Goal: Task Accomplishment & Management: Complete application form

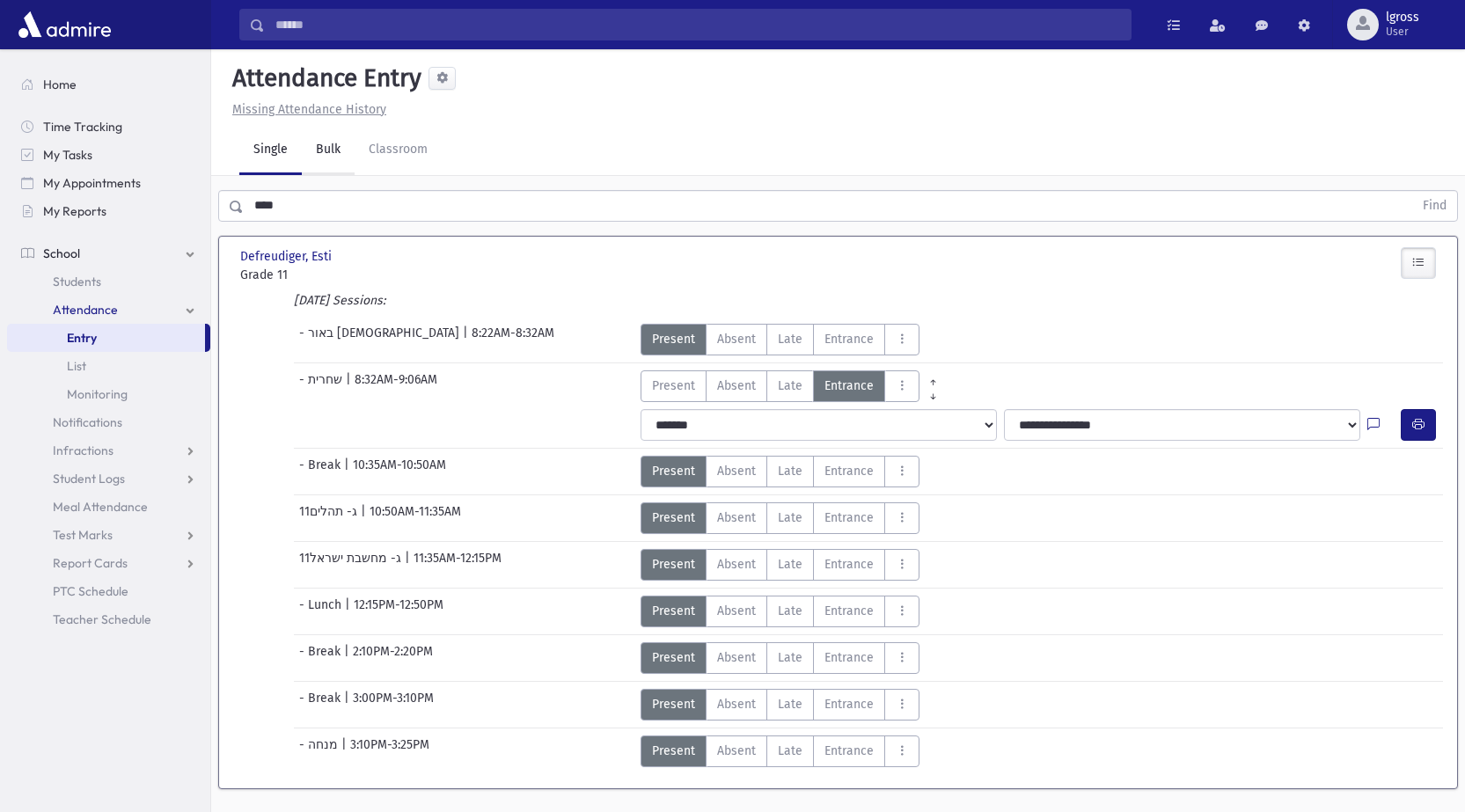
click at [332, 157] on link "Bulk" at bounding box center [328, 150] width 53 height 50
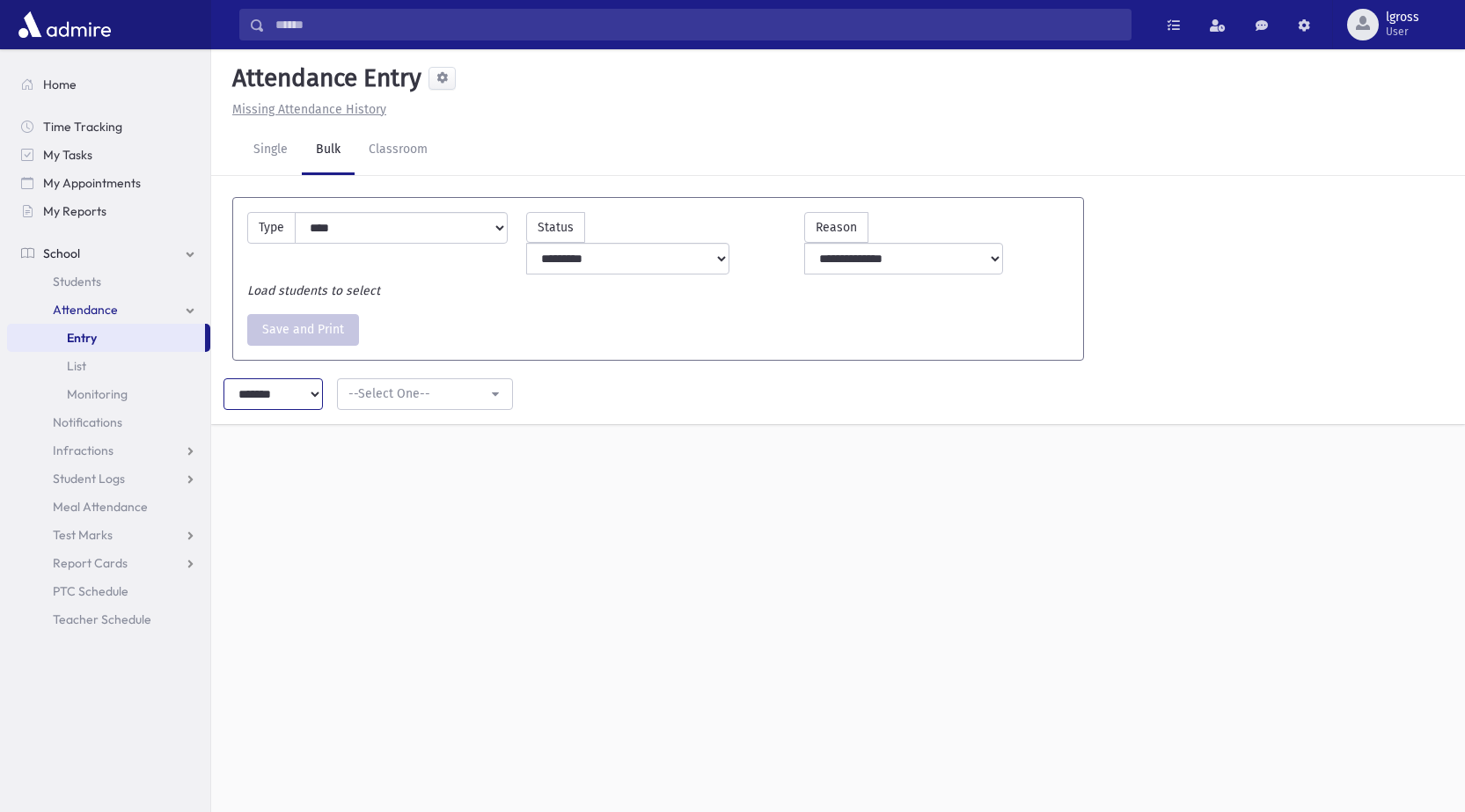
click at [314, 378] on select "******* ********* *********" at bounding box center [273, 393] width 99 height 32
click at [399, 153] on link "Classroom" at bounding box center [398, 150] width 87 height 50
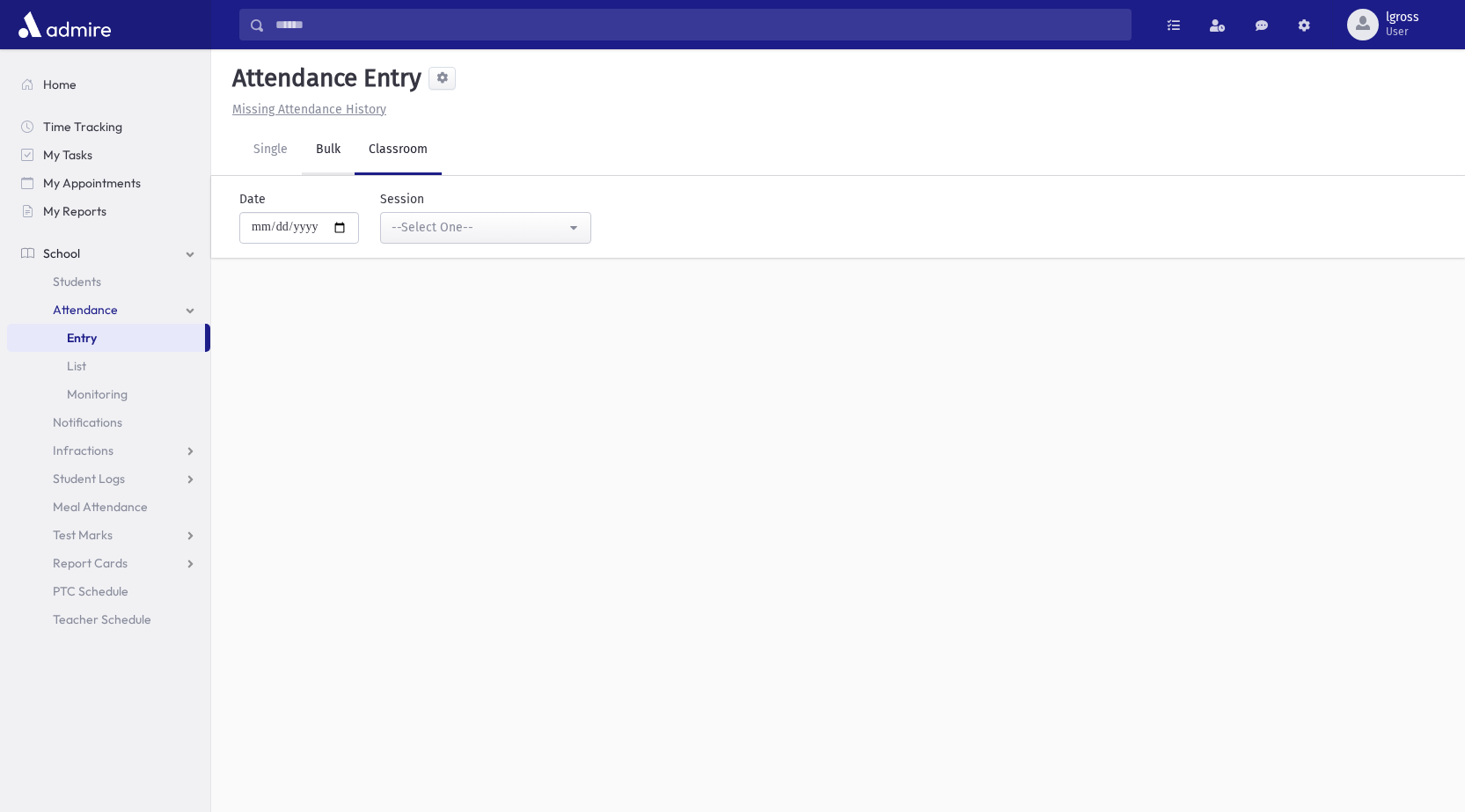
click at [339, 144] on link "Bulk" at bounding box center [328, 150] width 53 height 50
click at [430, 217] on div "**********" at bounding box center [475, 217] width 232 height 54
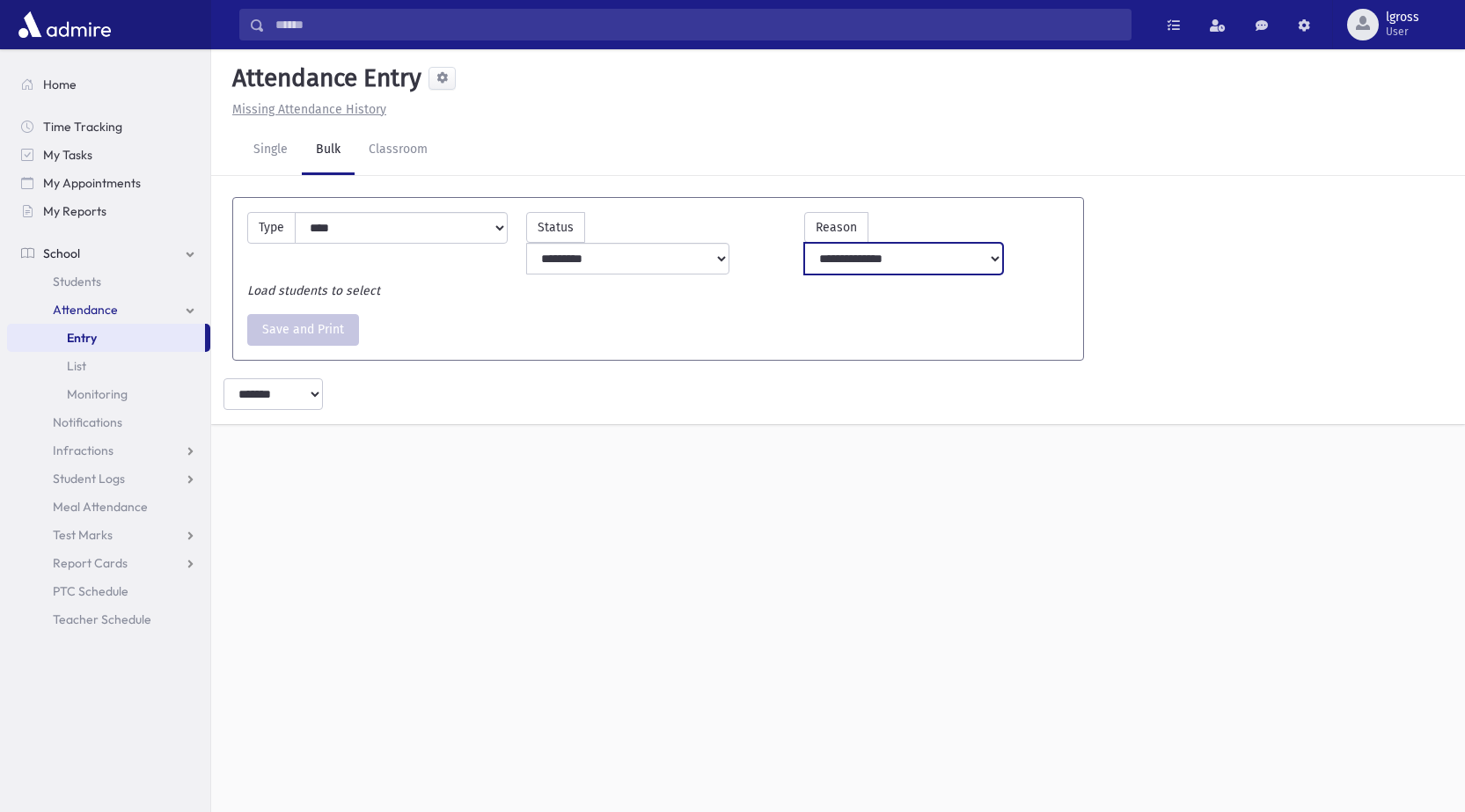
click at [909, 243] on select "**********" at bounding box center [903, 258] width 199 height 32
click at [314, 378] on select "******* ********* *********" at bounding box center [273, 393] width 99 height 32
click at [390, 153] on link "Classroom" at bounding box center [398, 150] width 87 height 50
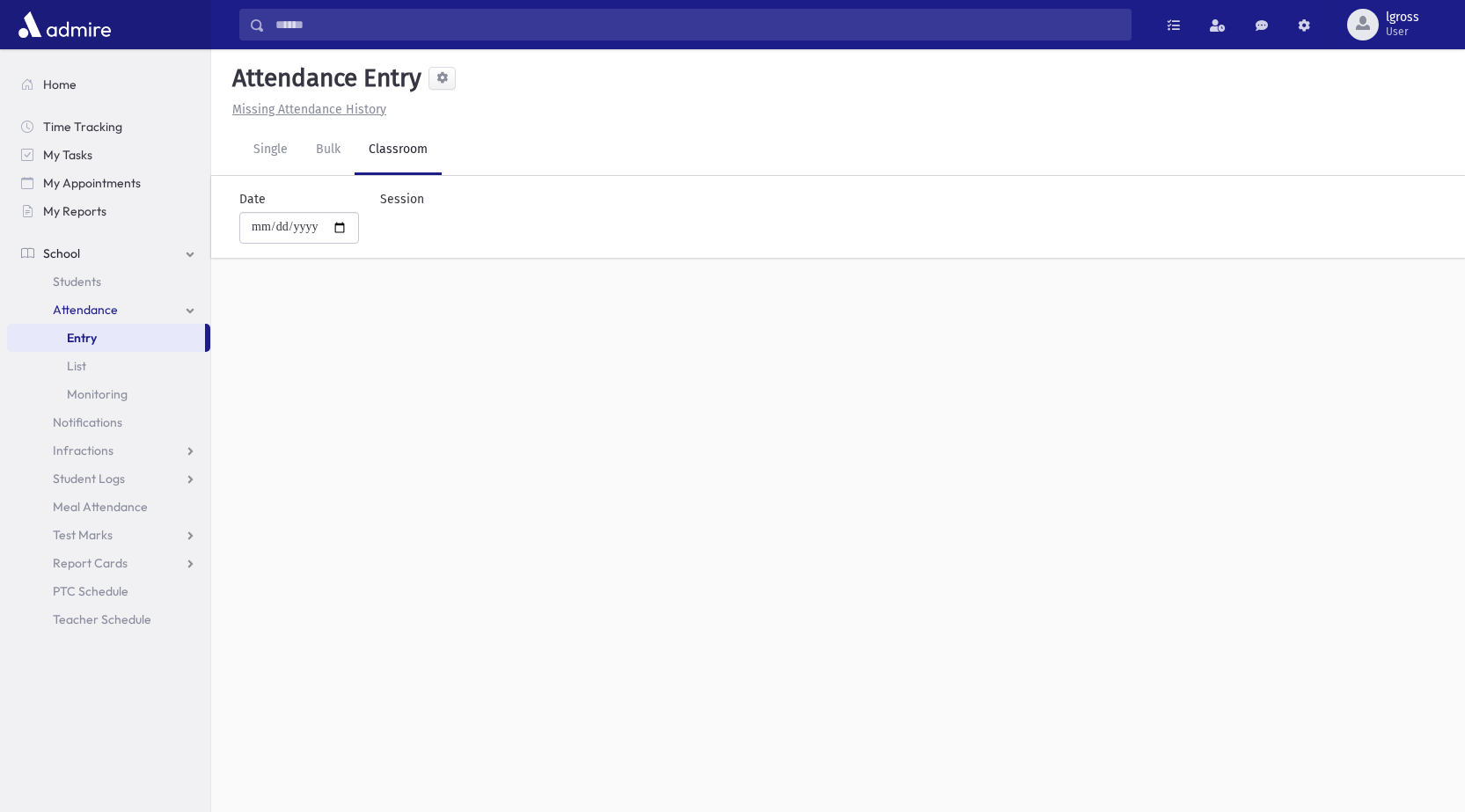
select select
click at [273, 157] on link "Single" at bounding box center [270, 150] width 62 height 50
click at [326, 158] on link "Bulk" at bounding box center [328, 150] width 53 height 50
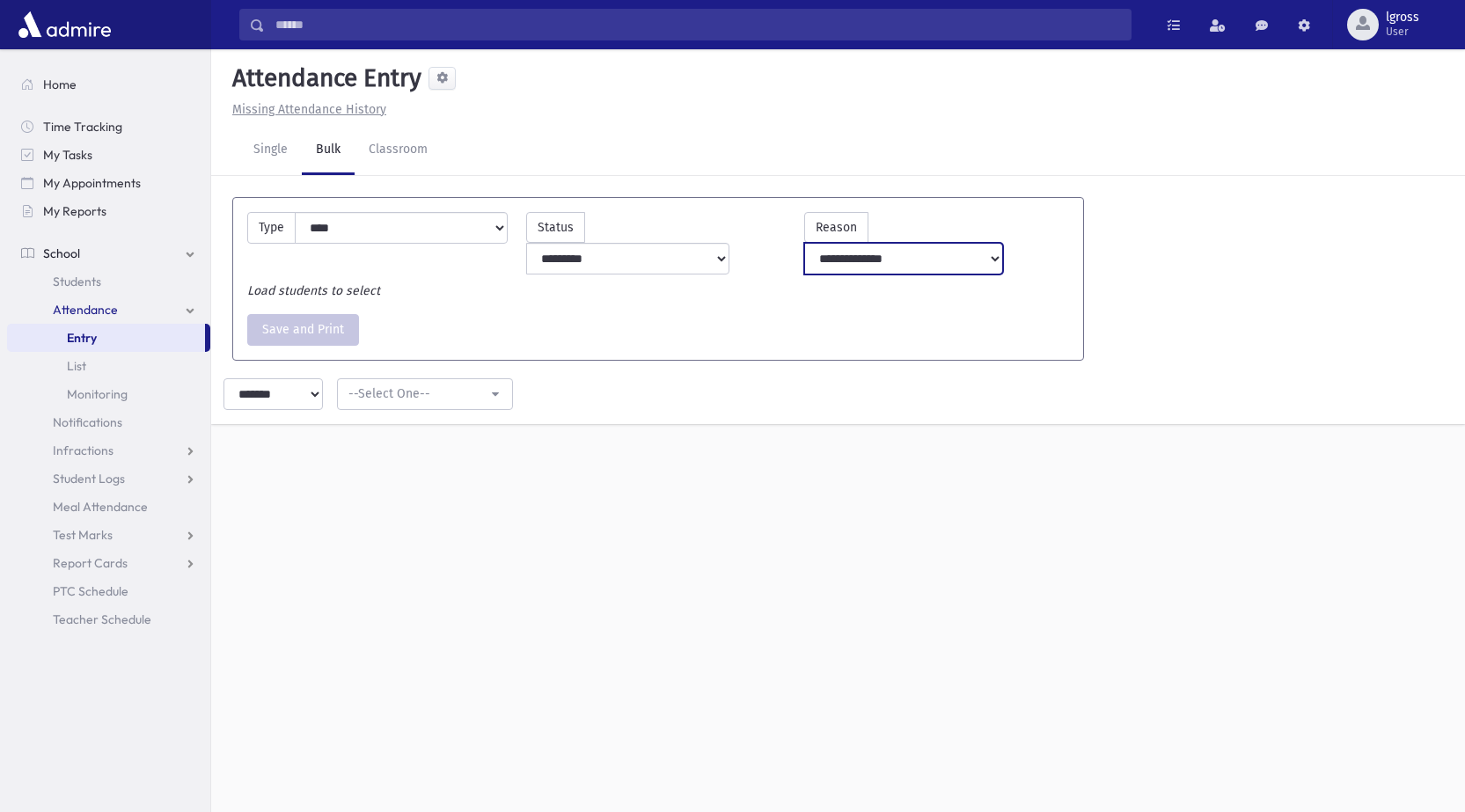
click at [933, 243] on select "**********" at bounding box center [903, 258] width 199 height 32
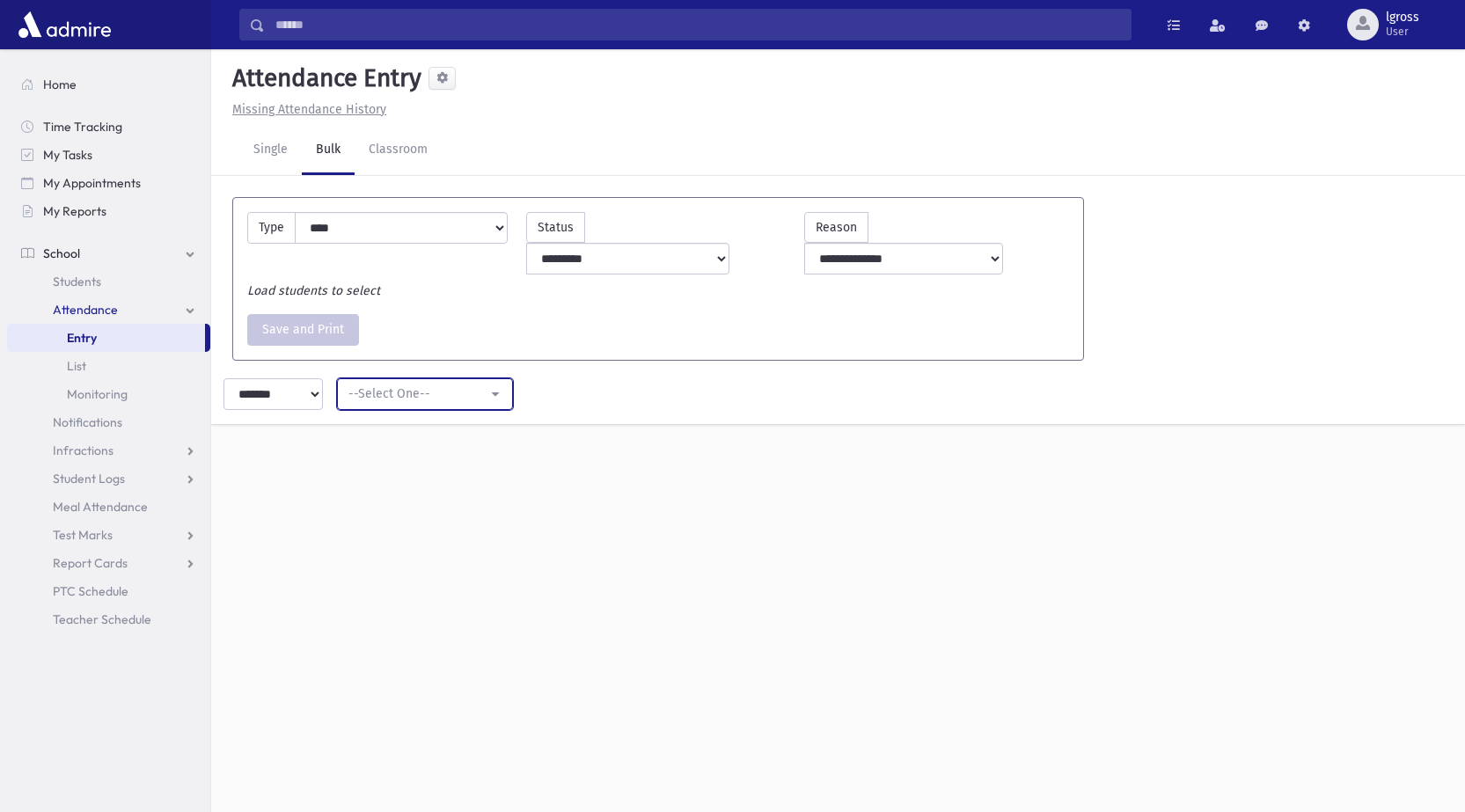
click at [396, 378] on button "--Select One--" at bounding box center [424, 393] width 176 height 32
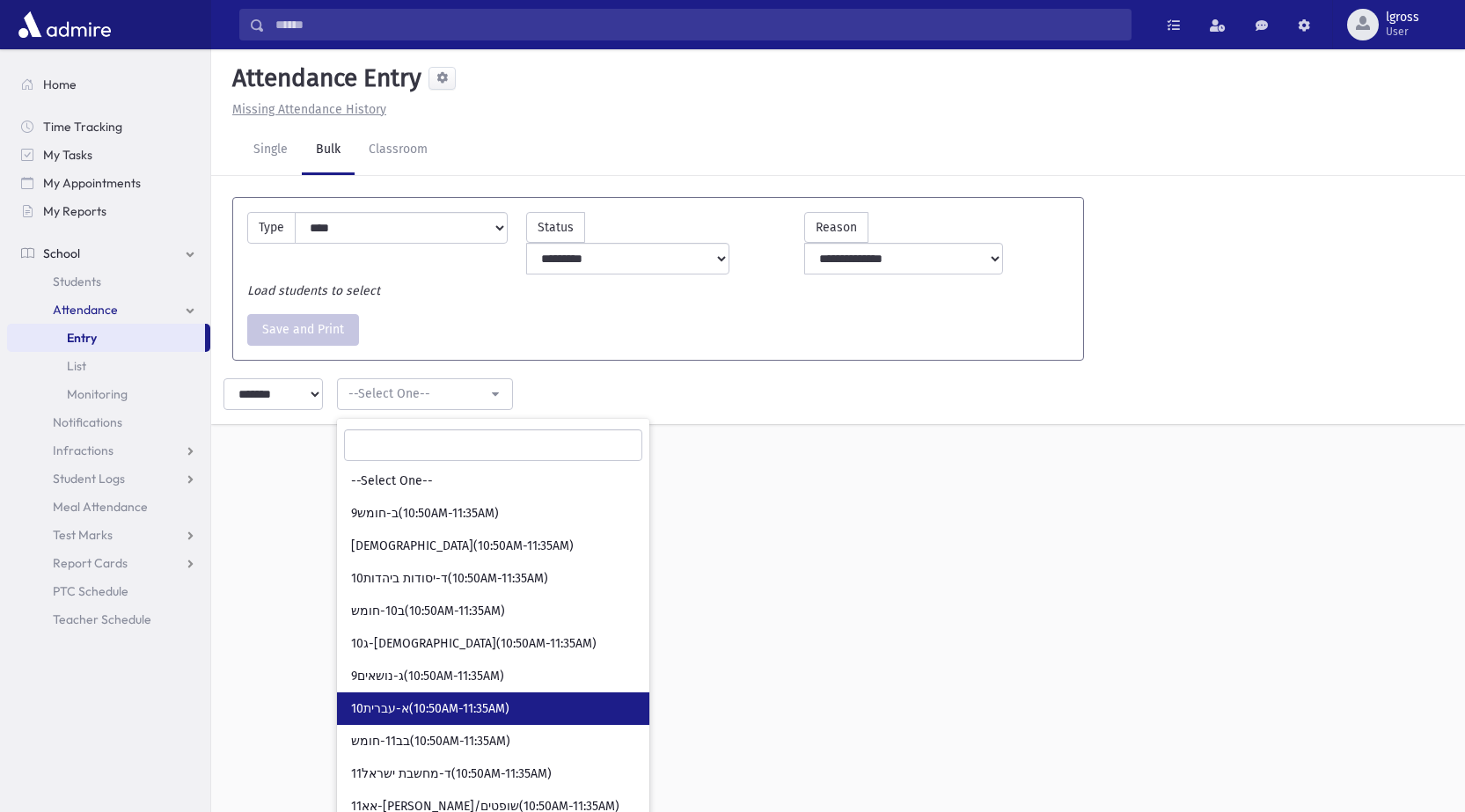
click at [425, 700] on span "10א-עברית(10:50AM-11:35AM)" at bounding box center [430, 709] width 158 height 18
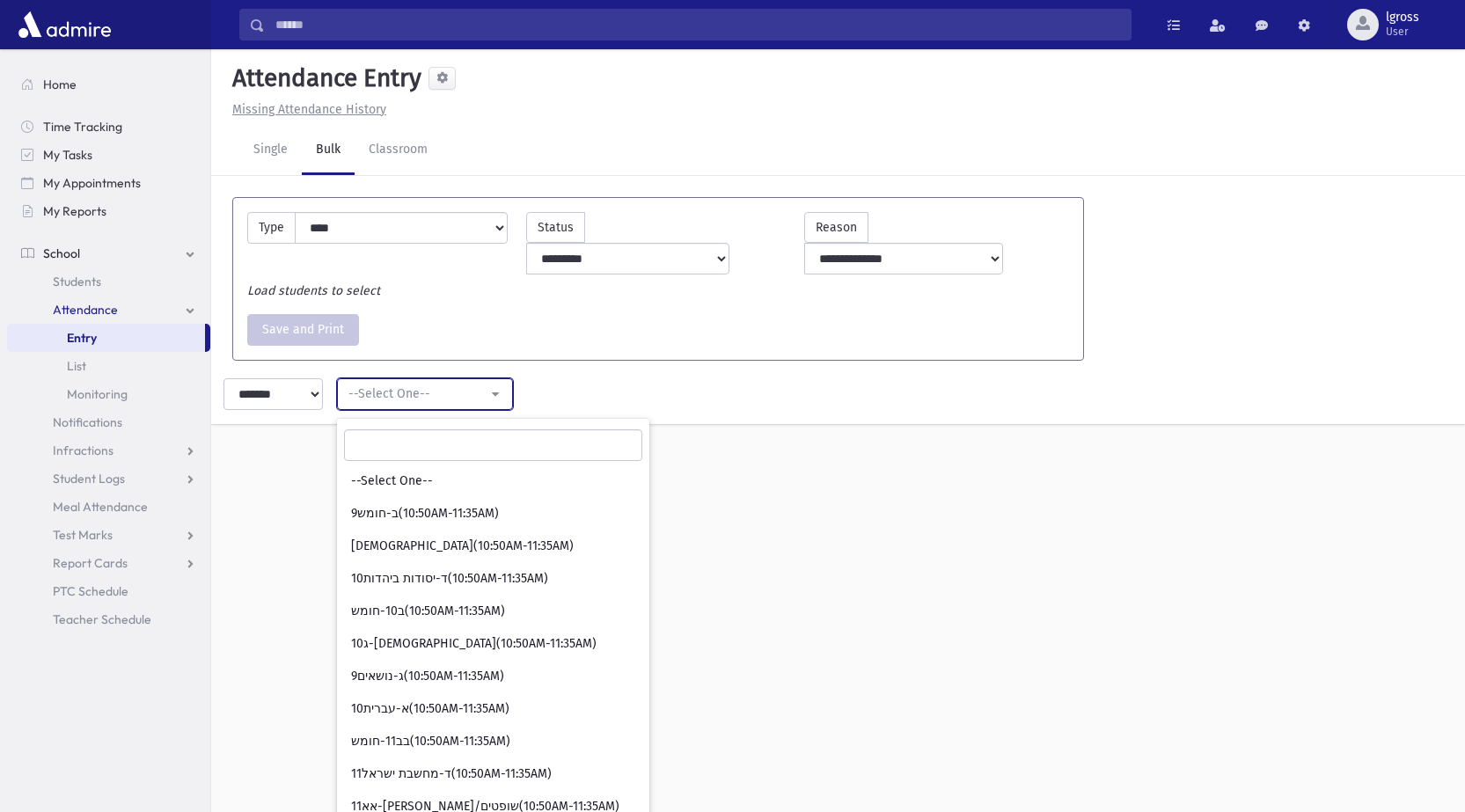
select select "*****"
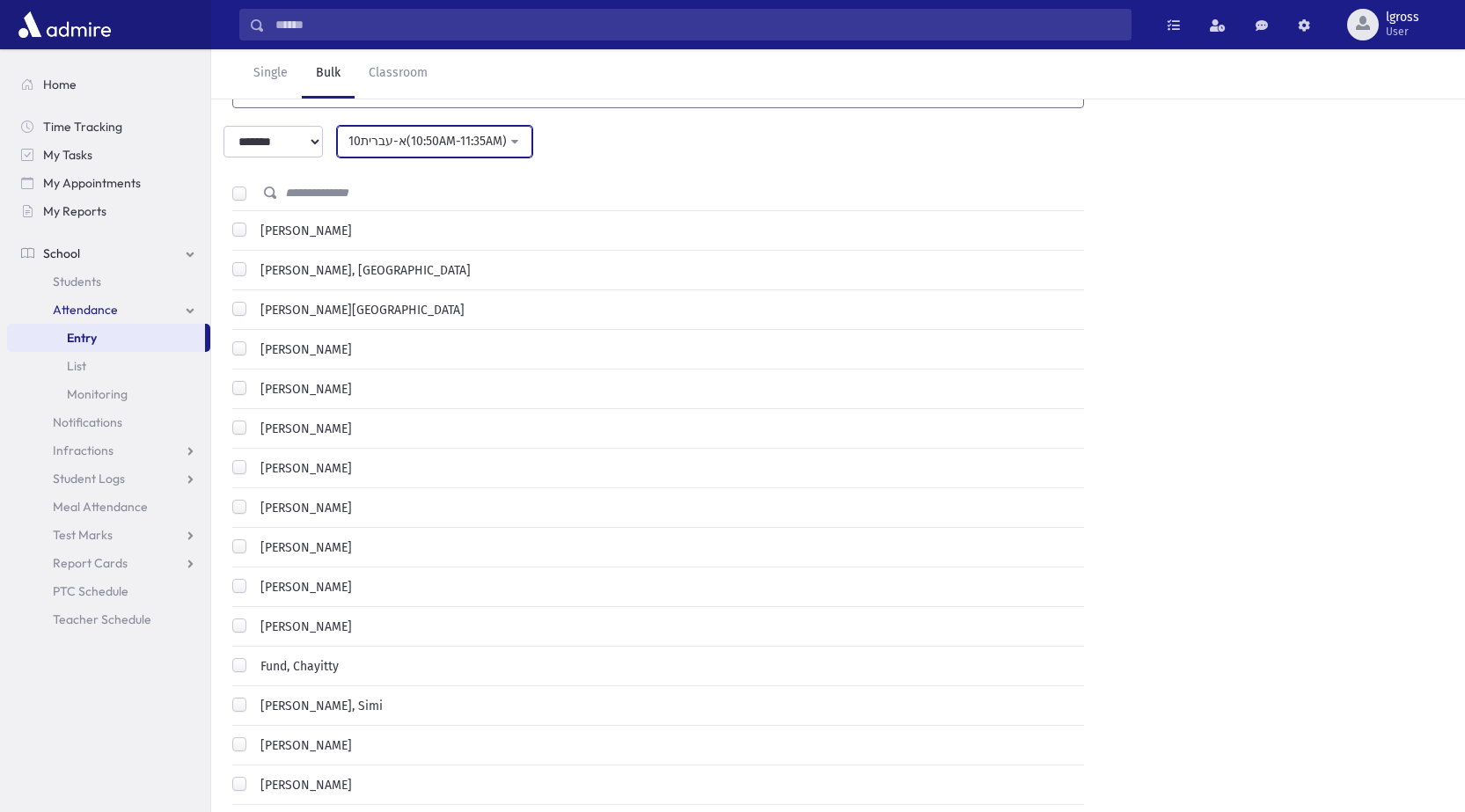
scroll to position [264, 0]
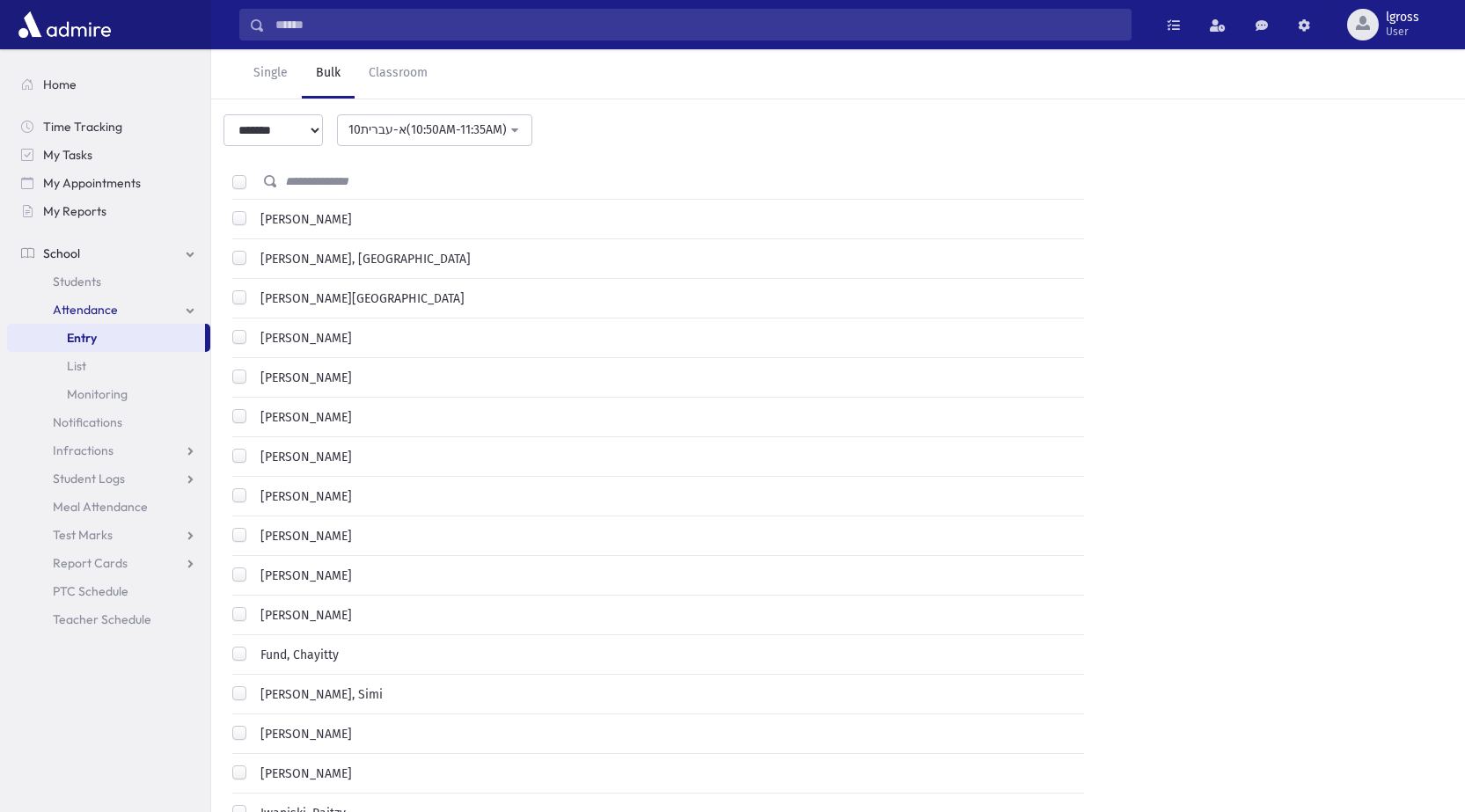
click at [250, 566] on div "[PERSON_NAME]" at bounding box center [292, 576] width 120 height 21
click at [253, 566] on label "[PERSON_NAME]" at bounding box center [302, 575] width 98 height 19
click at [253, 645] on label "Fund, Chayitty" at bounding box center [295, 654] width 86 height 19
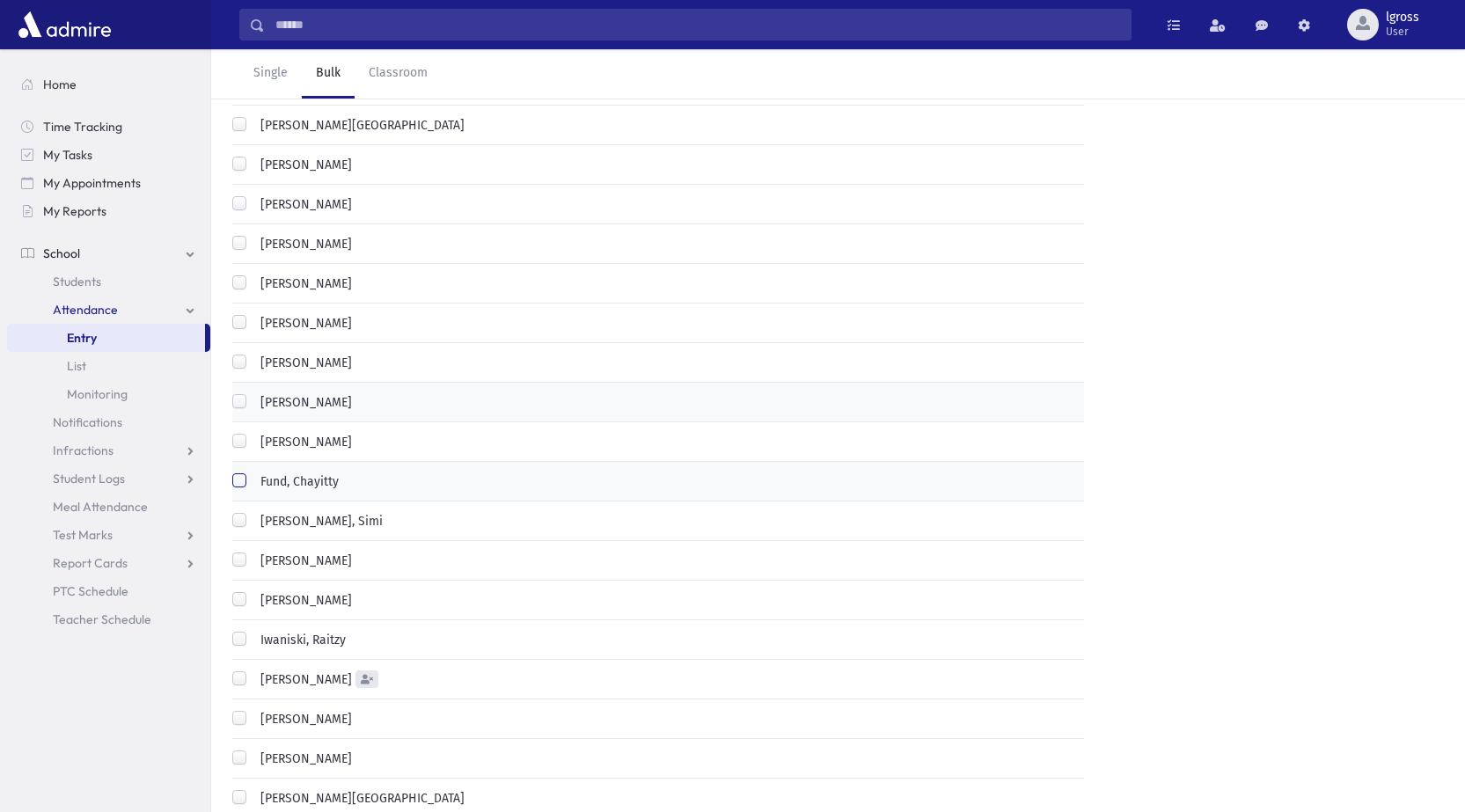
scroll to position [439, 0]
click at [253, 351] on label "[PERSON_NAME]" at bounding box center [302, 360] width 98 height 19
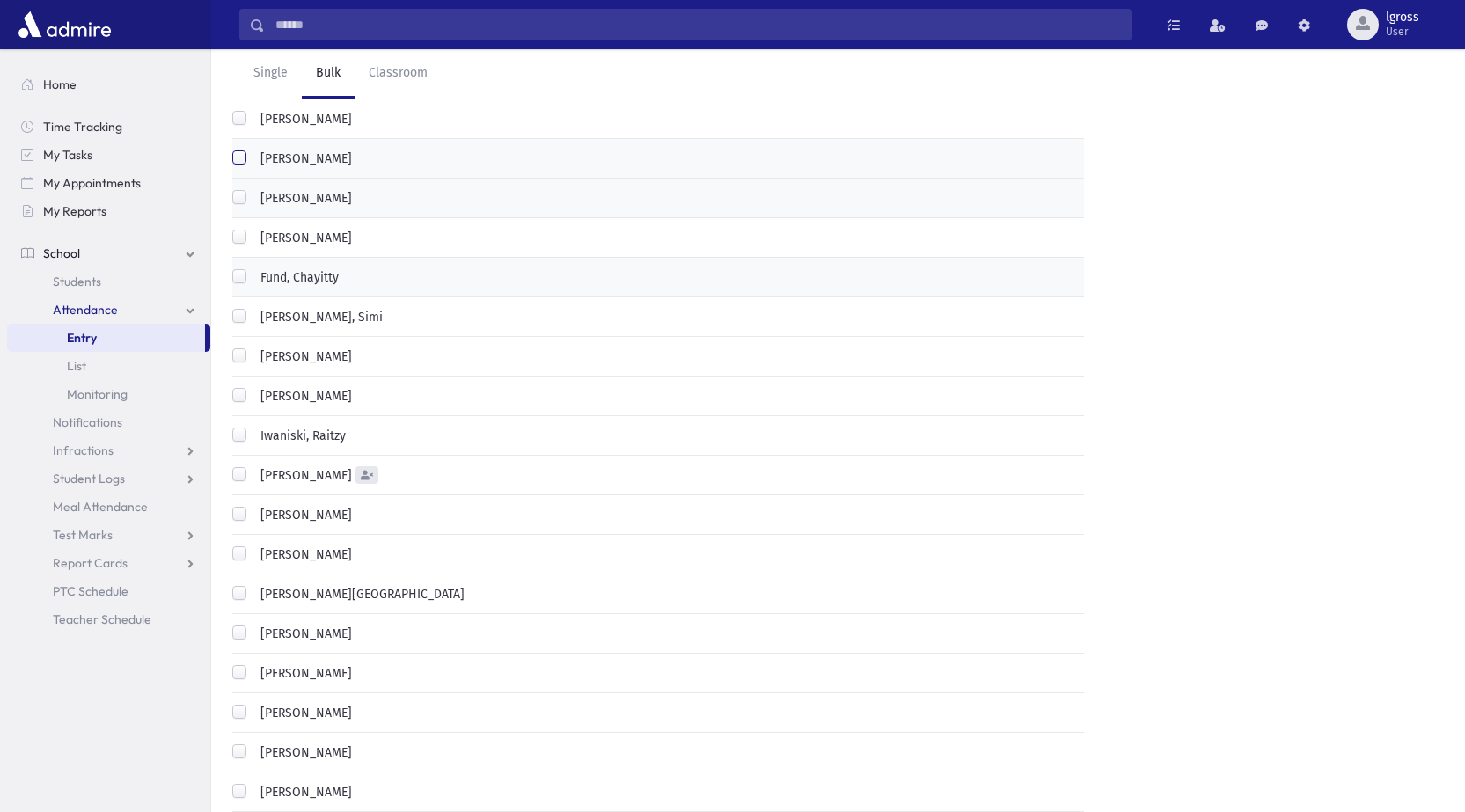
scroll to position [704, 0]
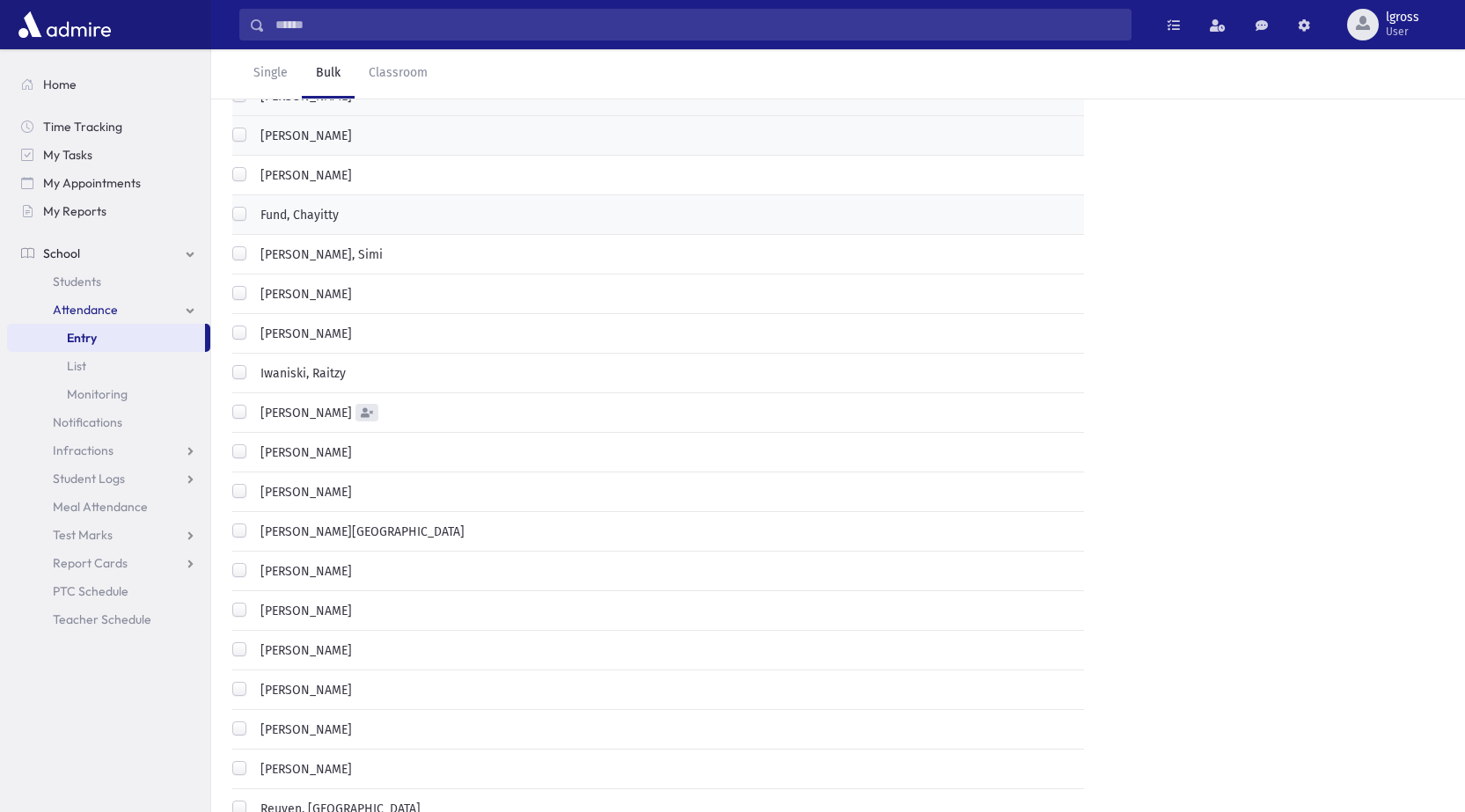
click at [253, 601] on label "[PERSON_NAME]" at bounding box center [302, 610] width 98 height 19
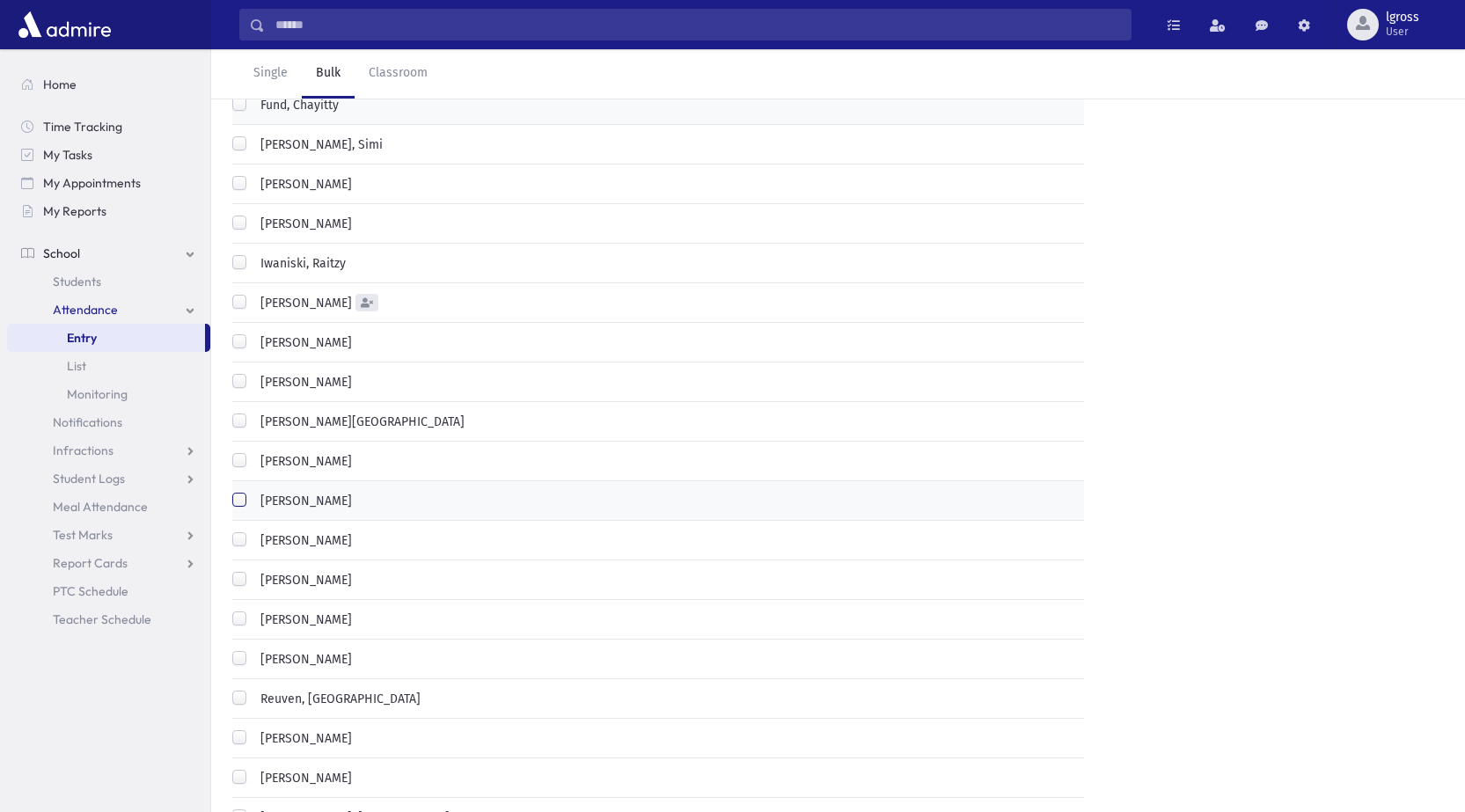
scroll to position [813, 0]
click at [253, 374] on label "[PERSON_NAME]" at bounding box center [302, 383] width 98 height 19
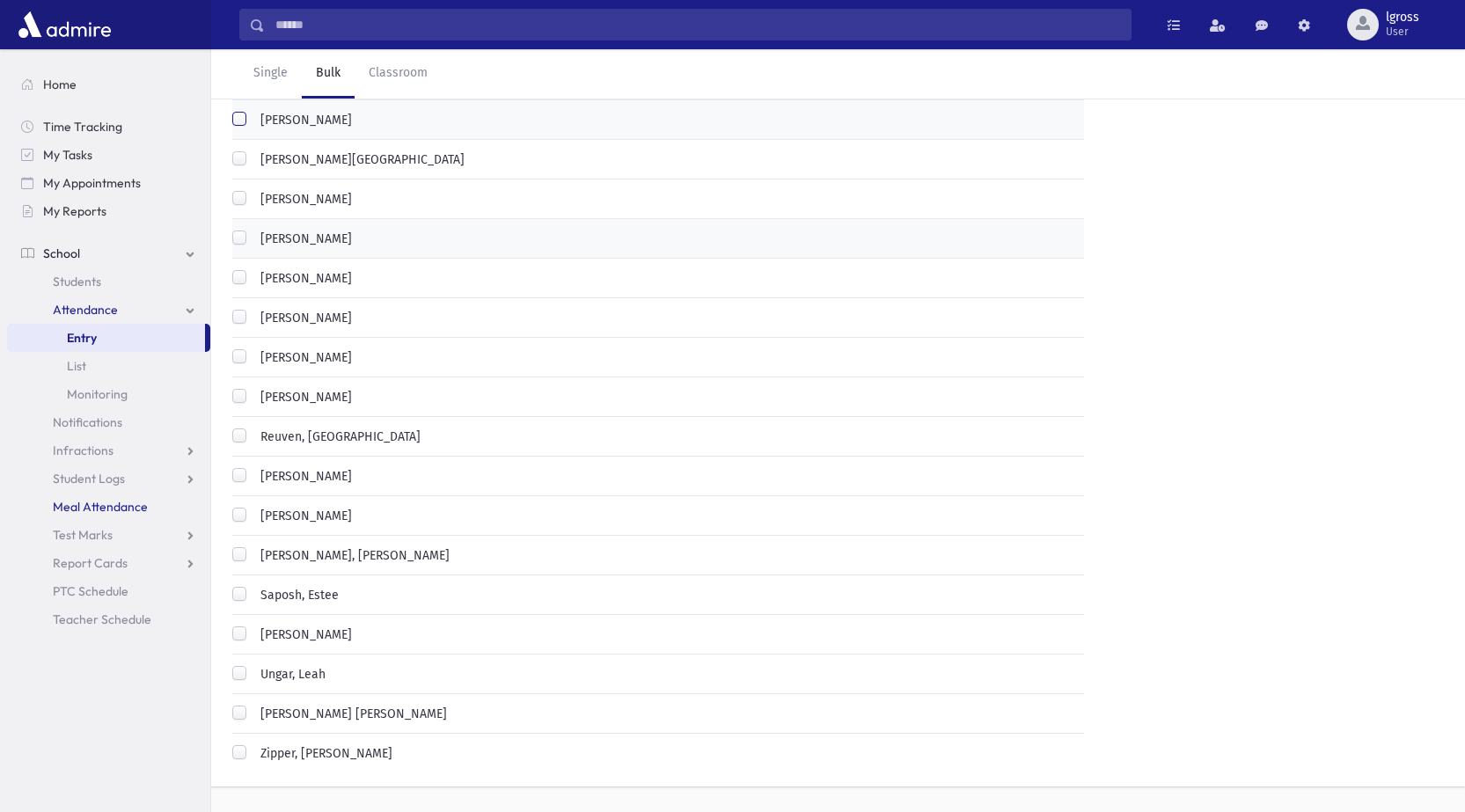
scroll to position [1077, 0]
click at [253, 664] on label "Ungar, Leah" at bounding box center [289, 673] width 72 height 19
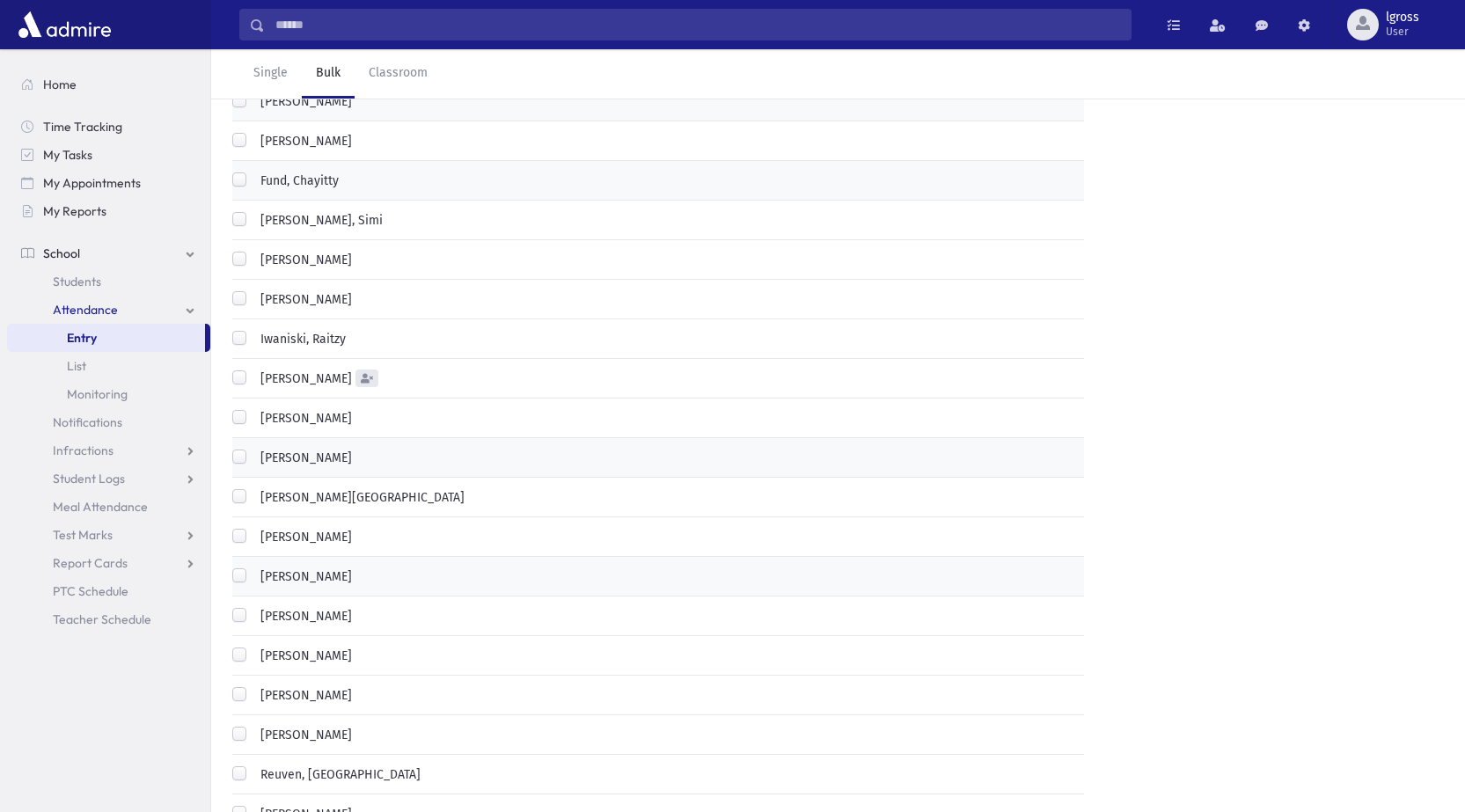
scroll to position [725, 0]
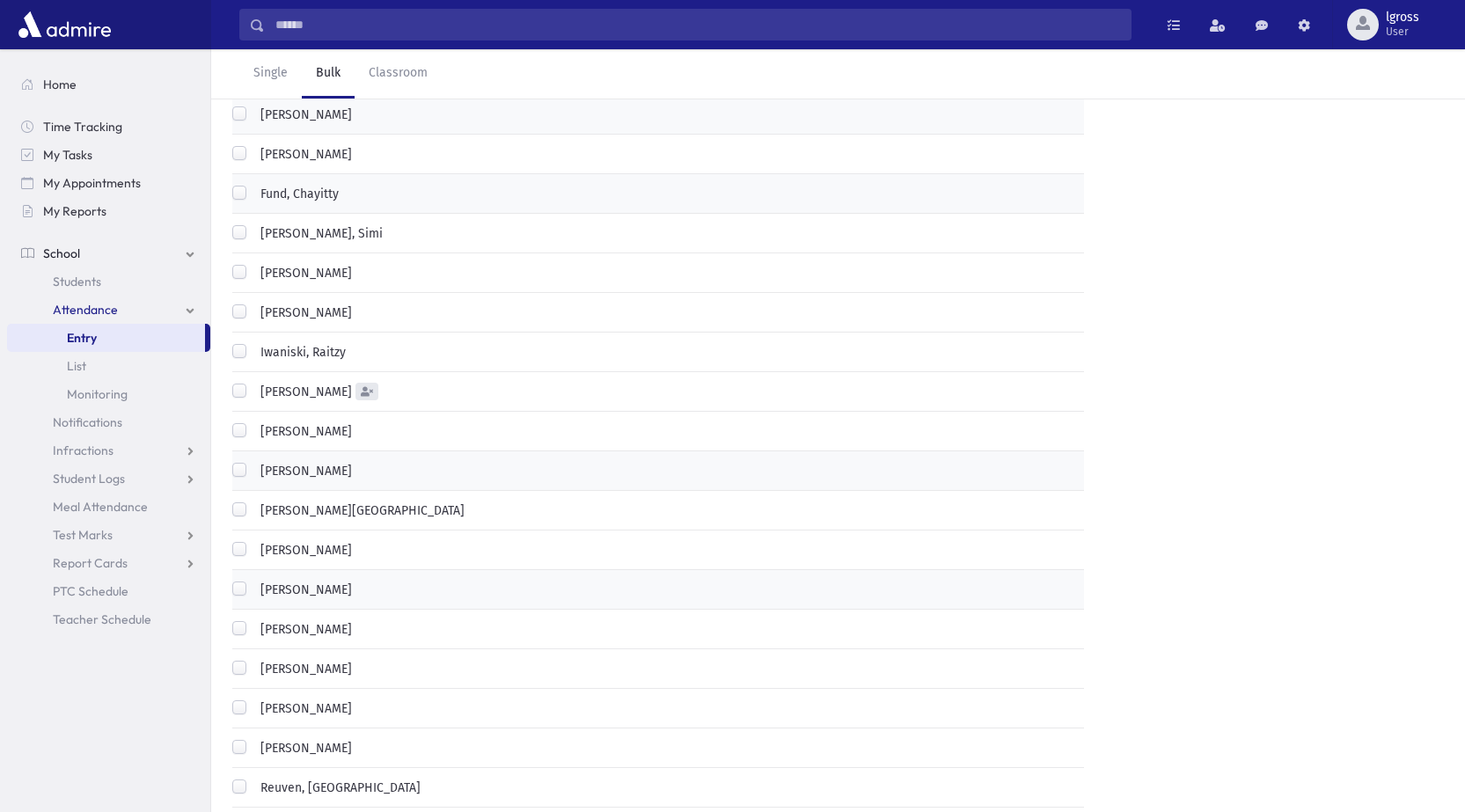
click at [253, 343] on label "Iwaniski, Raitzy" at bounding box center [299, 352] width 93 height 19
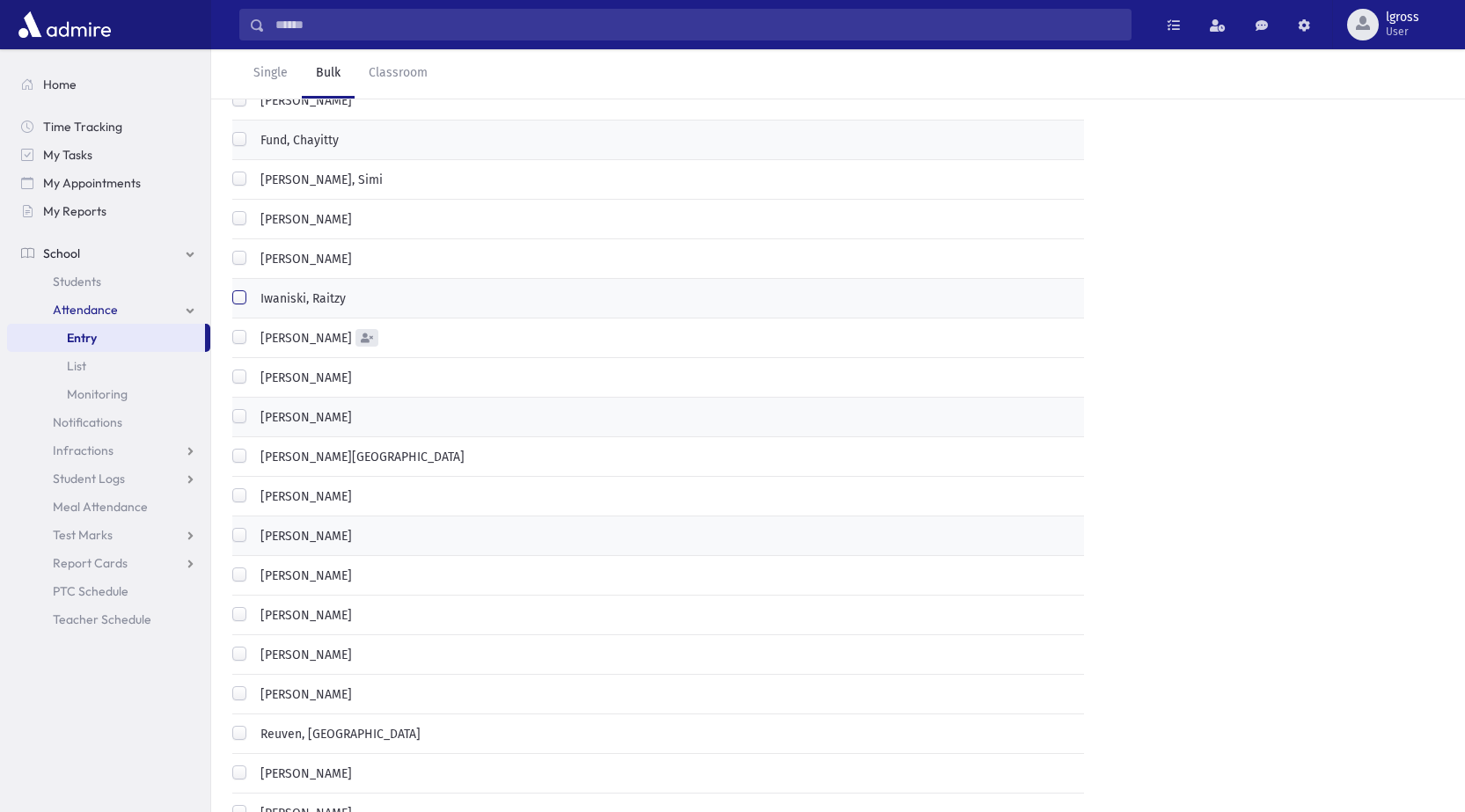
scroll to position [900, 0]
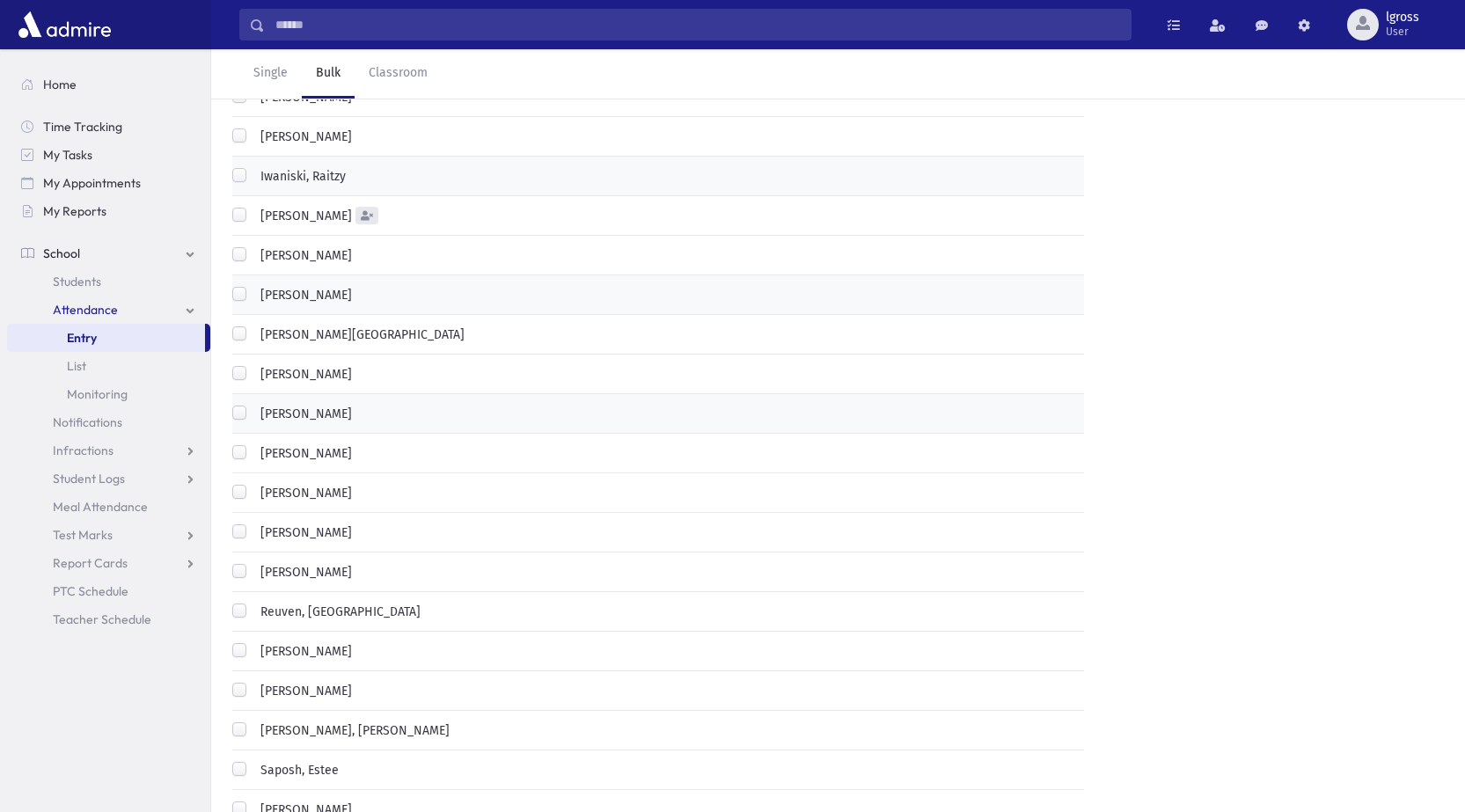
click at [253, 602] on label "Reuven, [GEOGRAPHIC_DATA]" at bounding box center [337, 611] width 167 height 19
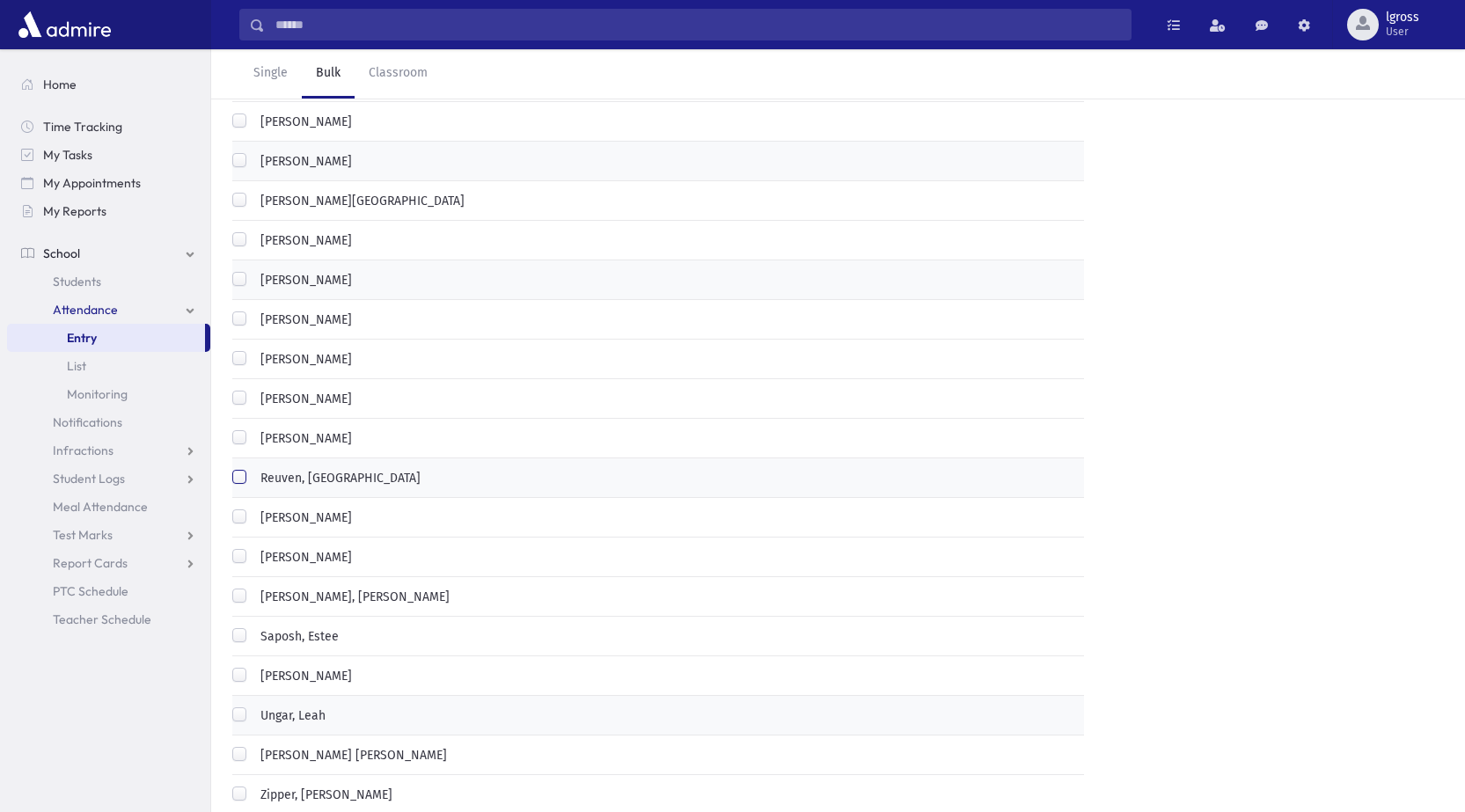
scroll to position [1077, 0]
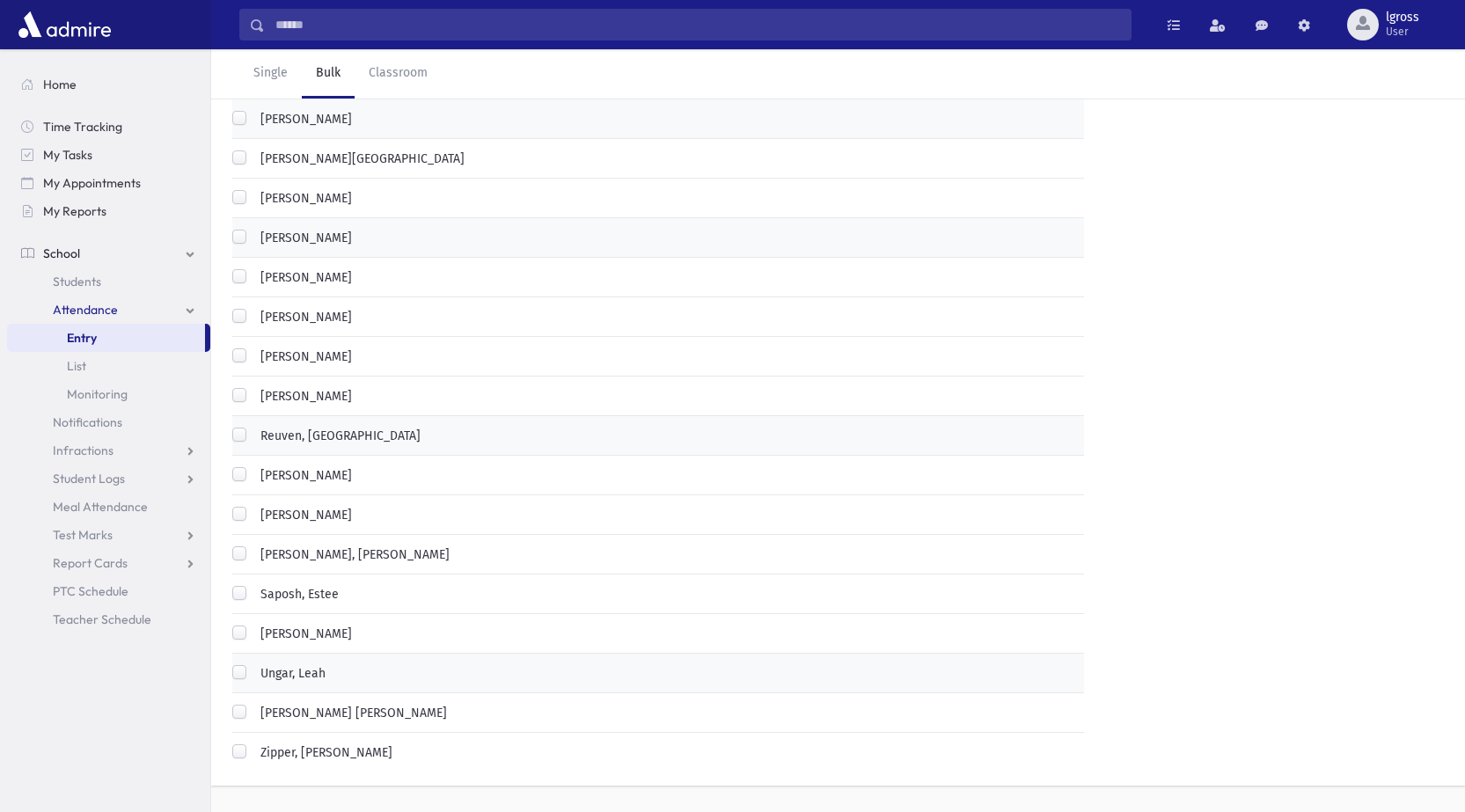
click at [253, 585] on label "Saposh, Estee" at bounding box center [295, 594] width 86 height 19
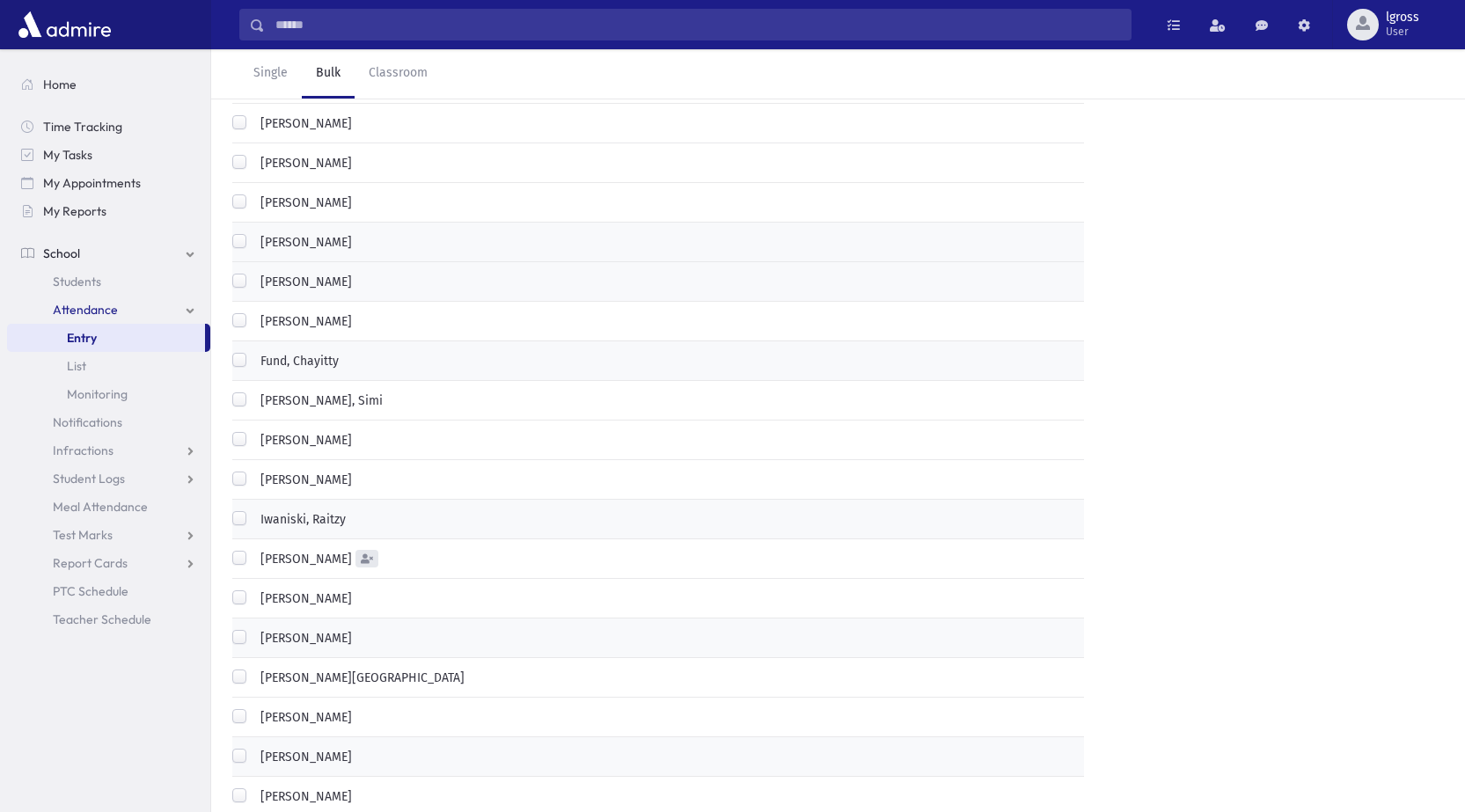
scroll to position [636, 0]
click at [253, 629] on label "[PERSON_NAME]" at bounding box center [302, 638] width 98 height 19
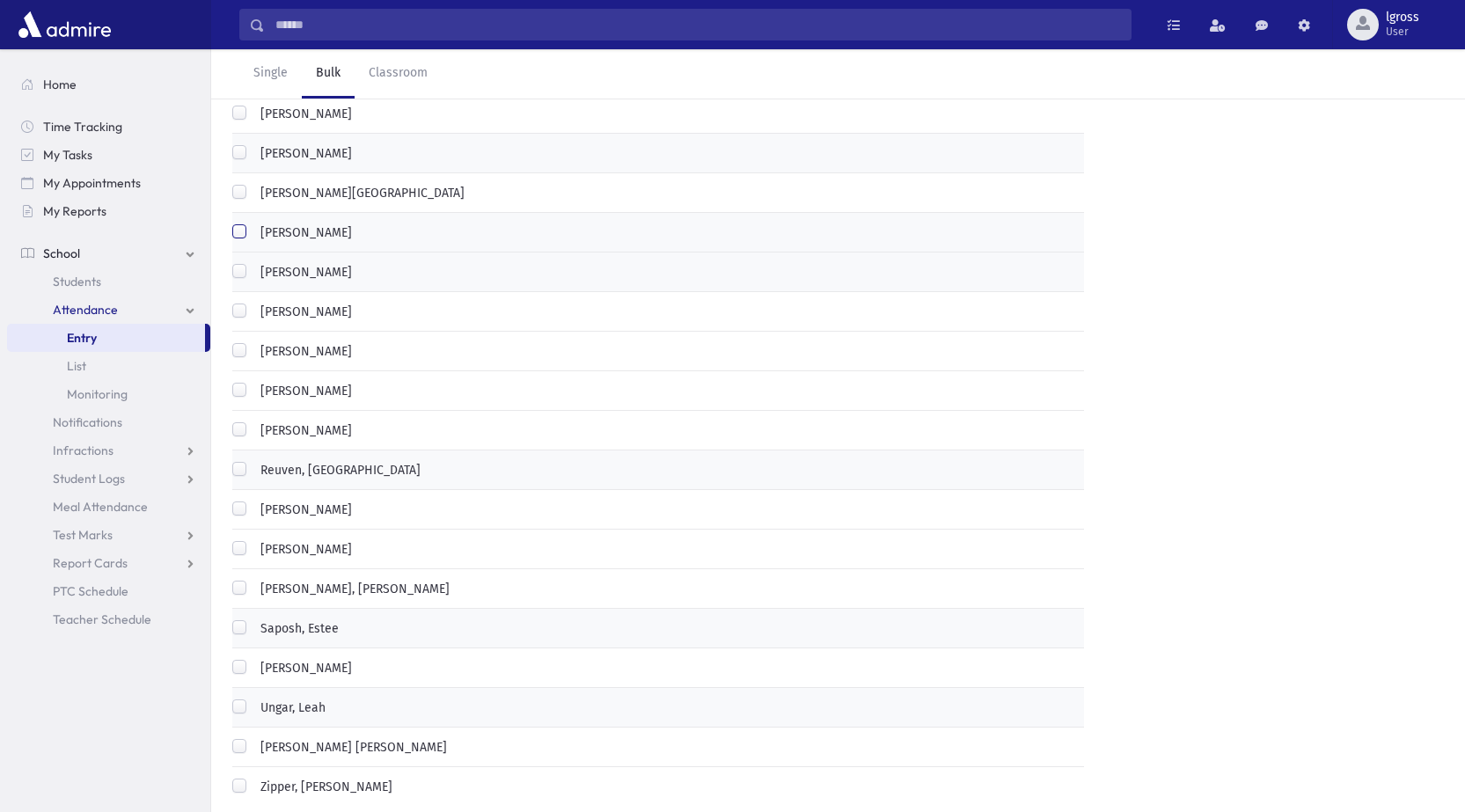
scroll to position [1077, 0]
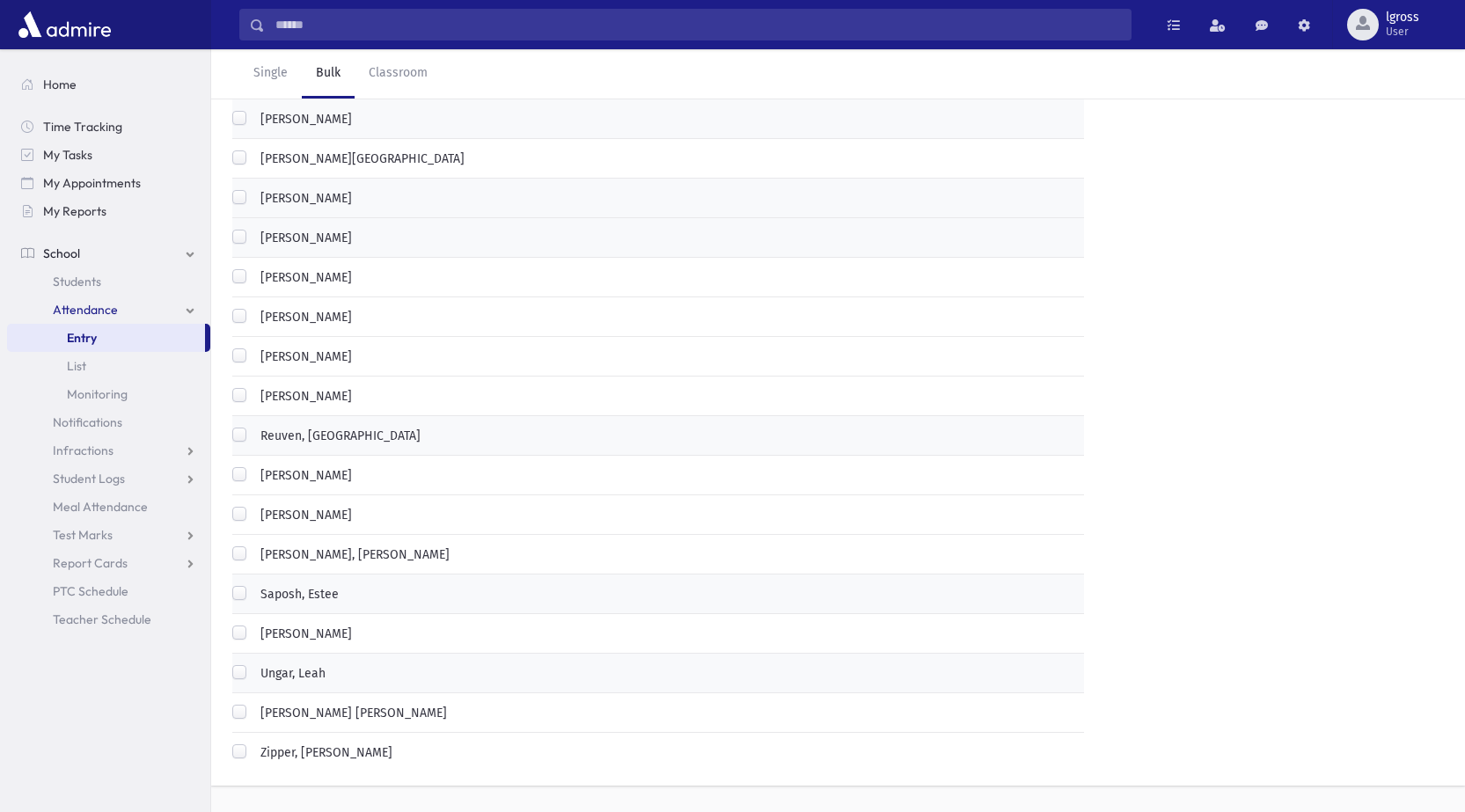
click at [253, 387] on label "[PERSON_NAME]" at bounding box center [302, 396] width 98 height 19
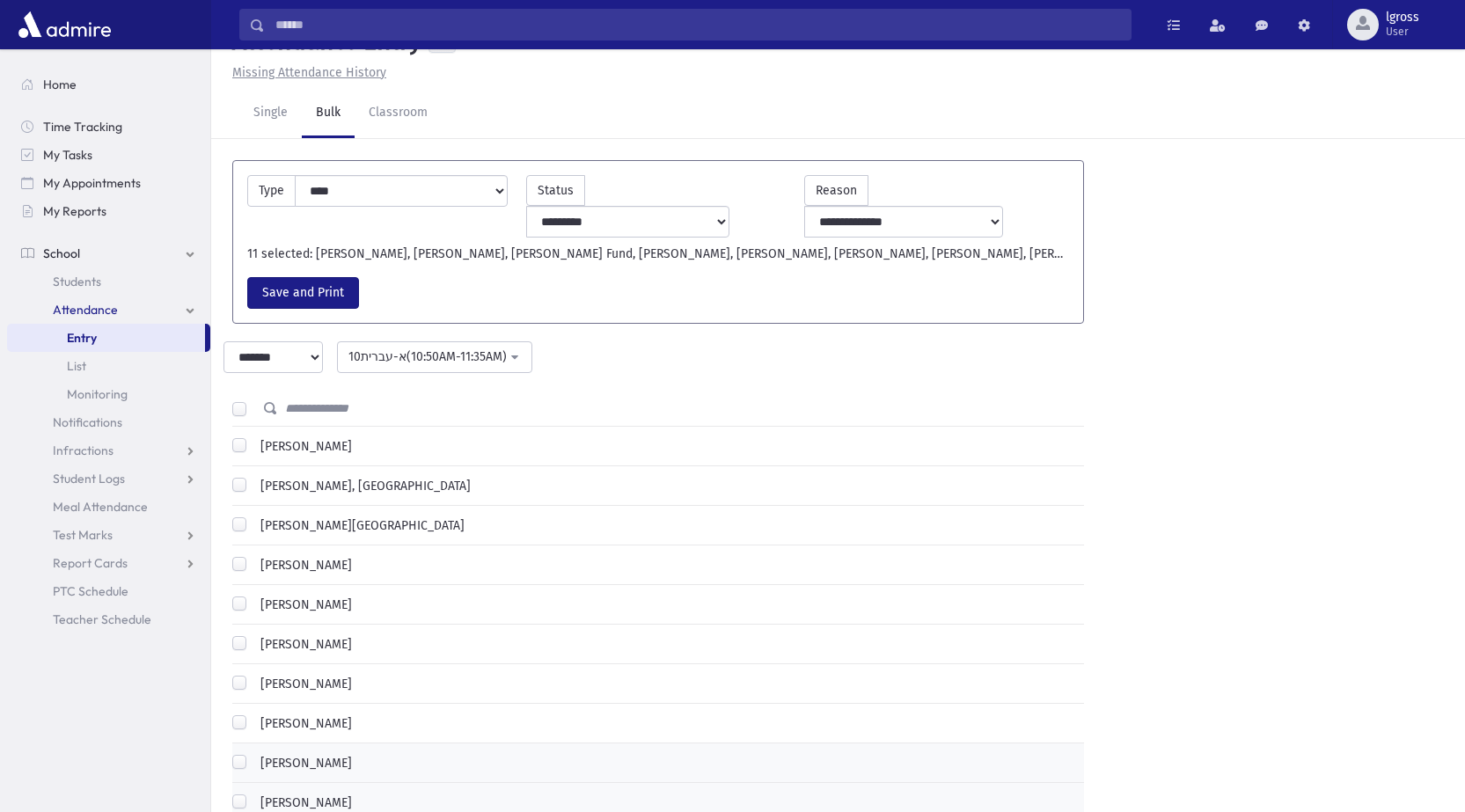
scroll to position [21, 0]
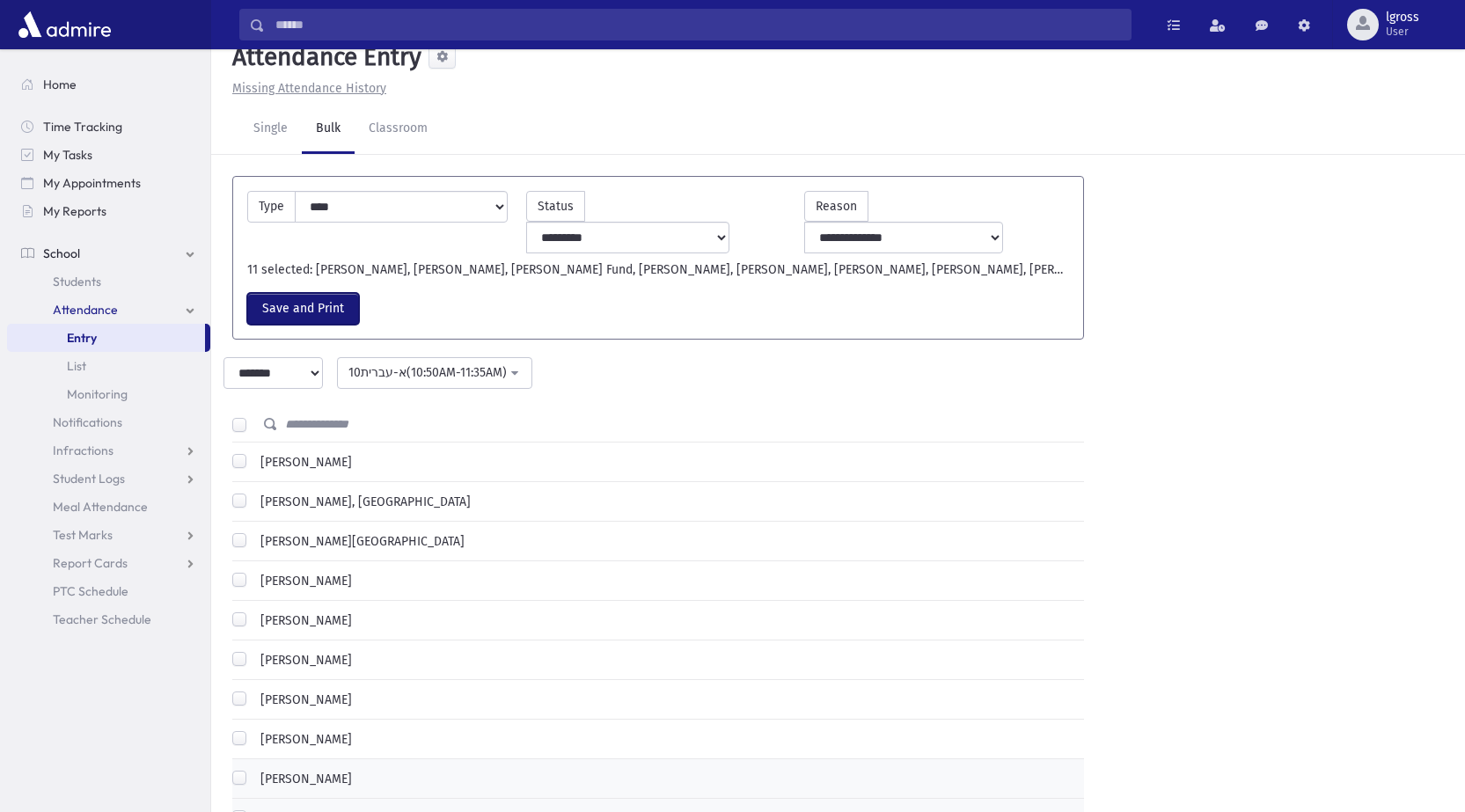
click at [311, 293] on button "Save and Print" at bounding box center [303, 308] width 112 height 32
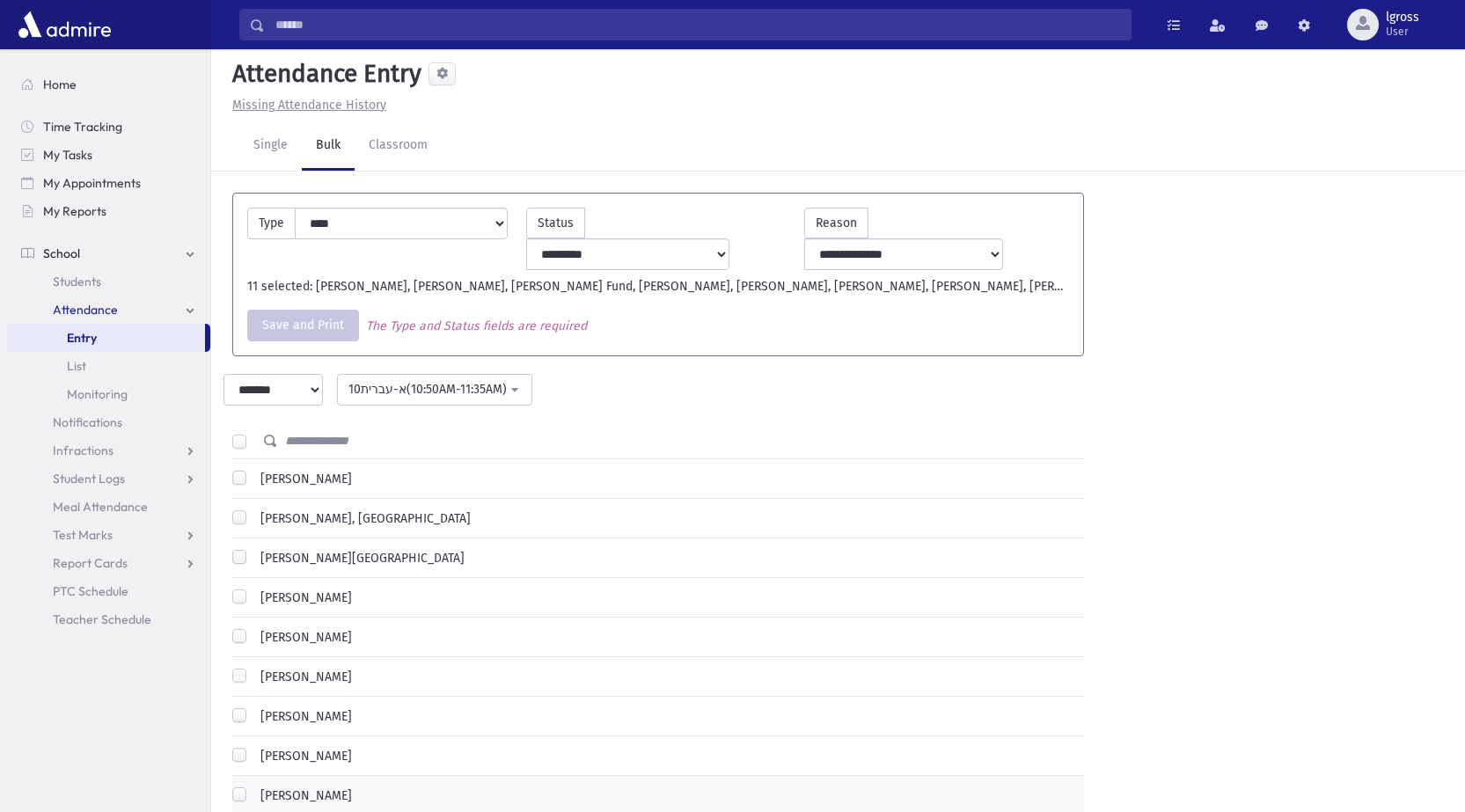
scroll to position [0, 0]
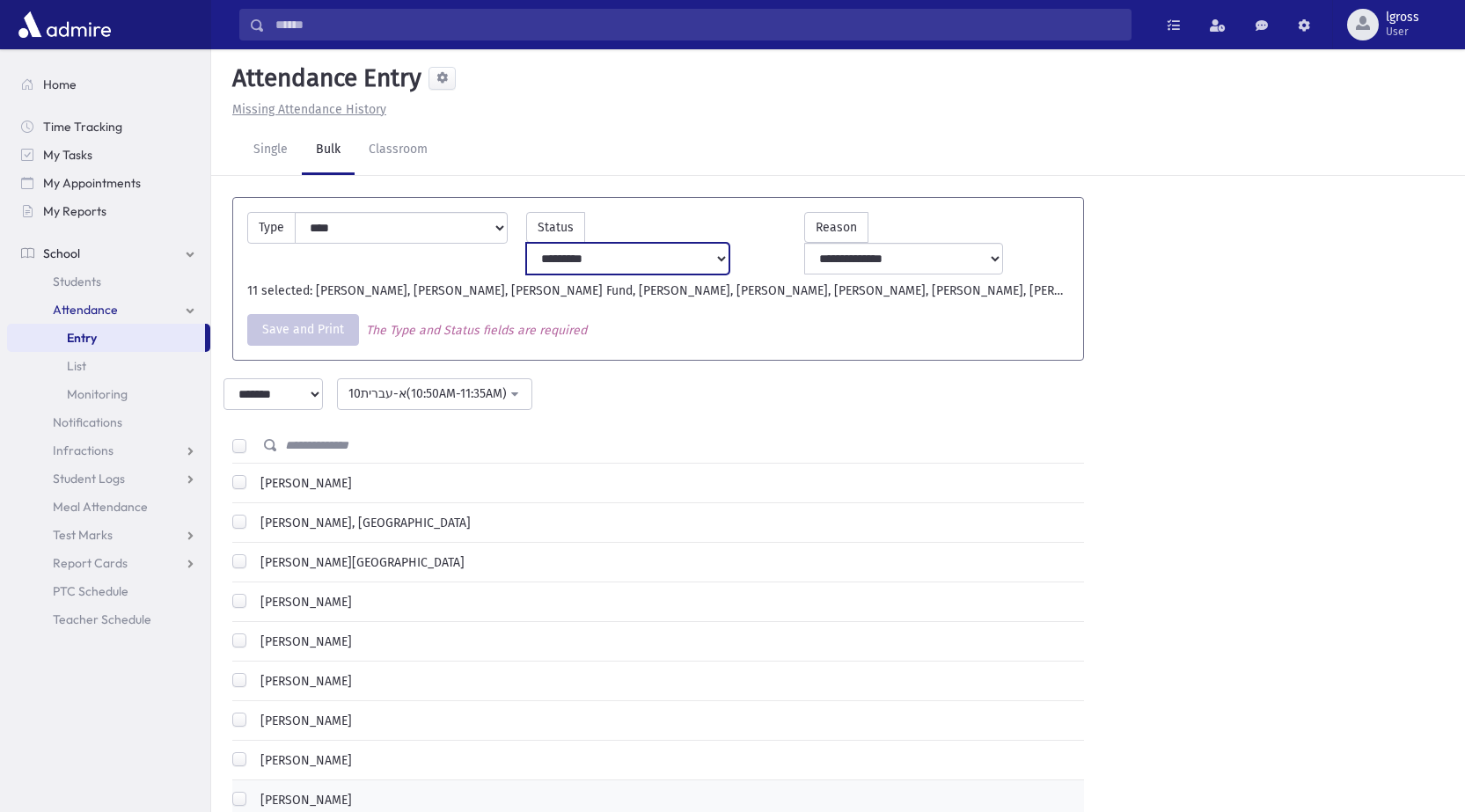
click at [730, 243] on select "**********" at bounding box center [628, 258] width 204 height 32
click at [583, 243] on select "**********" at bounding box center [628, 258] width 204 height 32
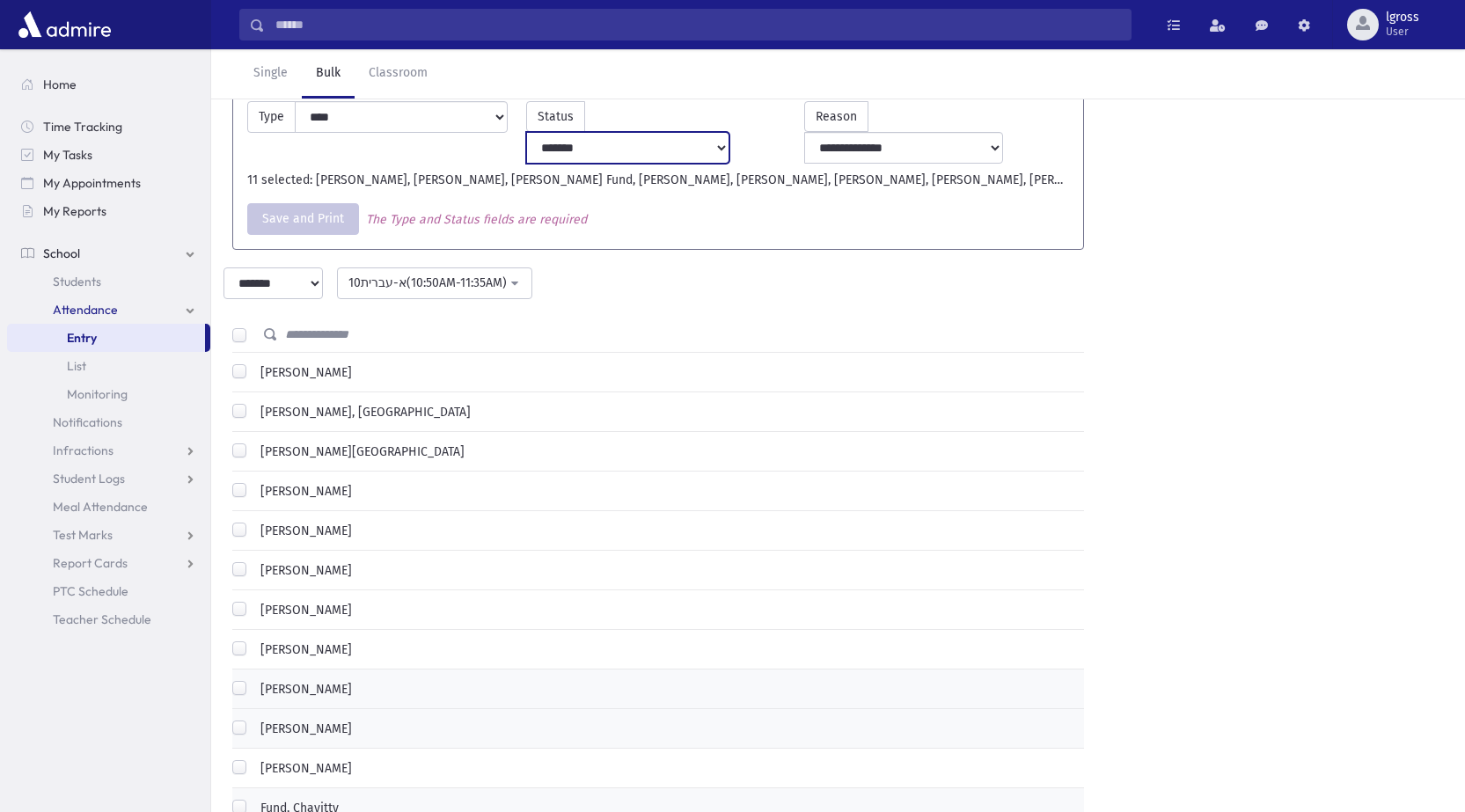
scroll to position [264, 0]
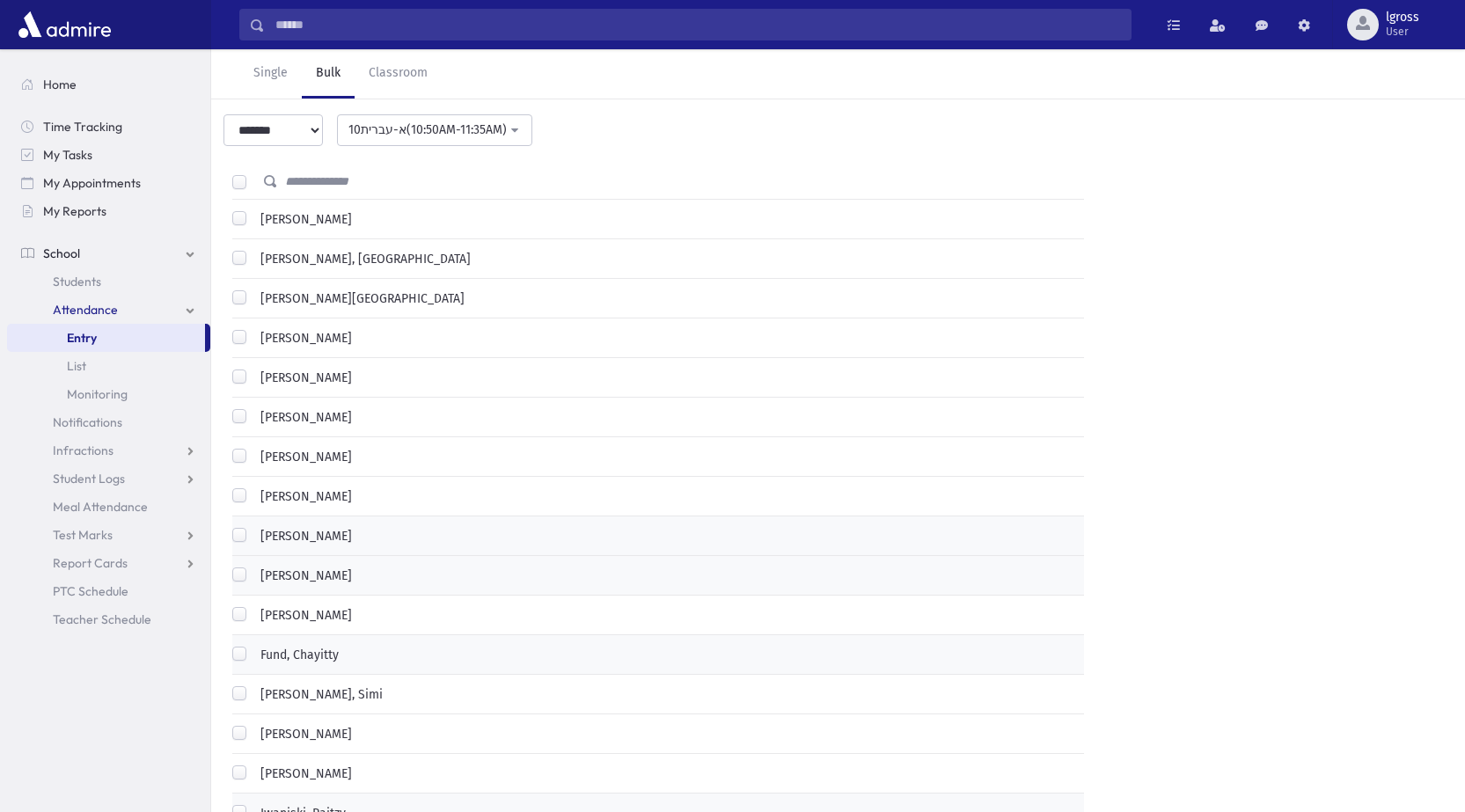
click at [253, 527] on label "[PERSON_NAME]" at bounding box center [302, 536] width 98 height 19
click at [253, 566] on label "[PERSON_NAME]" at bounding box center [302, 575] width 98 height 19
click at [253, 645] on label "Fund, Chayitty" at bounding box center [295, 654] width 86 height 19
click at [253, 804] on label "Iwaniski, Raitzy" at bounding box center [299, 813] width 93 height 19
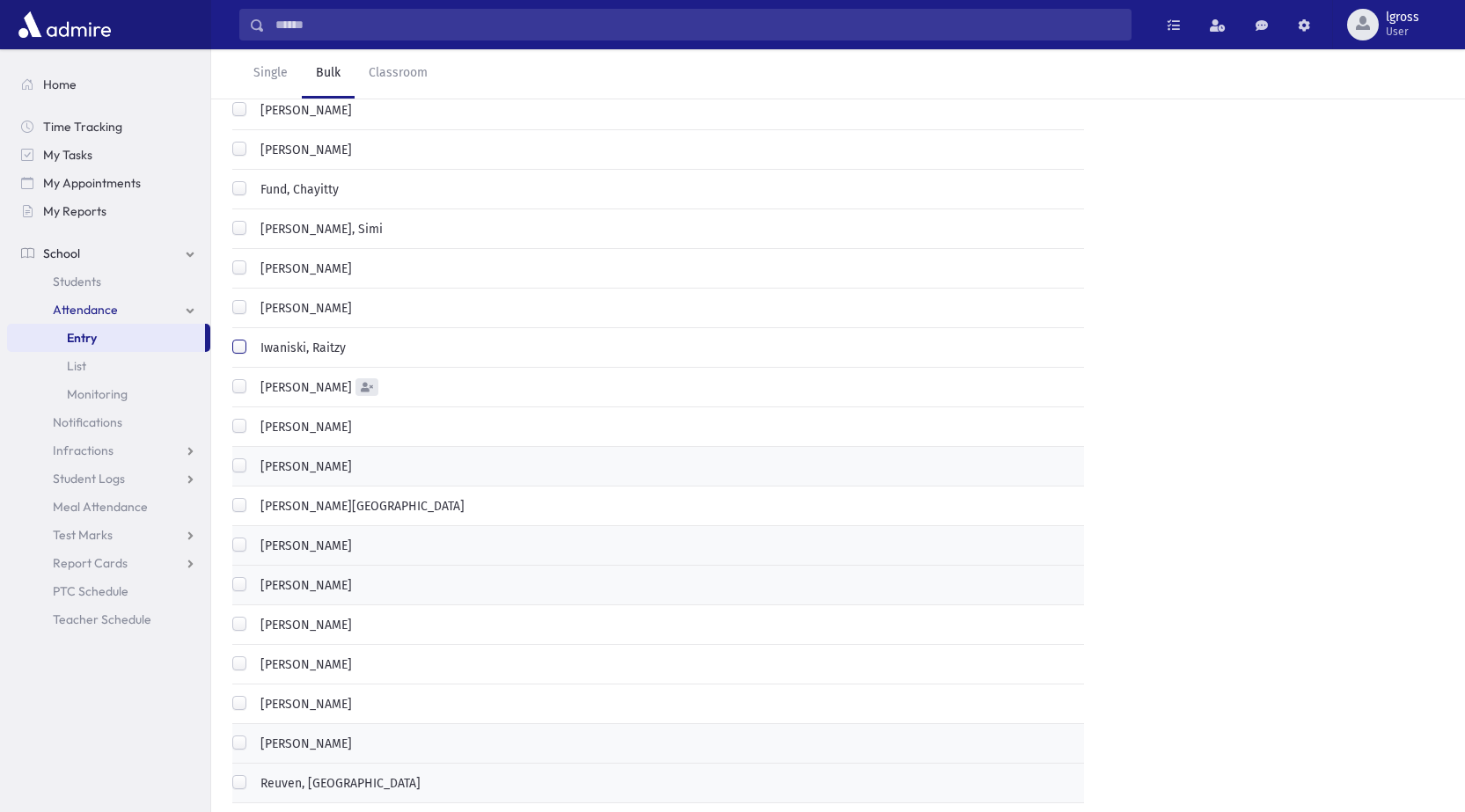
scroll to position [880, 0]
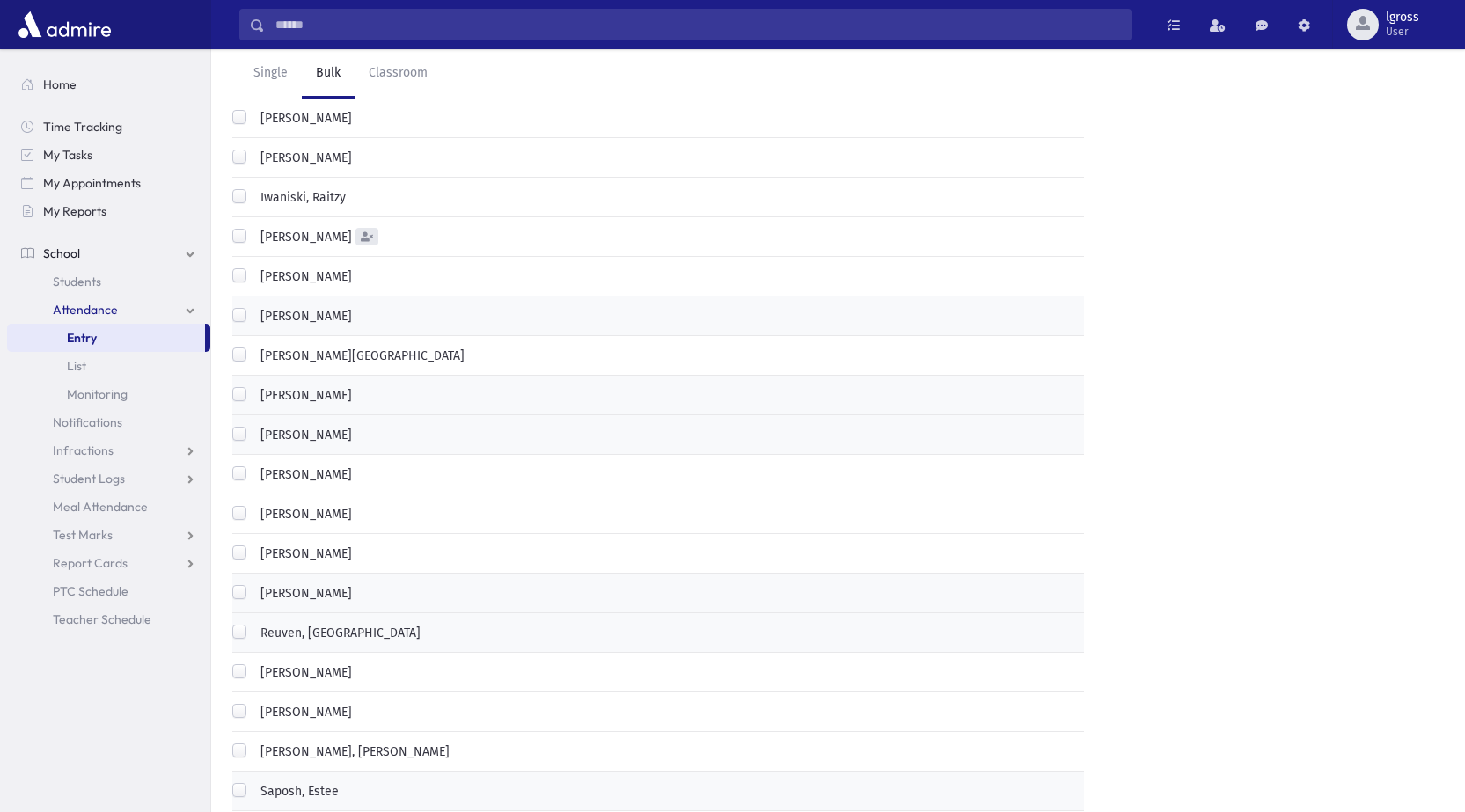
click at [253, 307] on label "[PERSON_NAME]" at bounding box center [302, 316] width 98 height 19
click at [253, 386] on label "[PERSON_NAME]" at bounding box center [302, 395] width 98 height 19
click at [253, 426] on label "[PERSON_NAME]" at bounding box center [302, 435] width 98 height 19
click at [253, 584] on label "[PERSON_NAME]" at bounding box center [302, 593] width 98 height 19
click at [248, 624] on div "Reuven, [GEOGRAPHIC_DATA]" at bounding box center [326, 634] width 188 height 21
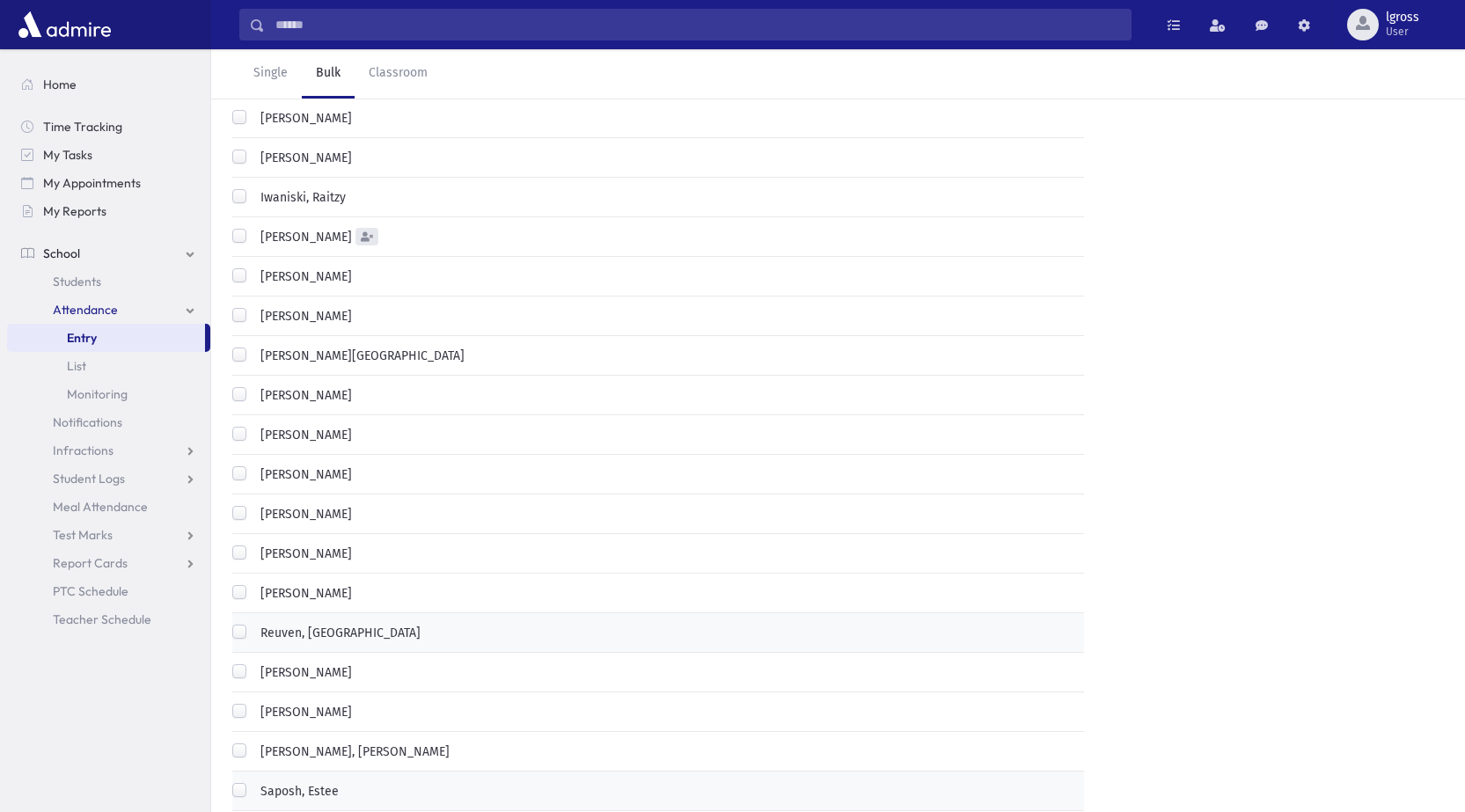
click at [253, 624] on label "Reuven, [GEOGRAPHIC_DATA]" at bounding box center [337, 633] width 167 height 19
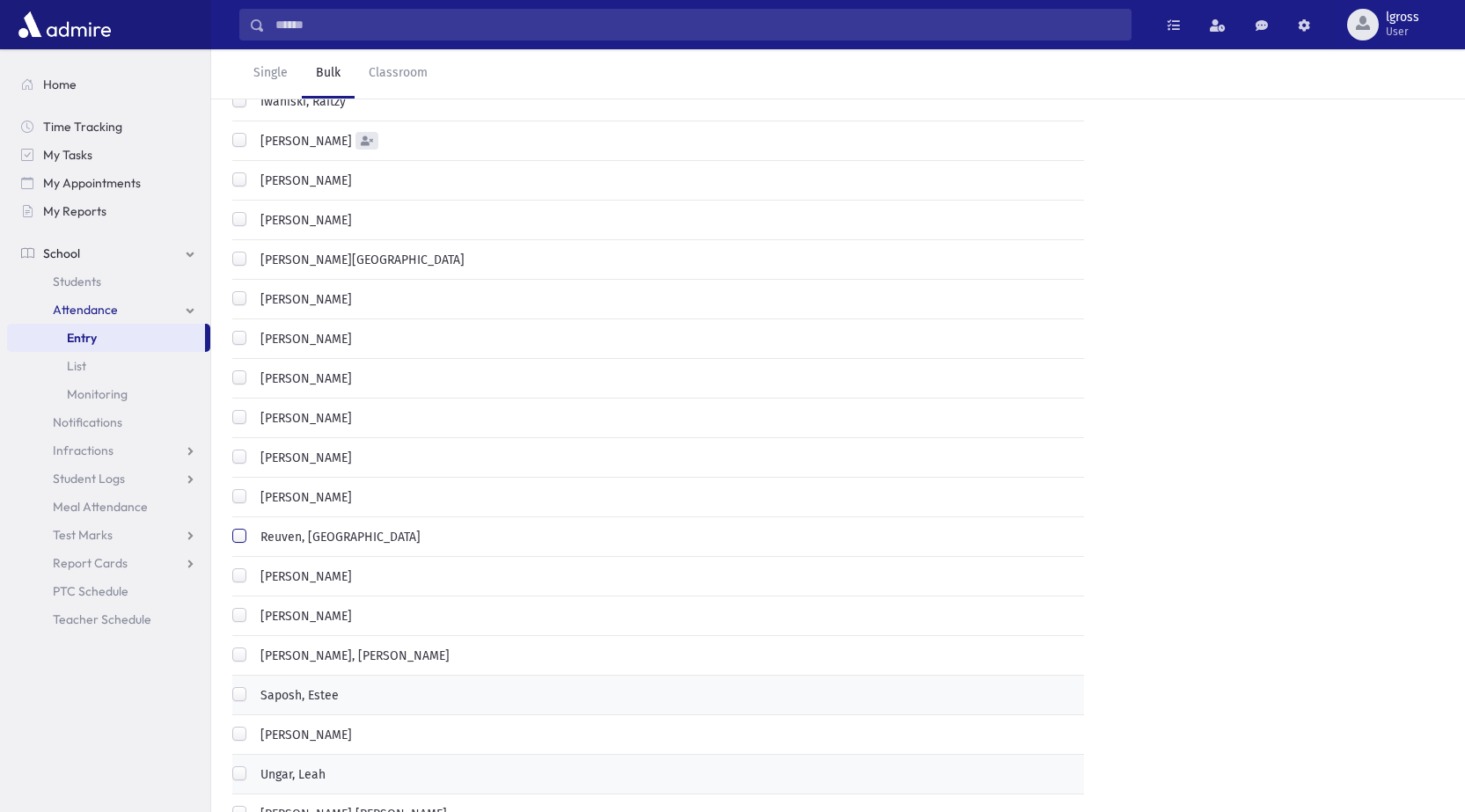
scroll to position [1077, 0]
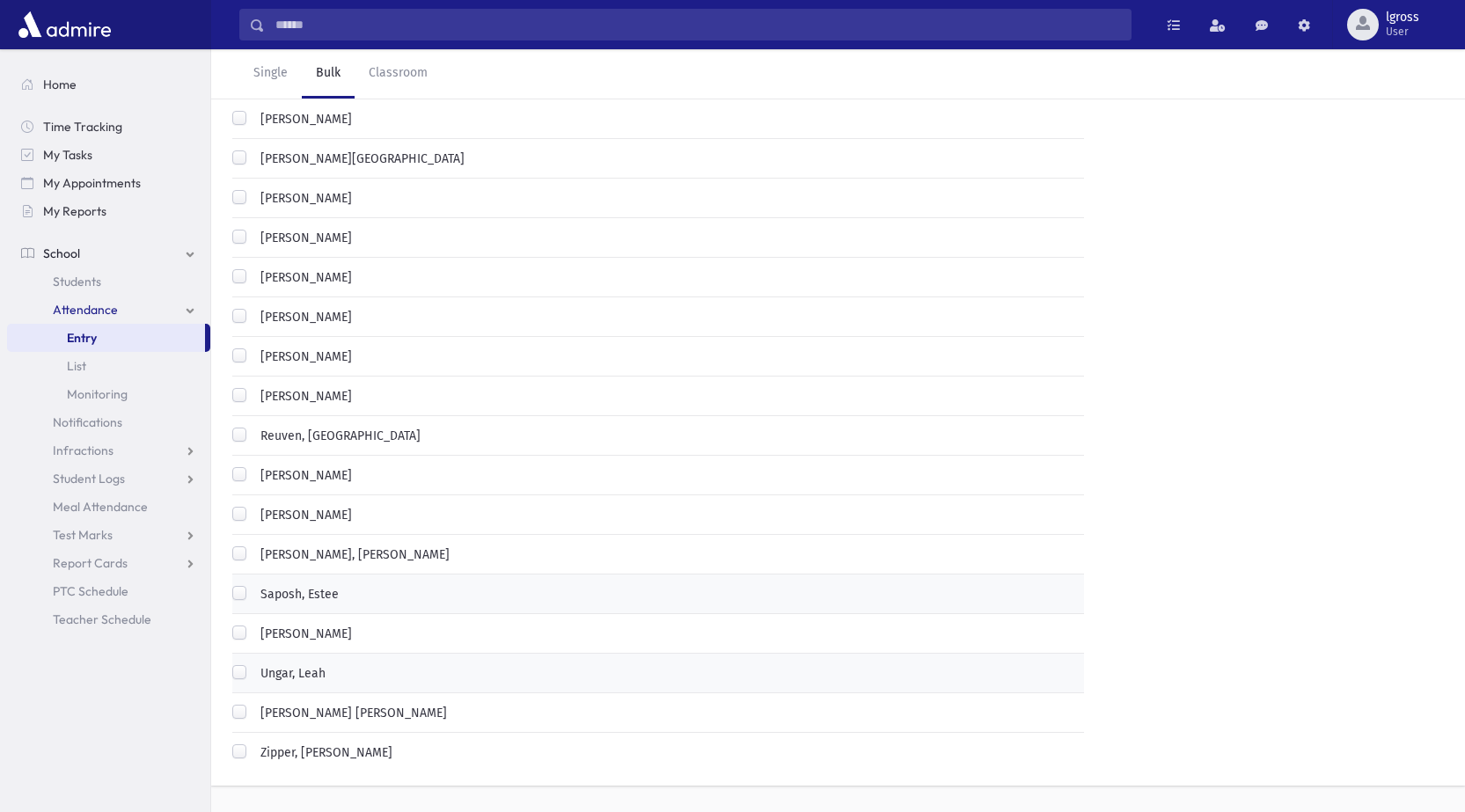
click at [253, 585] on label "Saposh, Estee" at bounding box center [295, 594] width 86 height 19
click at [253, 664] on label "Ungar, Leah" at bounding box center [289, 673] width 72 height 19
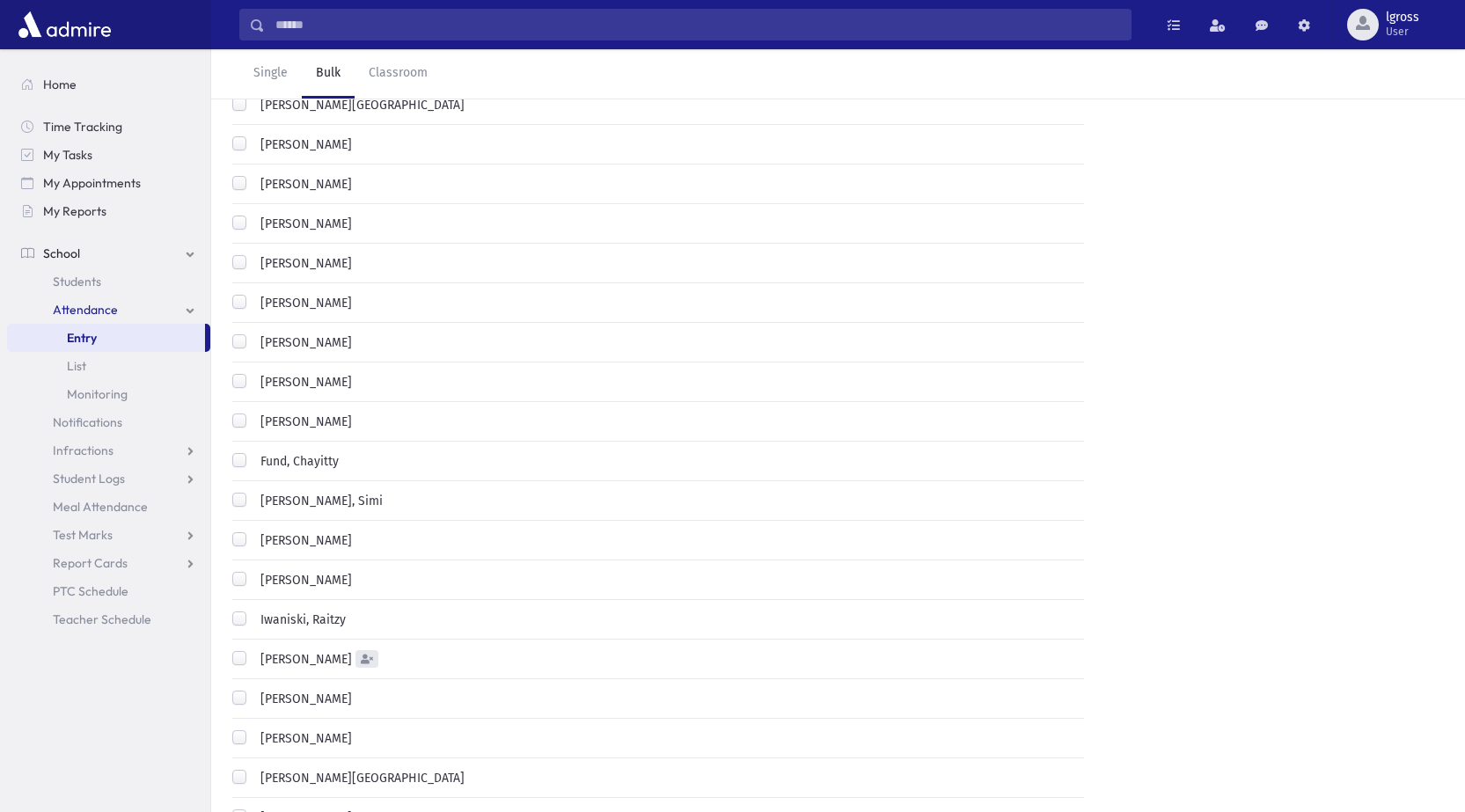
scroll to position [439, 0]
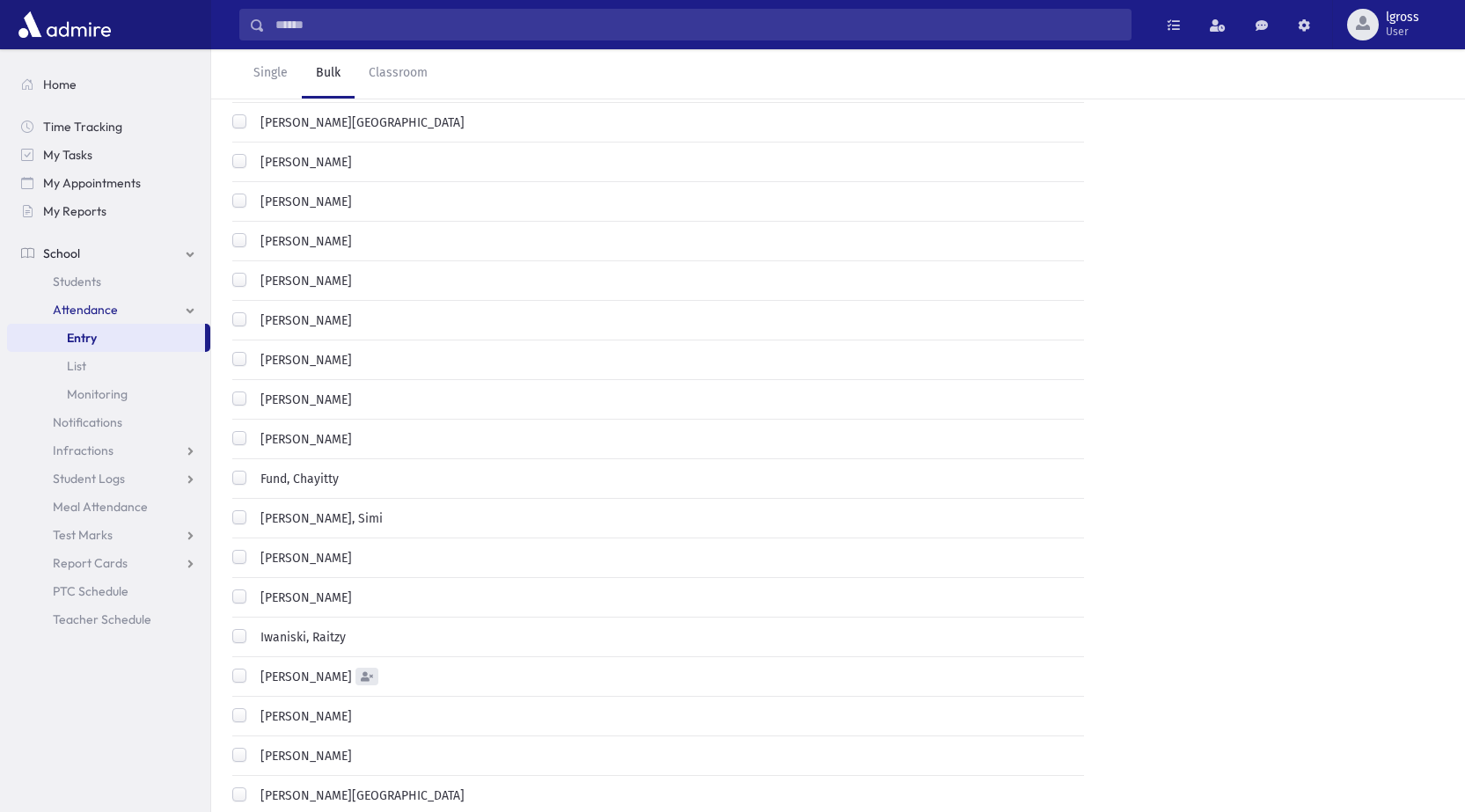
click at [253, 628] on label "Iwaniski, Raitzy" at bounding box center [299, 637] width 93 height 19
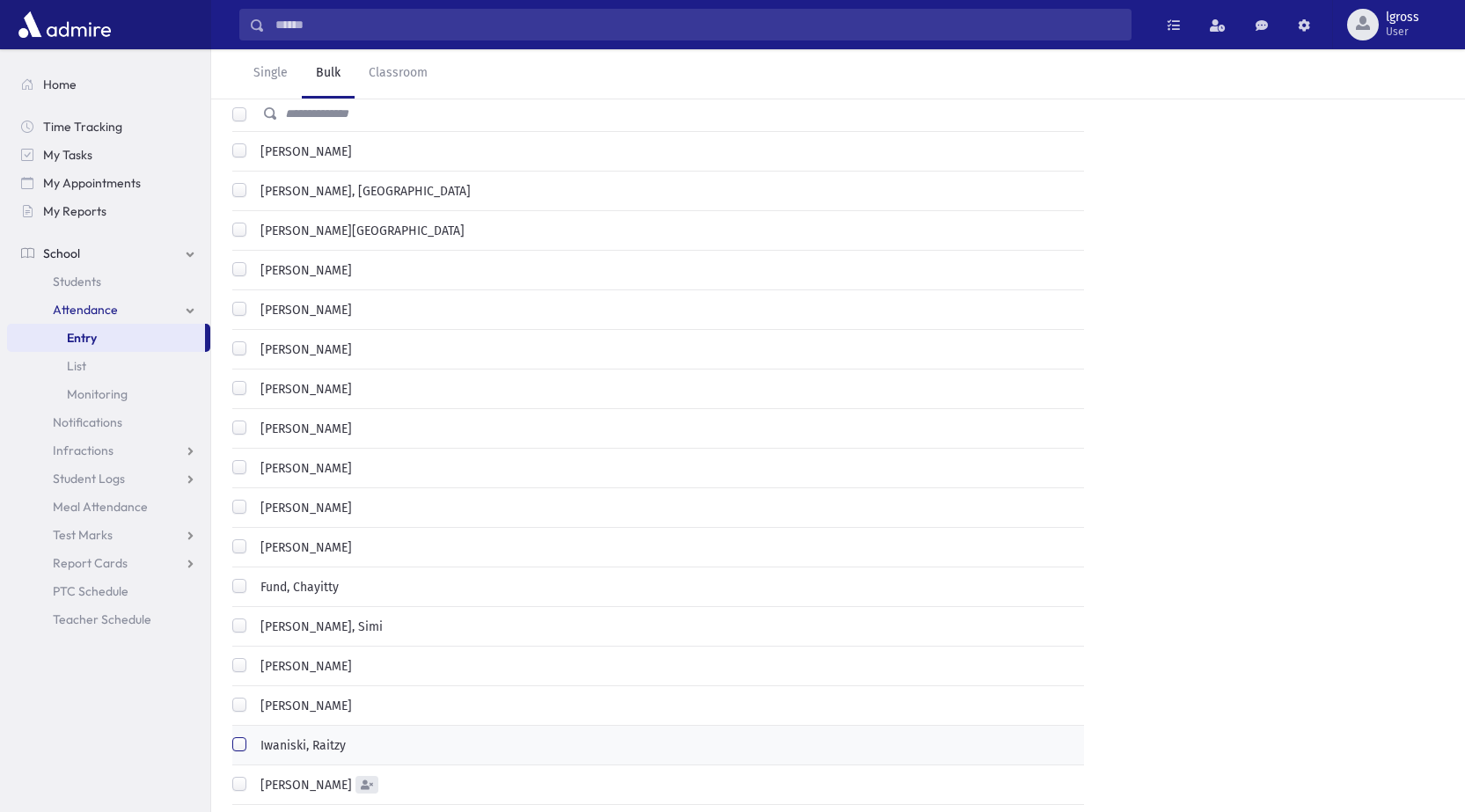
scroll to position [352, 0]
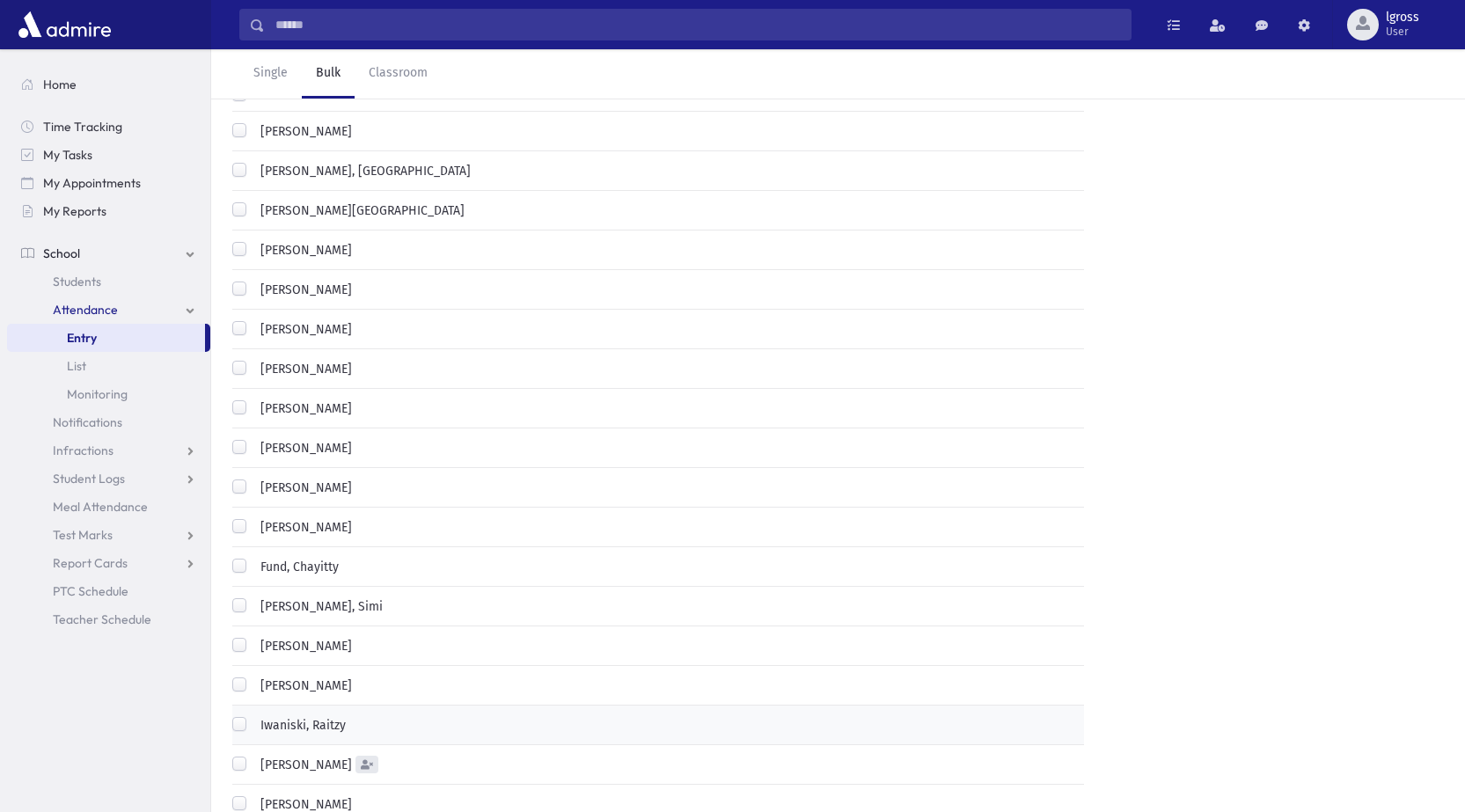
click at [240, 557] on div "Fund, Chayitty" at bounding box center [285, 567] width 106 height 21
click at [253, 557] on label "Fund, Chayitty" at bounding box center [295, 566] width 86 height 19
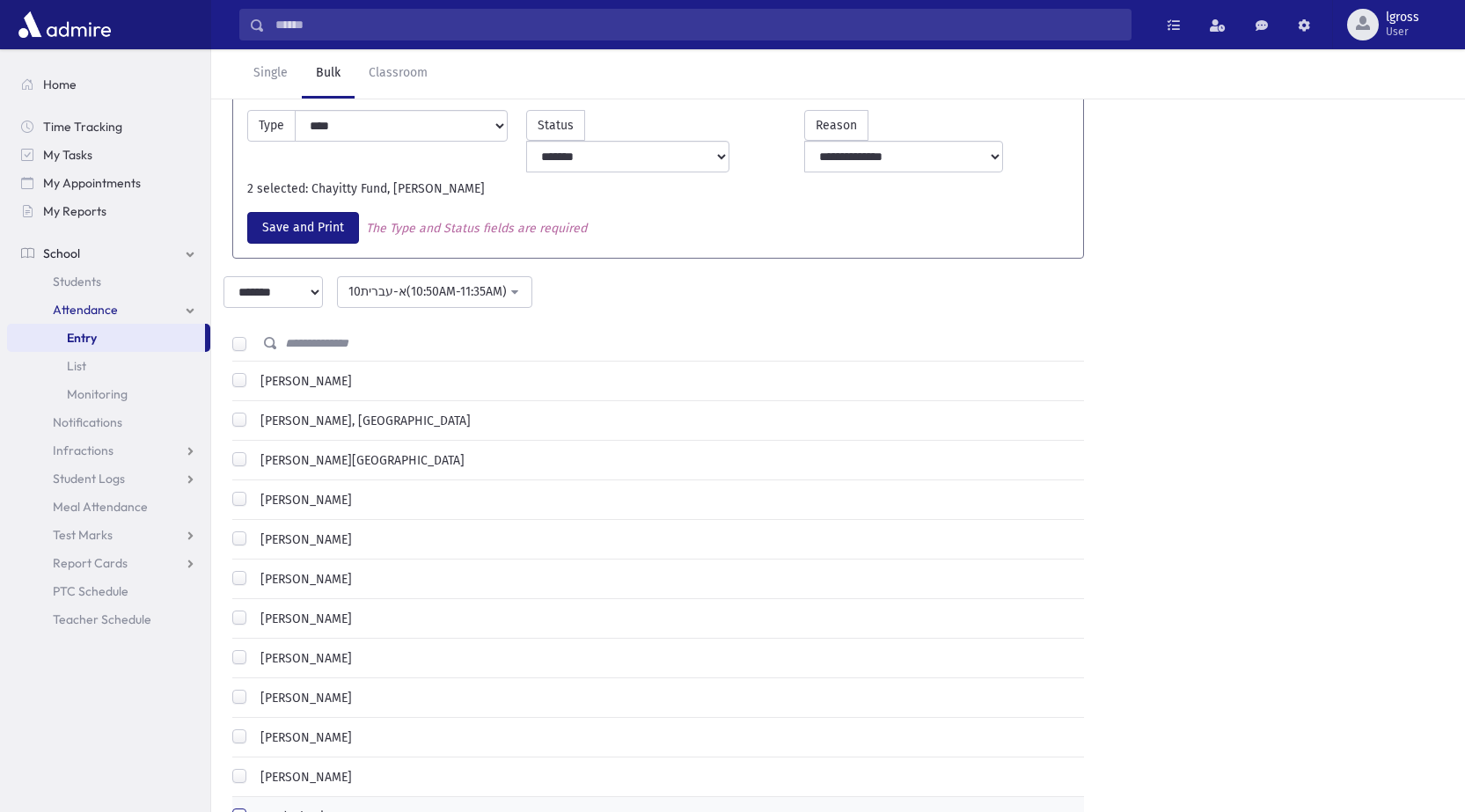
scroll to position [88, 0]
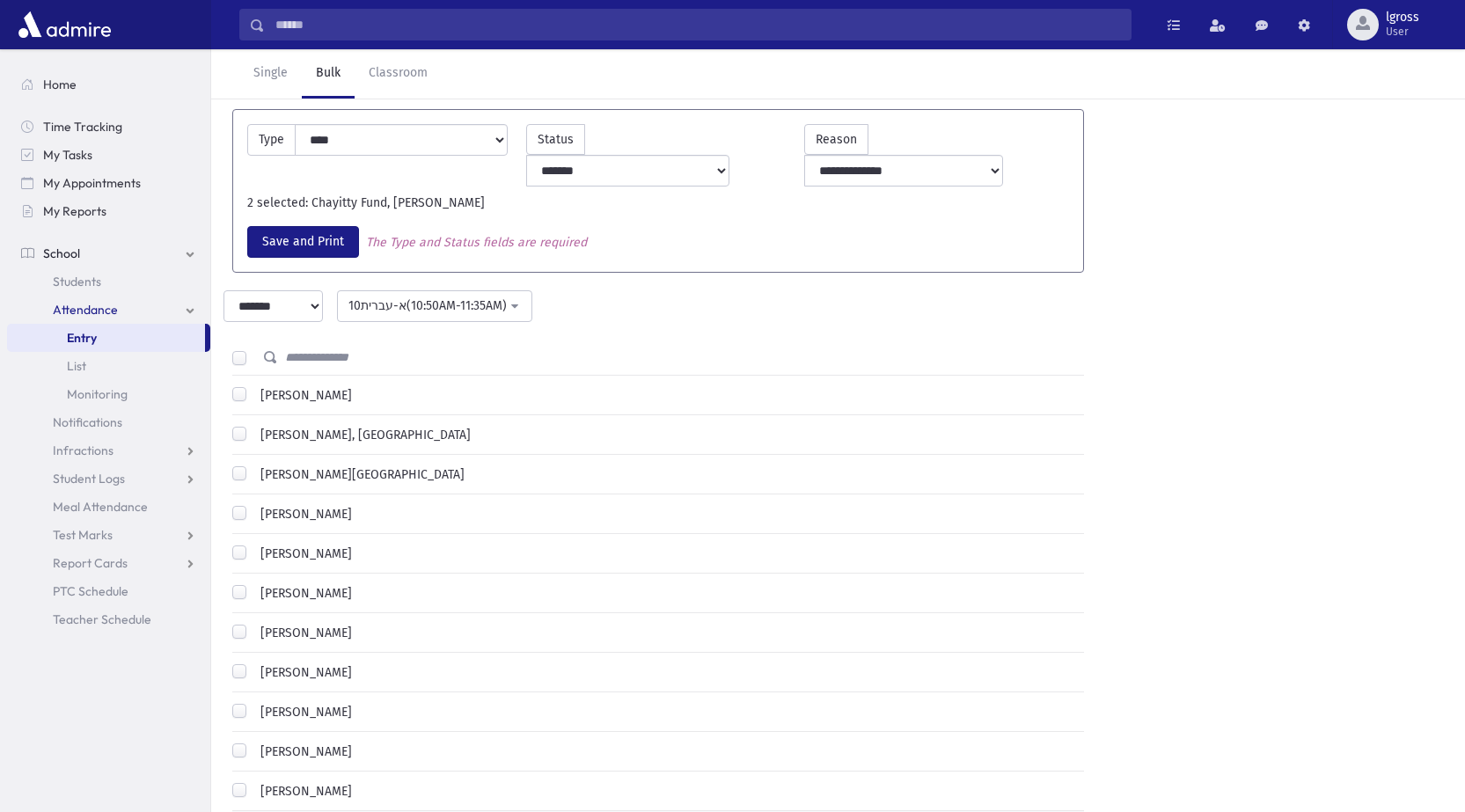
click at [253, 703] on label "[PERSON_NAME]" at bounding box center [302, 712] width 98 height 19
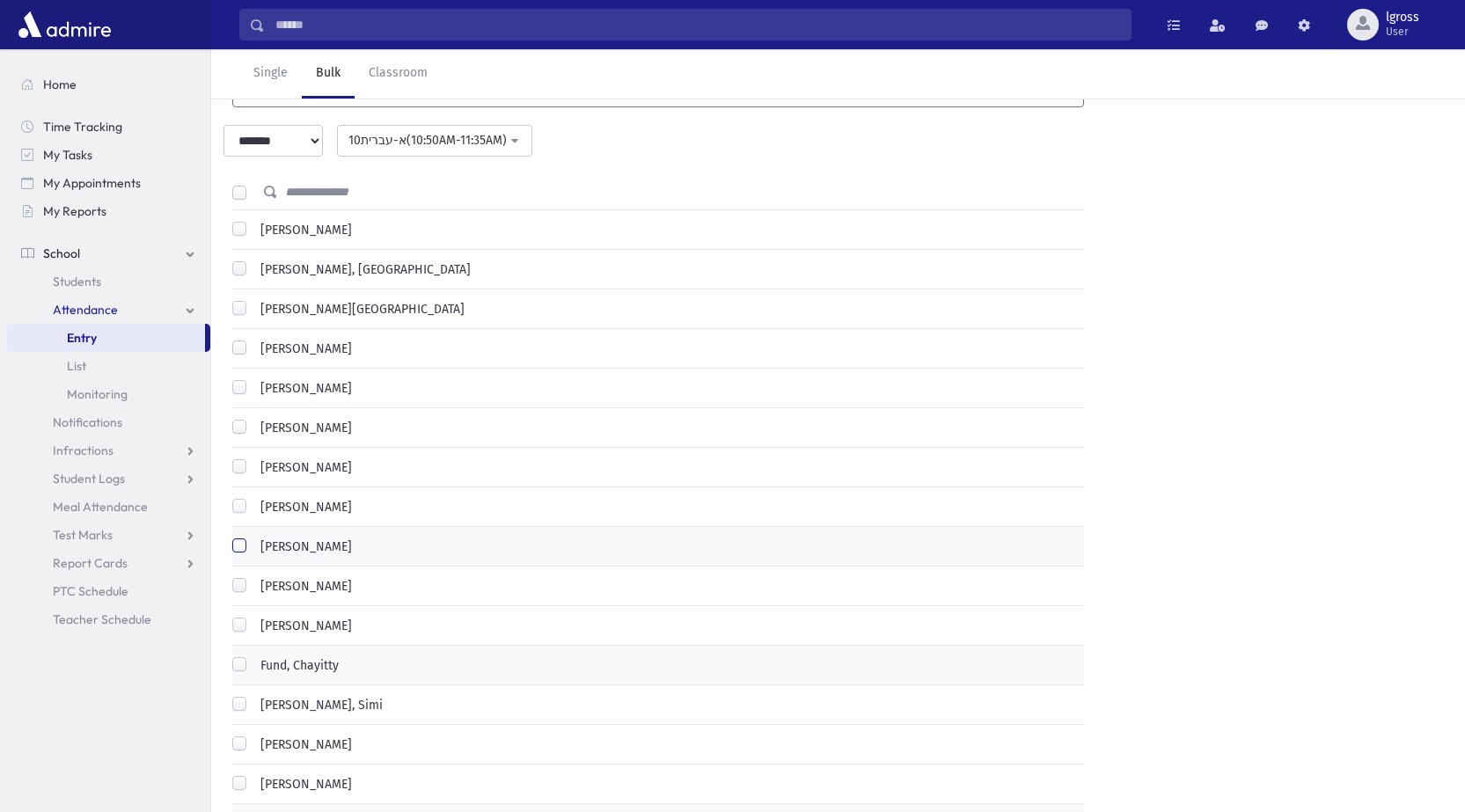
scroll to position [264, 0]
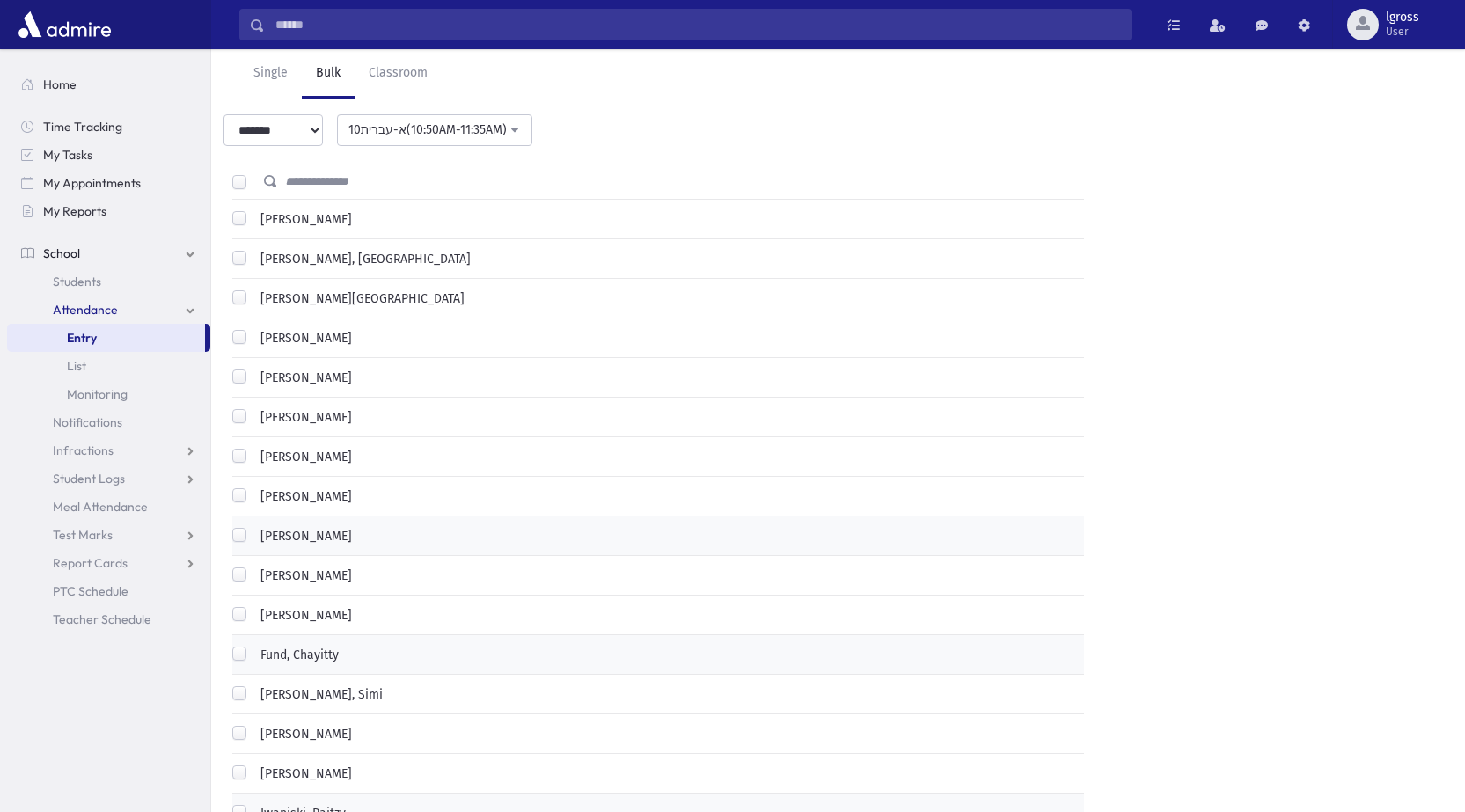
click at [253, 566] on label "[PERSON_NAME]" at bounding box center [302, 575] width 98 height 19
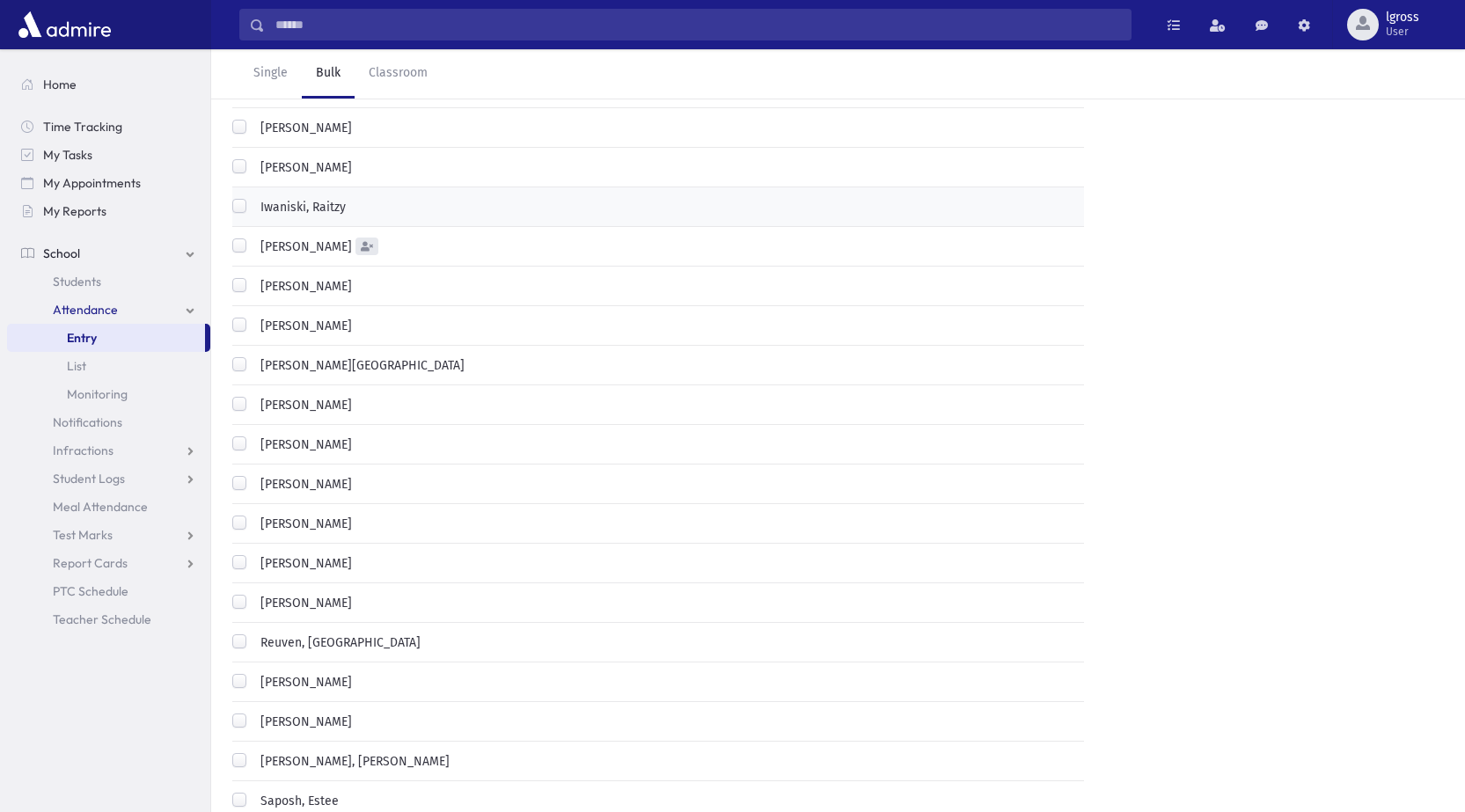
scroll to position [880, 0]
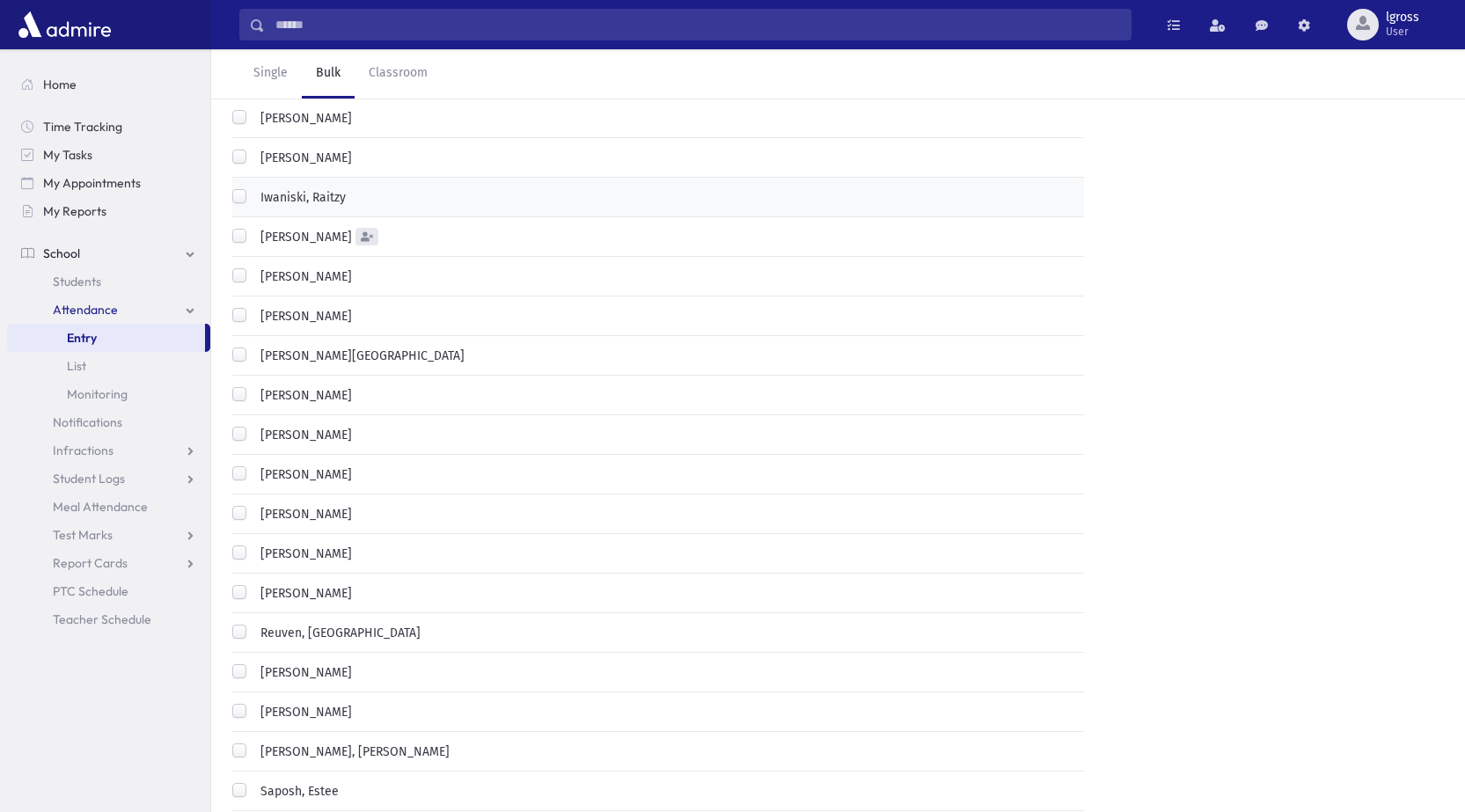
click at [253, 386] on label "[PERSON_NAME]" at bounding box center [302, 395] width 98 height 19
click at [253, 426] on label "[PERSON_NAME]" at bounding box center [302, 435] width 98 height 19
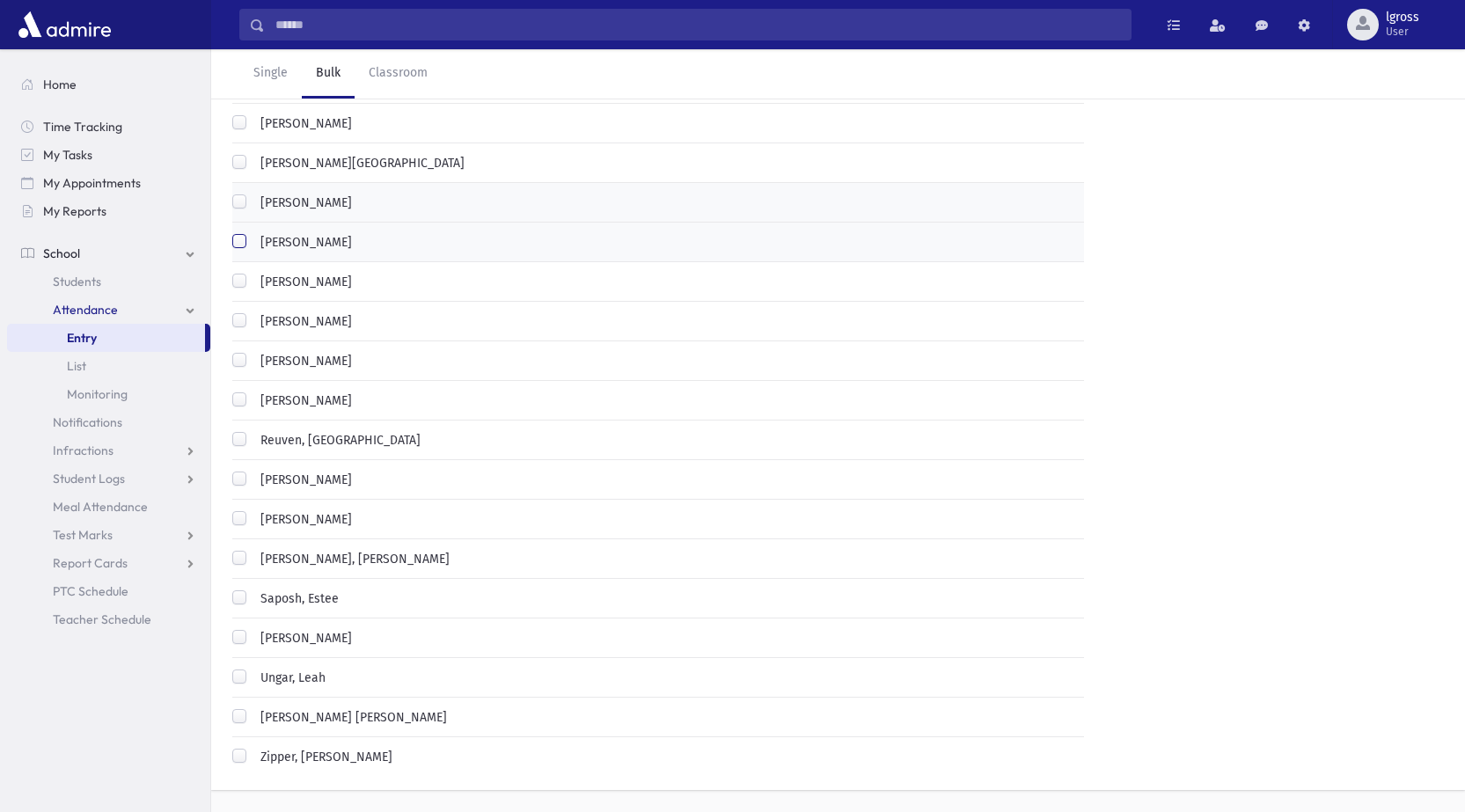
scroll to position [1077, 0]
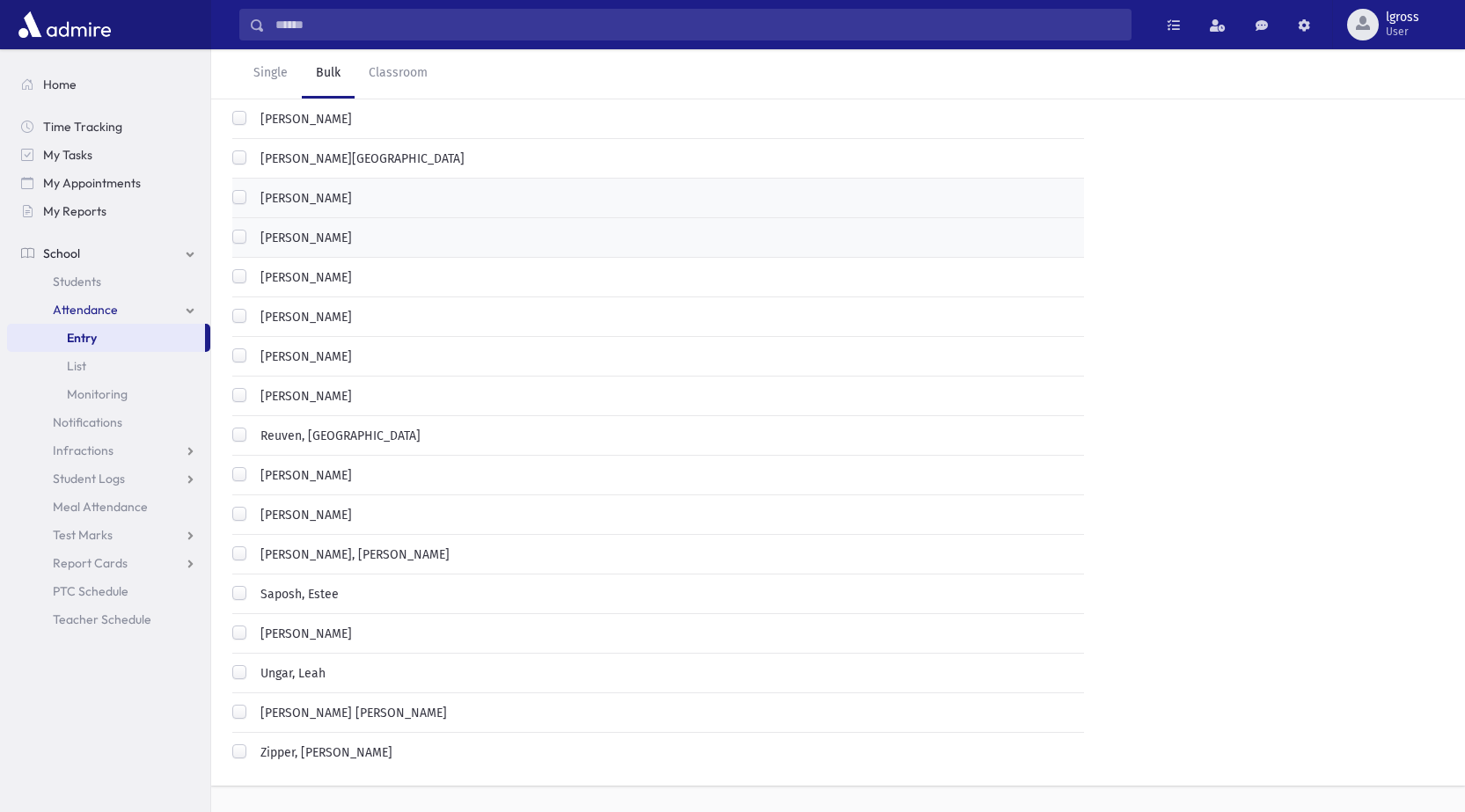
click at [253, 427] on label "Reuven, [GEOGRAPHIC_DATA]" at bounding box center [337, 436] width 167 height 19
click at [253, 585] on label "Saposh, Estee" at bounding box center [295, 594] width 86 height 19
click at [253, 664] on label "Ungar, Leah" at bounding box center [289, 673] width 72 height 19
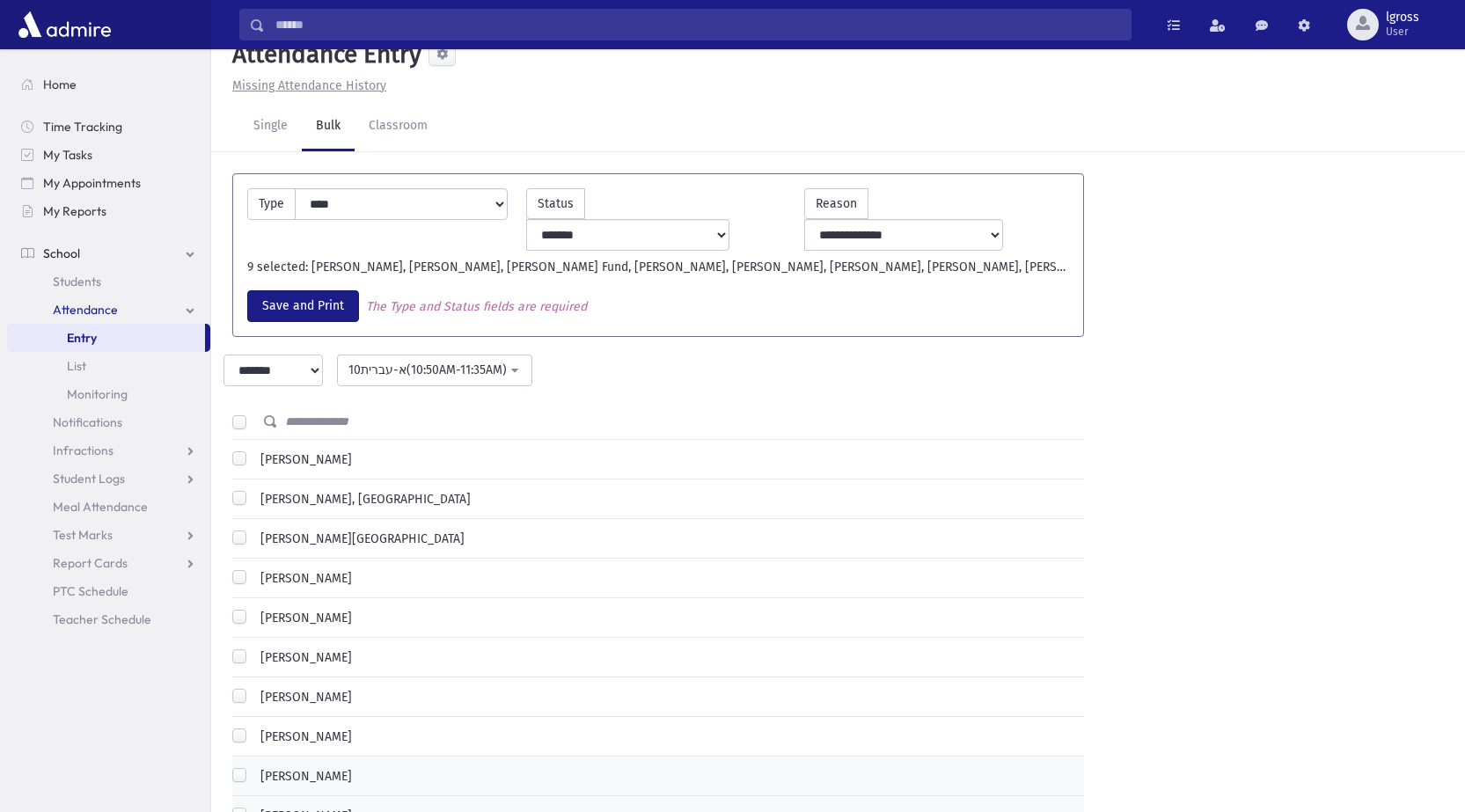
scroll to position [21, 0]
click at [326, 293] on button "Save and Print" at bounding box center [303, 308] width 112 height 32
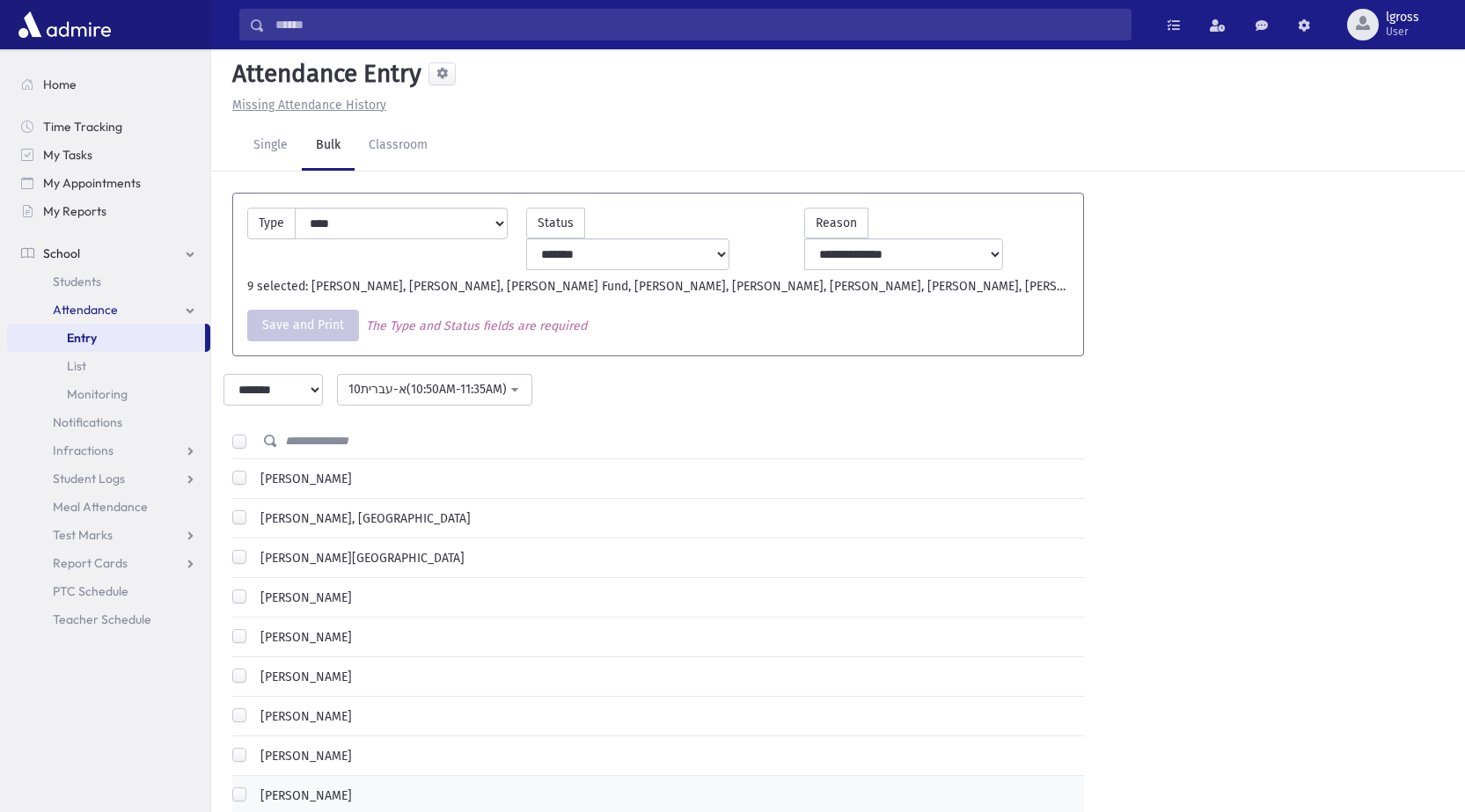
scroll to position [0, 0]
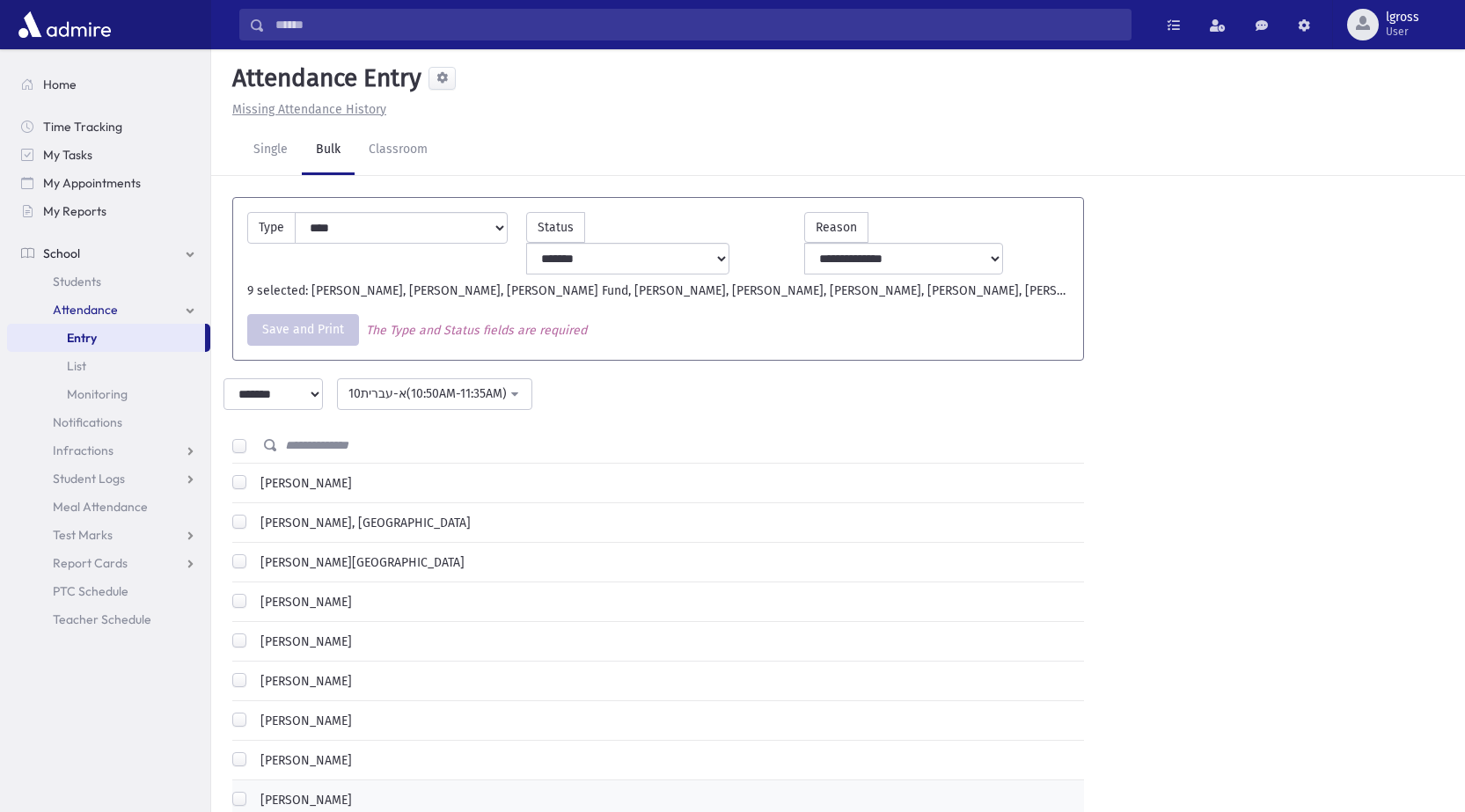
click at [484, 314] on span "The Type and Status fields are required" at bounding box center [473, 329] width 228 height 32
click at [601, 314] on div "Save and Print Save and Print The Type and Status fields are required" at bounding box center [658, 329] width 839 height 32
click at [401, 224] on select "**********" at bounding box center [401, 227] width 213 height 32
click at [656, 243] on select "**********" at bounding box center [628, 258] width 204 height 32
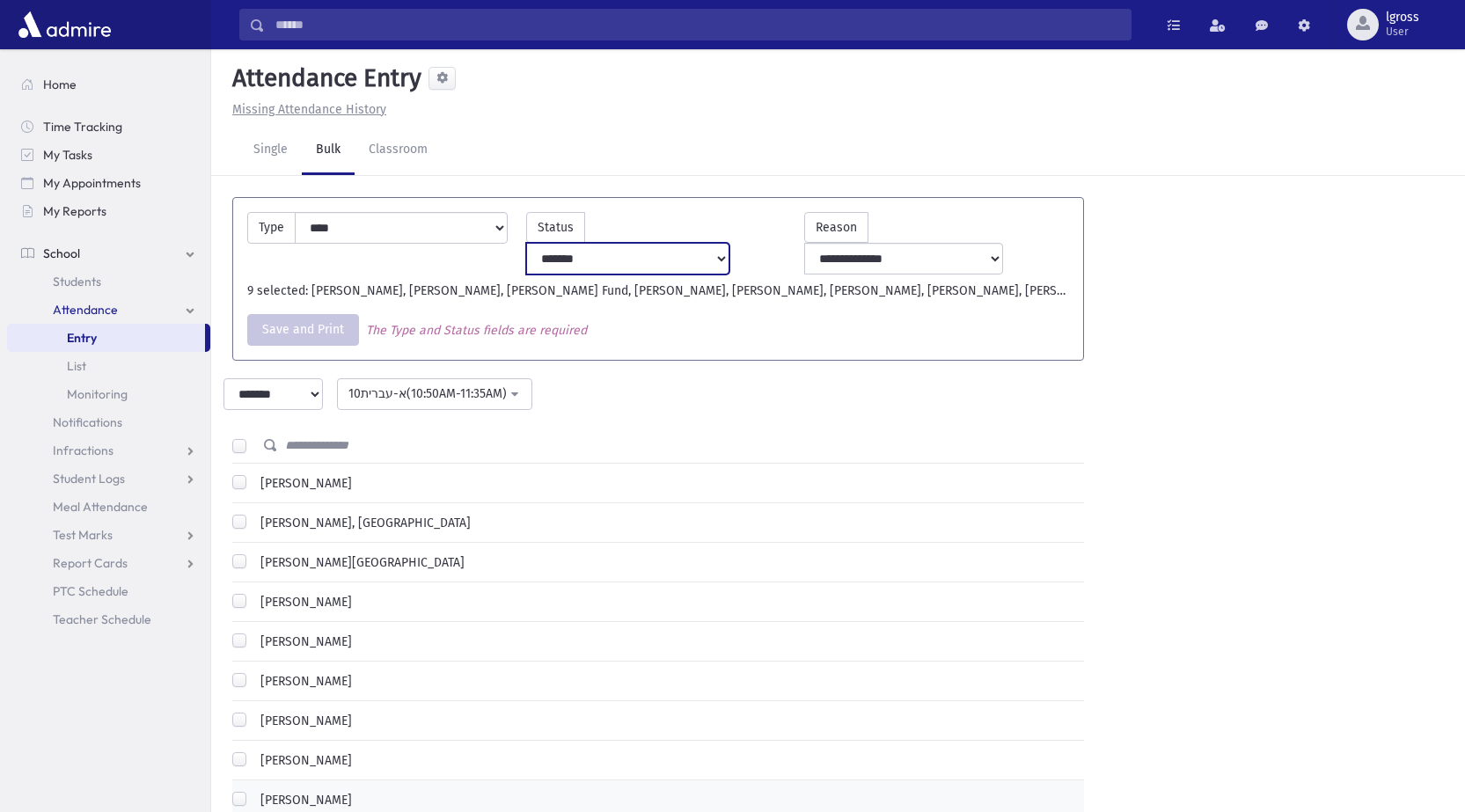
click at [656, 243] on select "**********" at bounding box center [628, 258] width 204 height 32
select select "*********"
click at [583, 243] on select "**********" at bounding box center [628, 258] width 204 height 32
drag, startPoint x: 474, startPoint y: 318, endPoint x: 447, endPoint y: 321, distance: 27.2
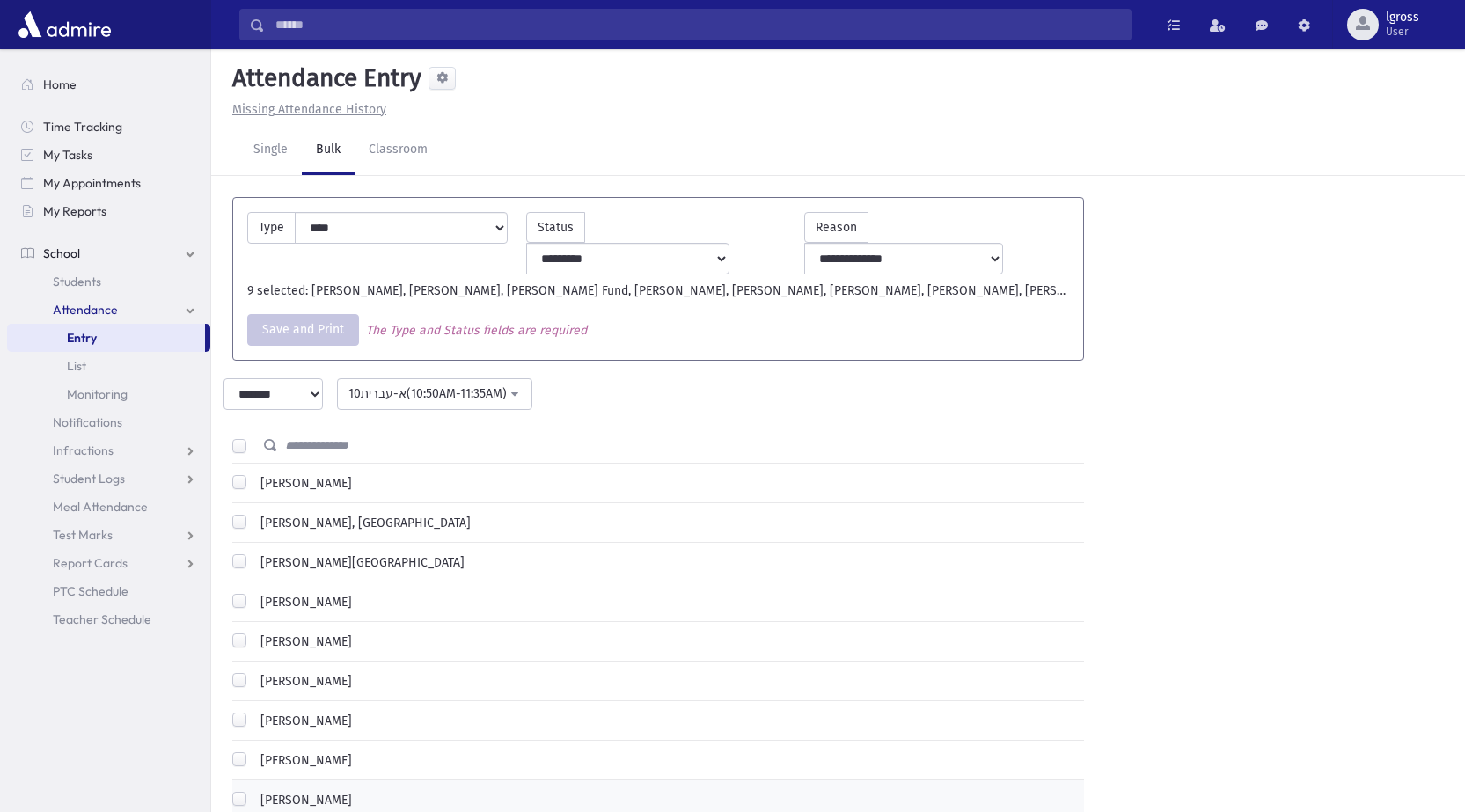
click at [472, 318] on div "**********" at bounding box center [658, 279] width 852 height 164
click at [259, 378] on select "******* ********* *********" at bounding box center [273, 393] width 99 height 32
click at [264, 378] on select "******* ********* *********" at bounding box center [273, 393] width 99 height 32
click at [268, 148] on link "Single" at bounding box center [270, 150] width 62 height 50
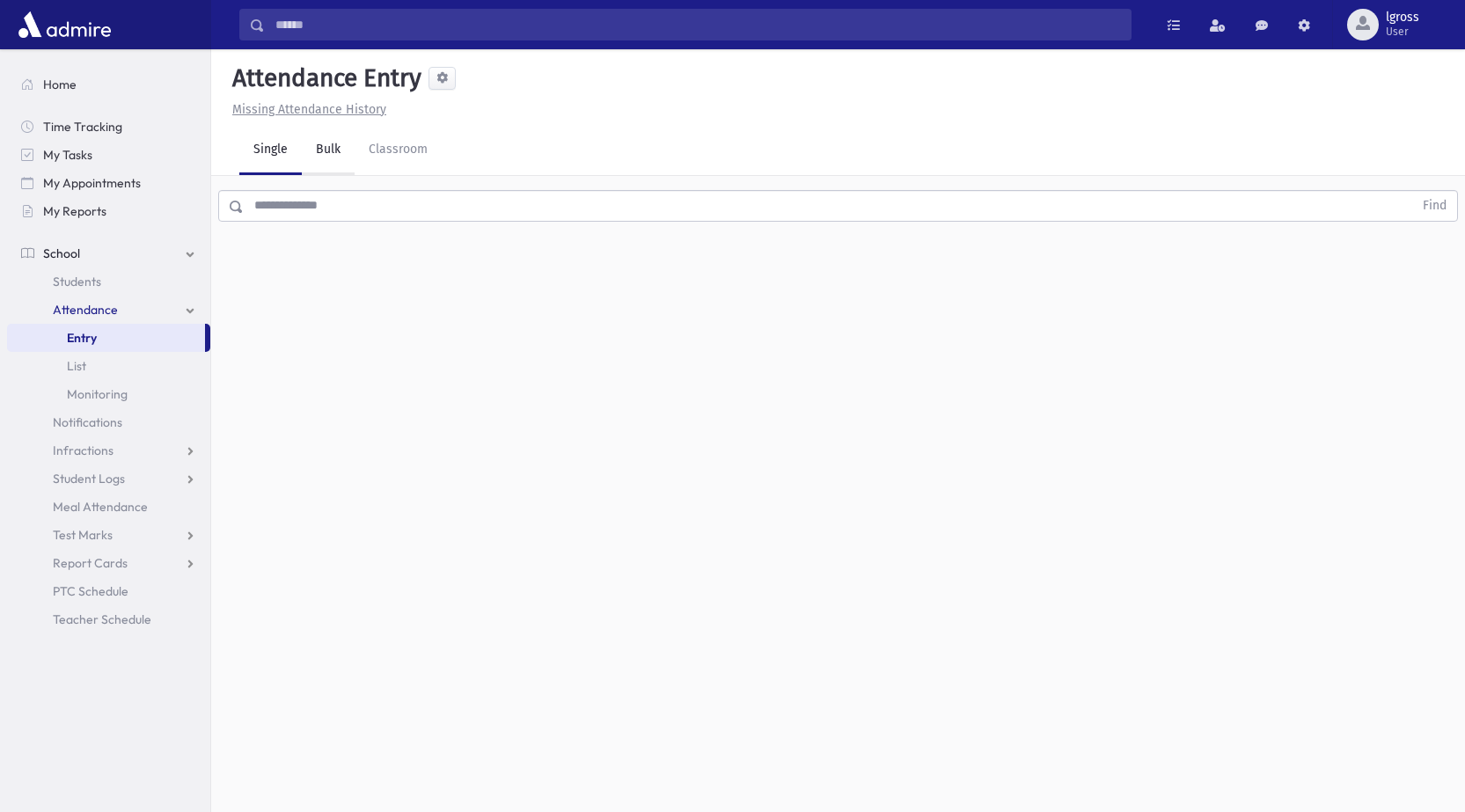
click at [332, 160] on link "Bulk" at bounding box center [328, 150] width 53 height 50
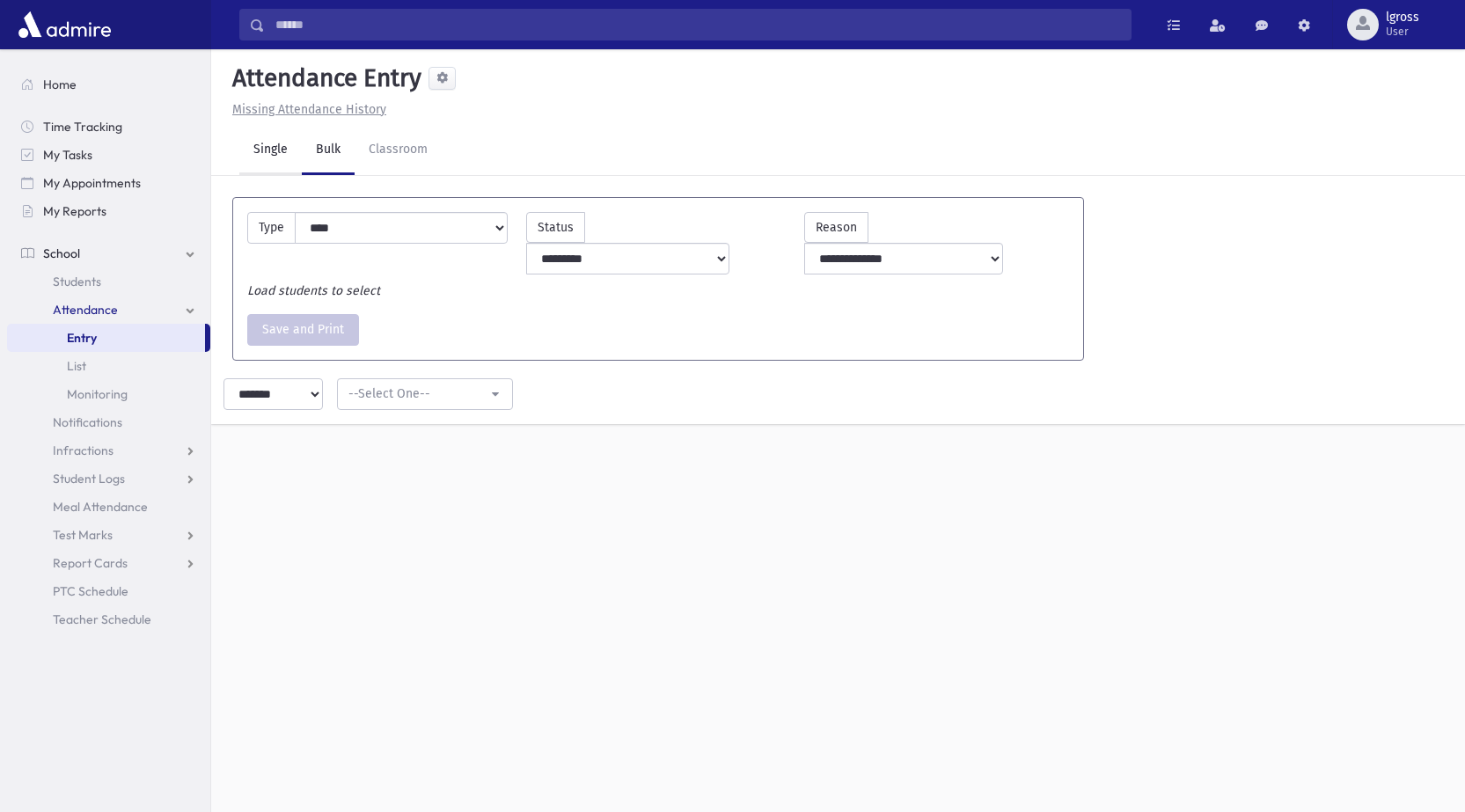
click at [275, 156] on link "Single" at bounding box center [270, 150] width 62 height 50
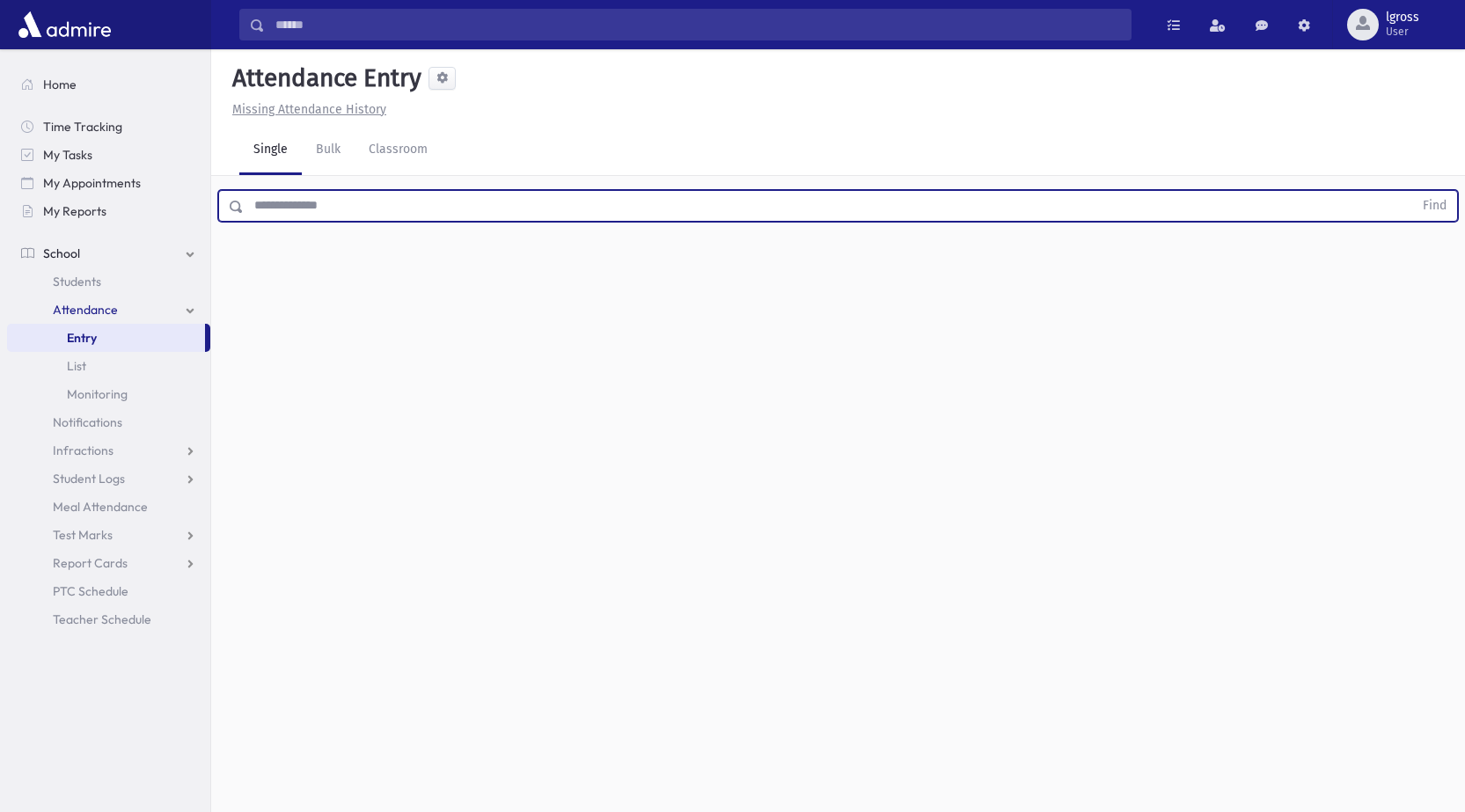
click at [308, 203] on input "text" at bounding box center [828, 205] width 1169 height 32
click at [1412, 191] on button "Find" at bounding box center [1434, 205] width 45 height 30
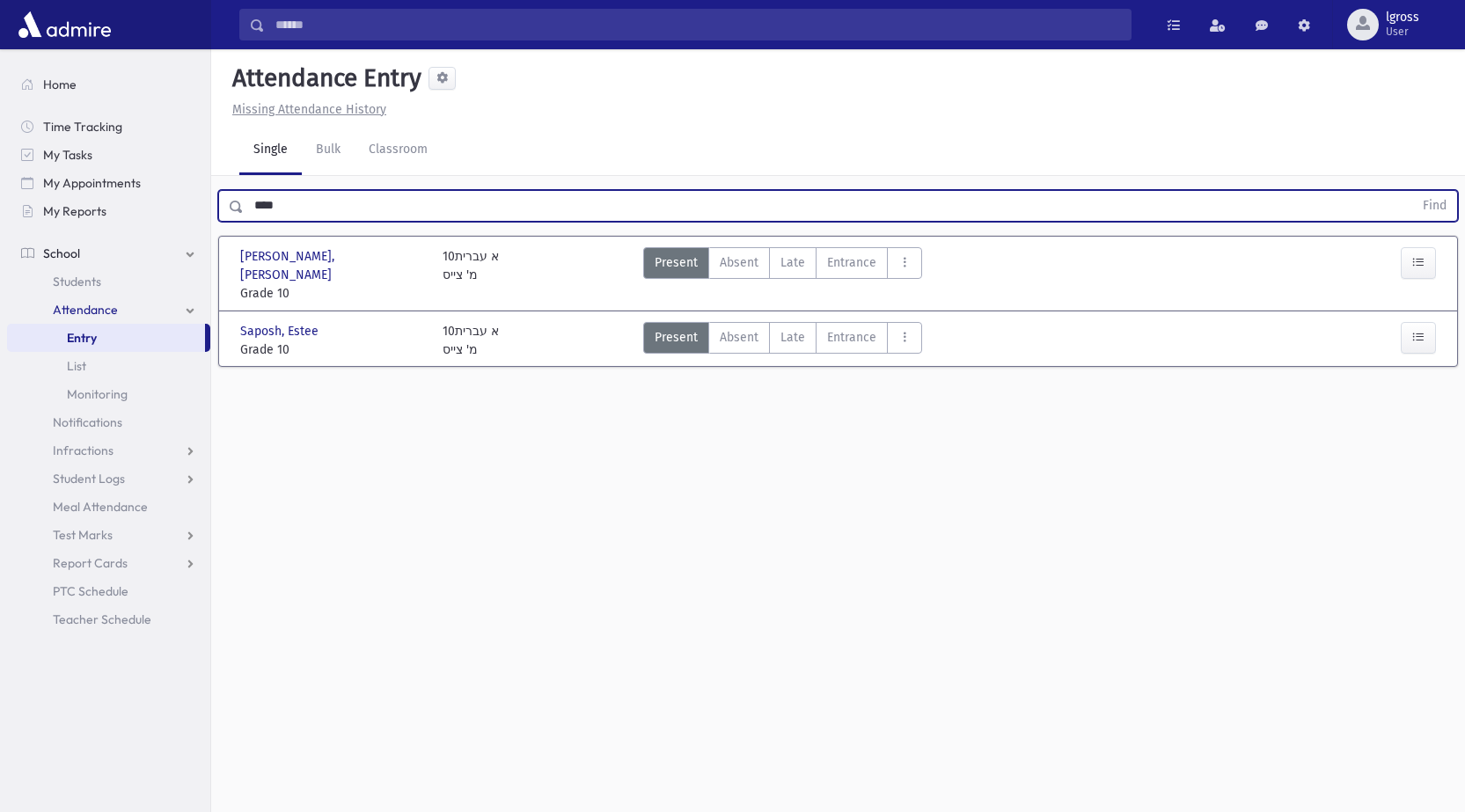
type input "***"
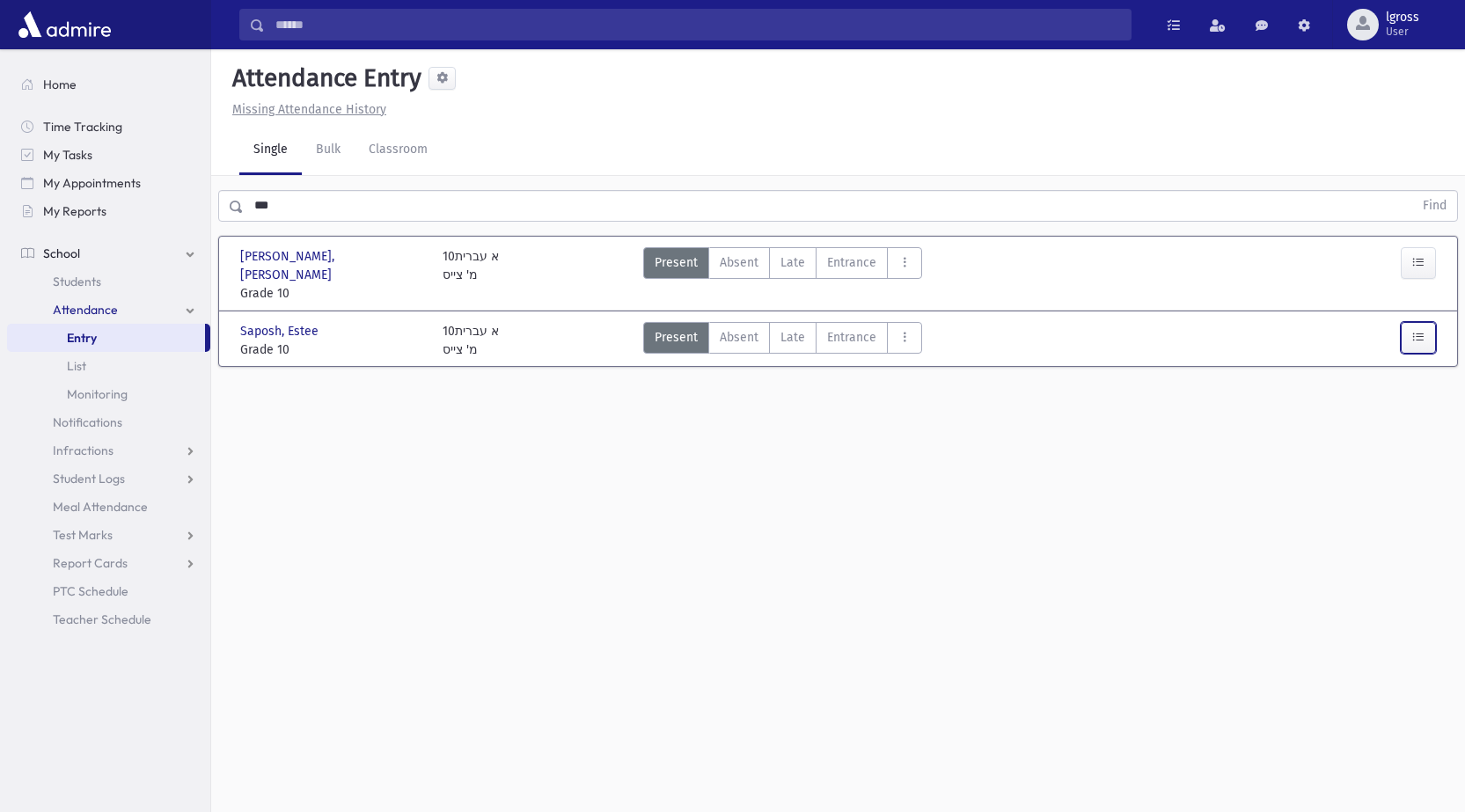
click at [1419, 322] on button "button" at bounding box center [1417, 338] width 35 height 32
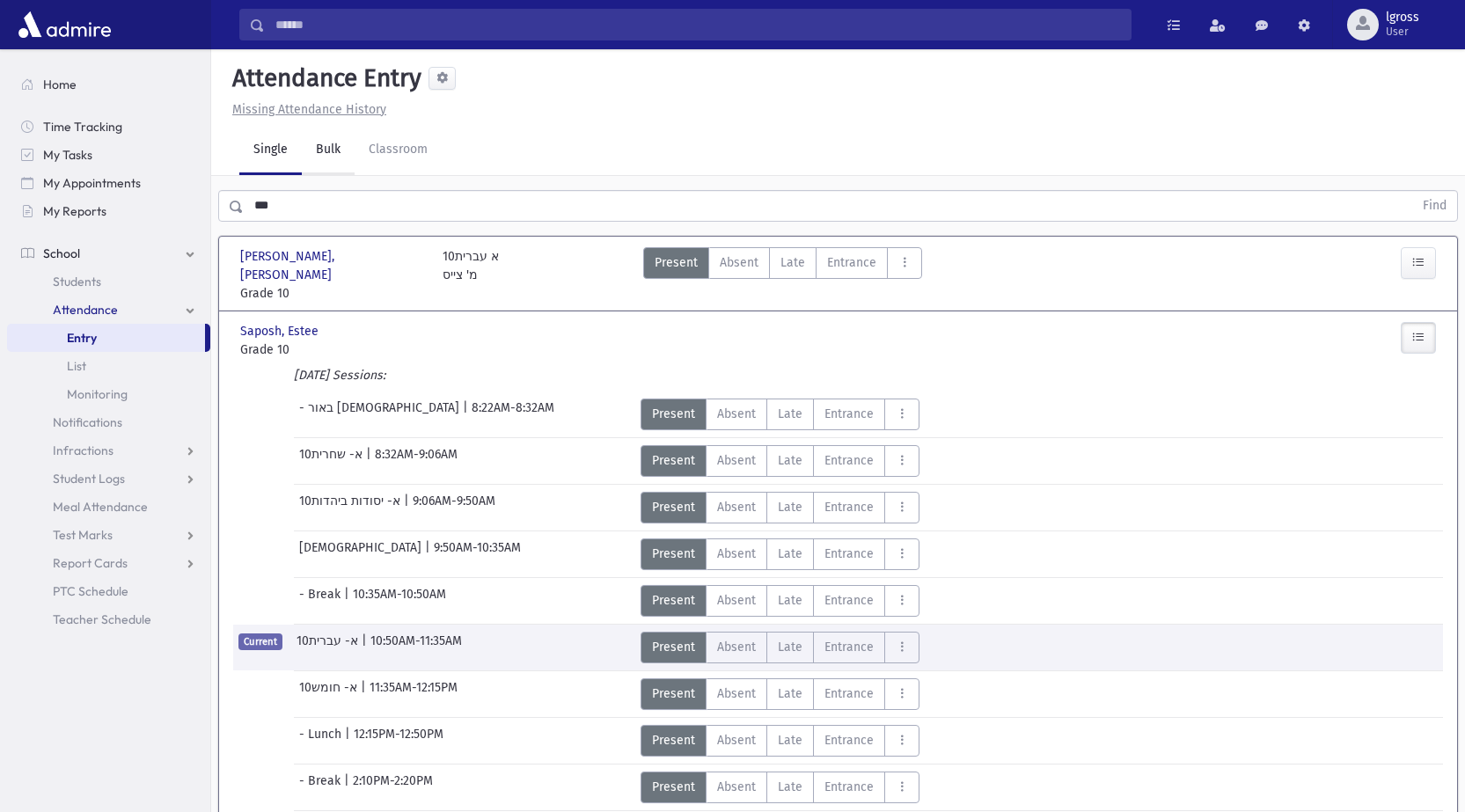
click at [343, 152] on link "Bulk" at bounding box center [328, 150] width 53 height 50
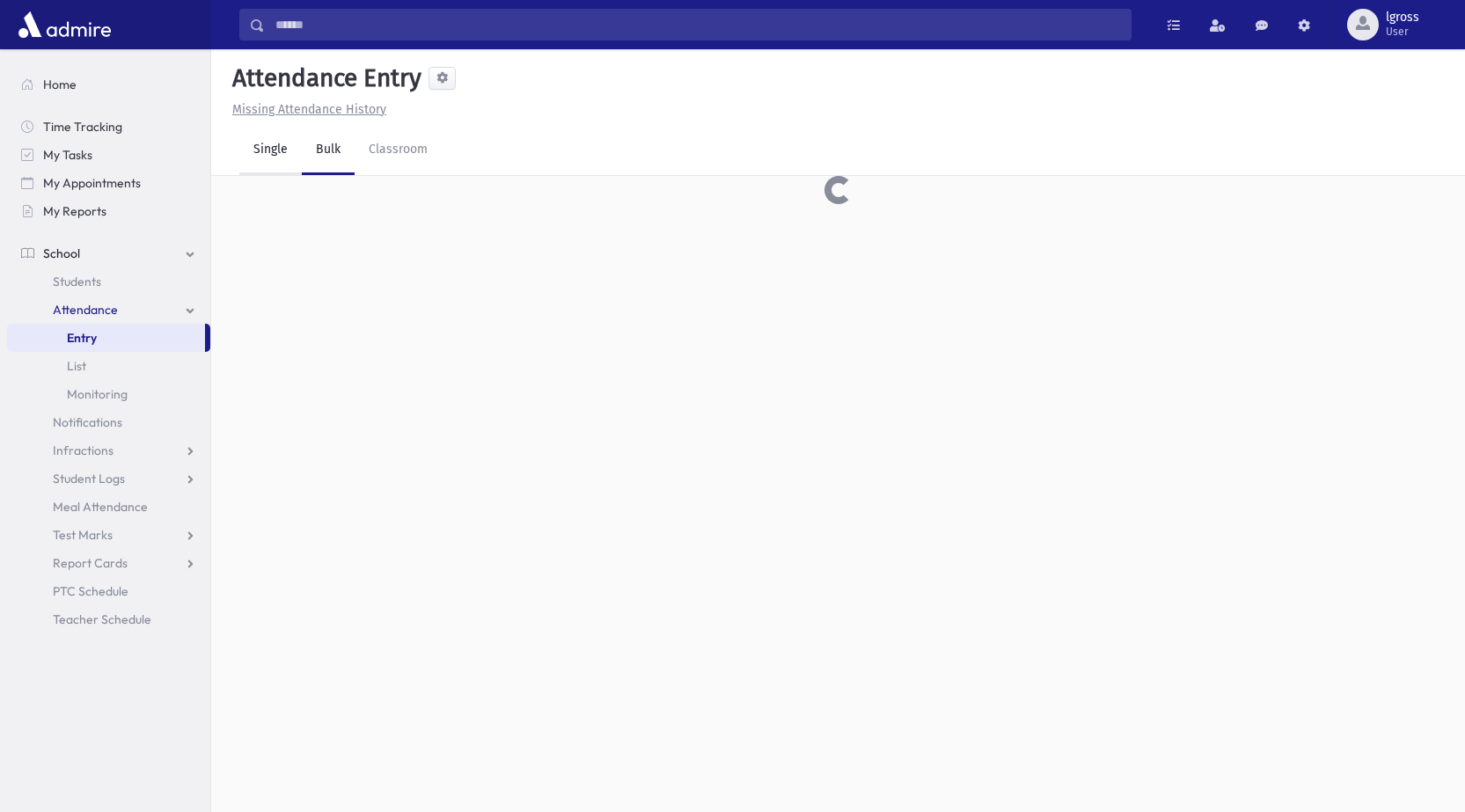
click at [259, 134] on link "Single" at bounding box center [270, 150] width 62 height 50
click at [324, 148] on link "Bulk" at bounding box center [328, 150] width 53 height 50
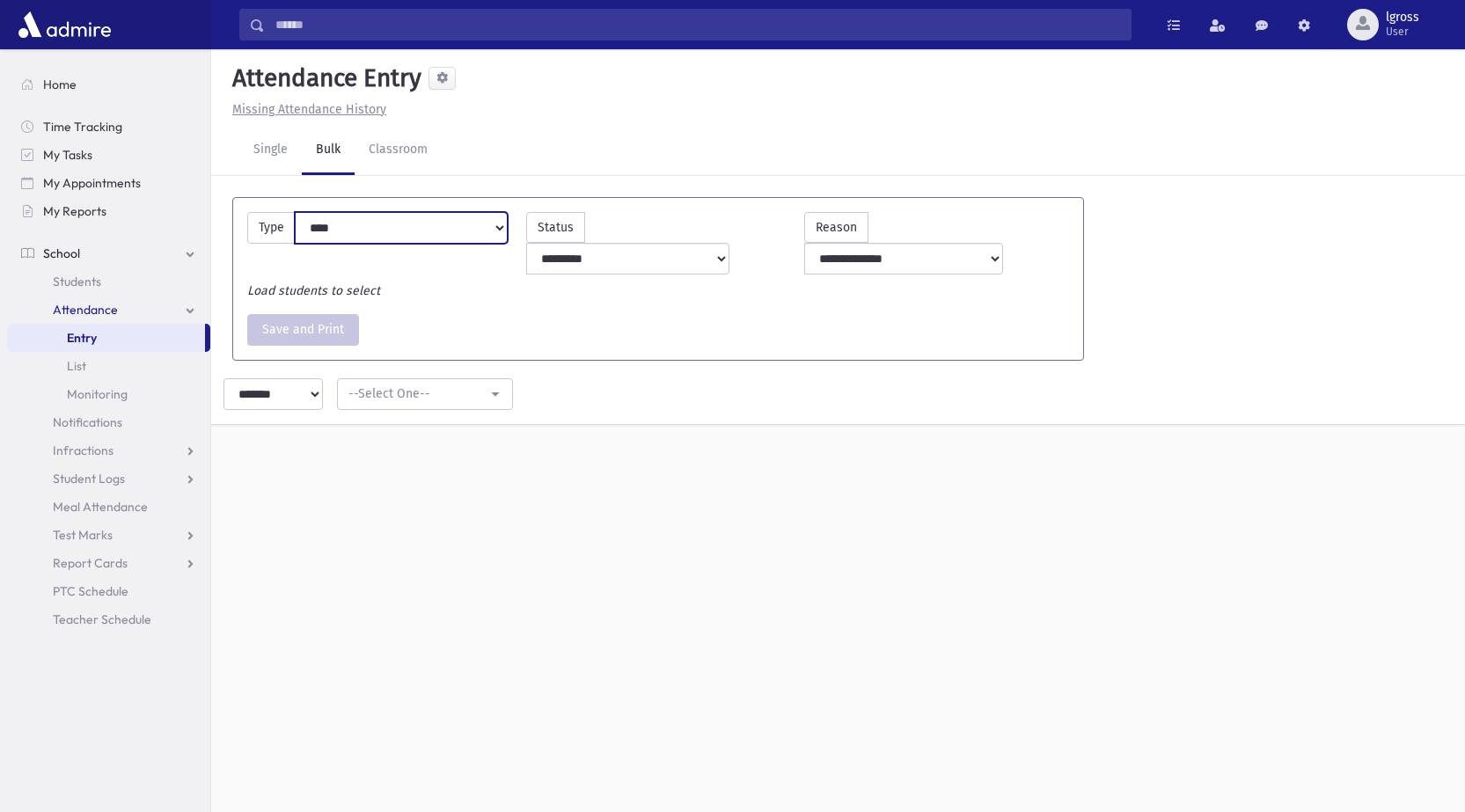
click at [362, 237] on select "**********" at bounding box center [401, 227] width 213 height 32
click at [592, 342] on div "**********" at bounding box center [657, 278] width 880 height 192
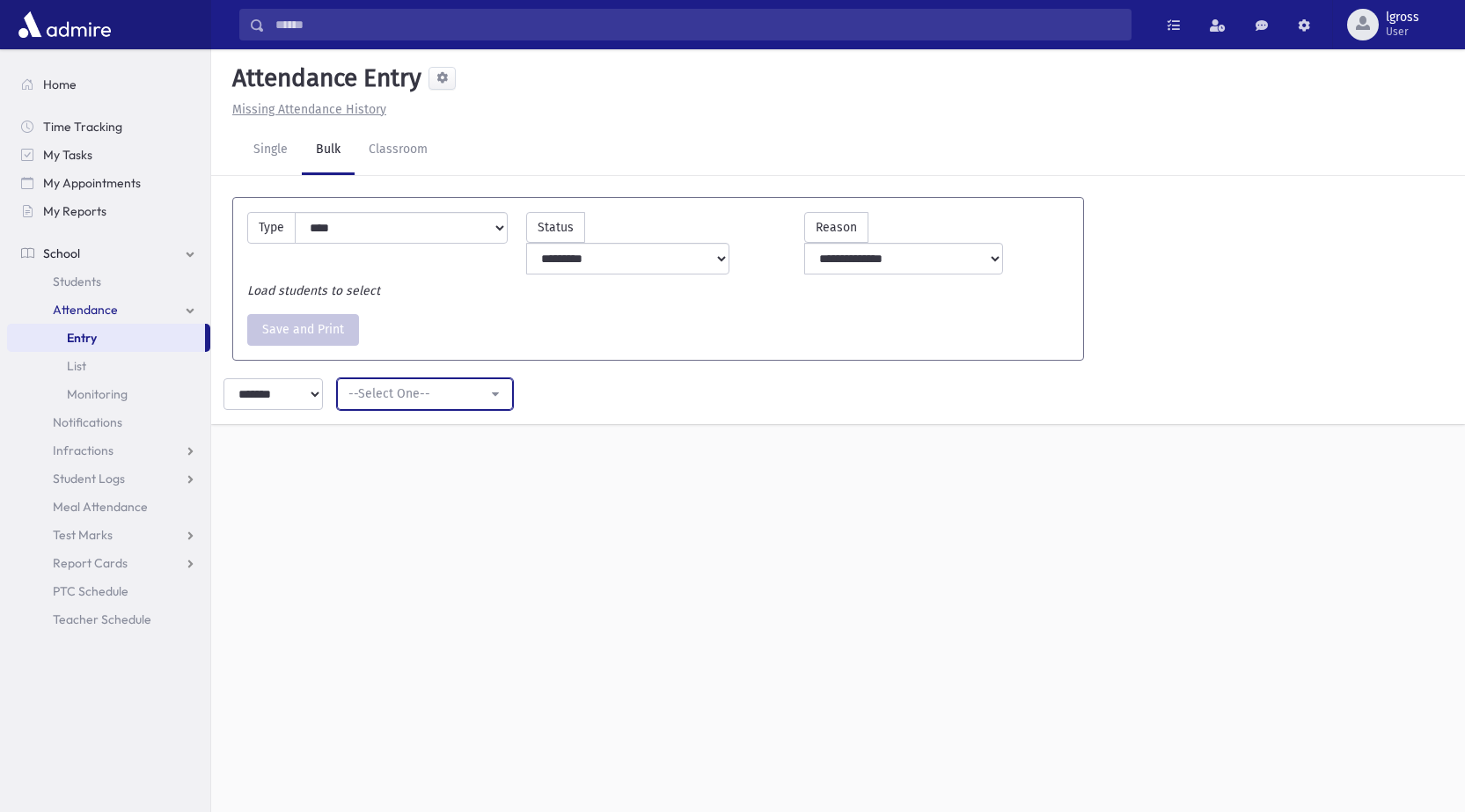
click at [492, 378] on button "--Select One--" at bounding box center [424, 393] width 176 height 32
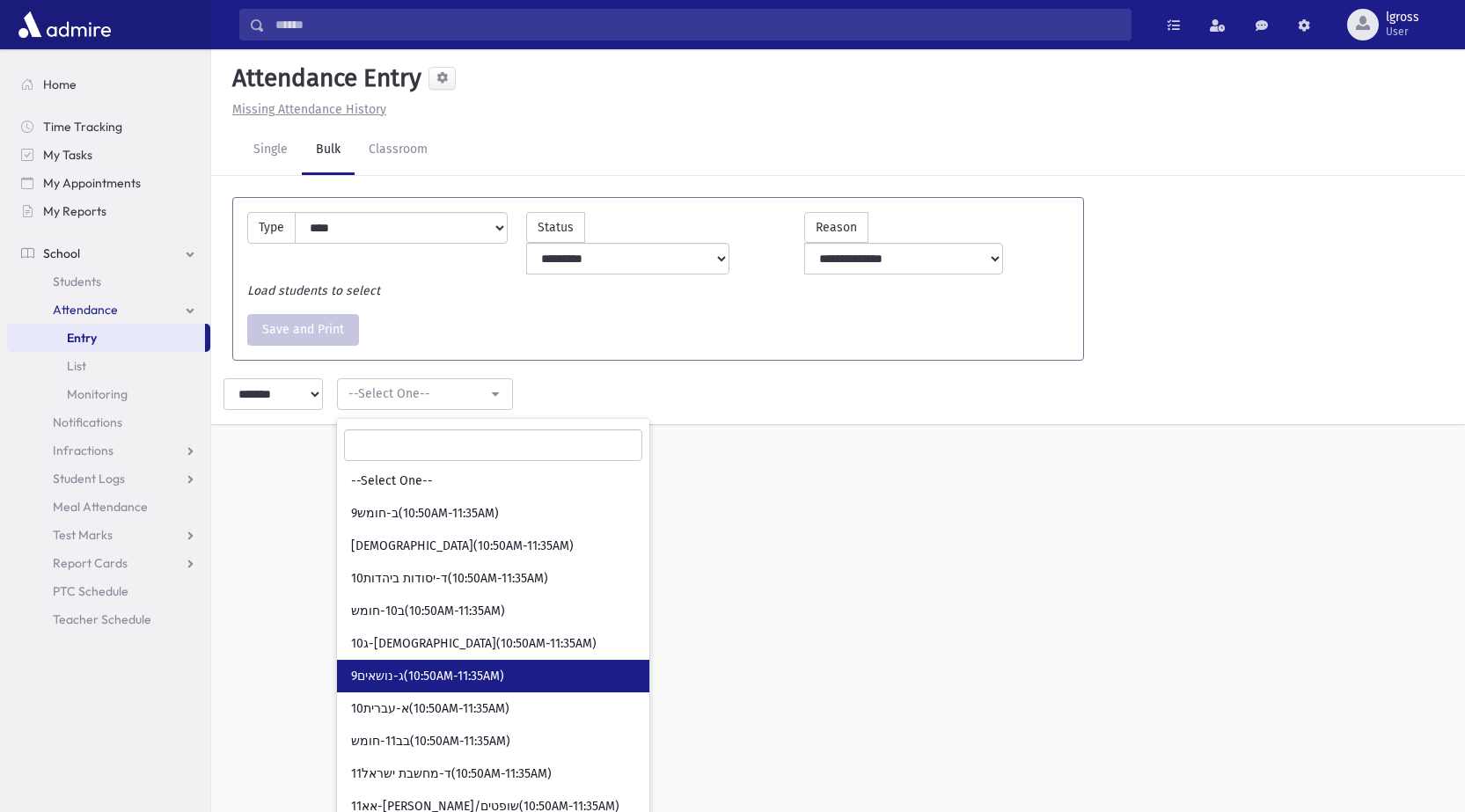
click at [401, 660] on link "9ג-נושאים(10:50AM-11:35AM)" at bounding box center [493, 676] width 312 height 32
select select "*****"
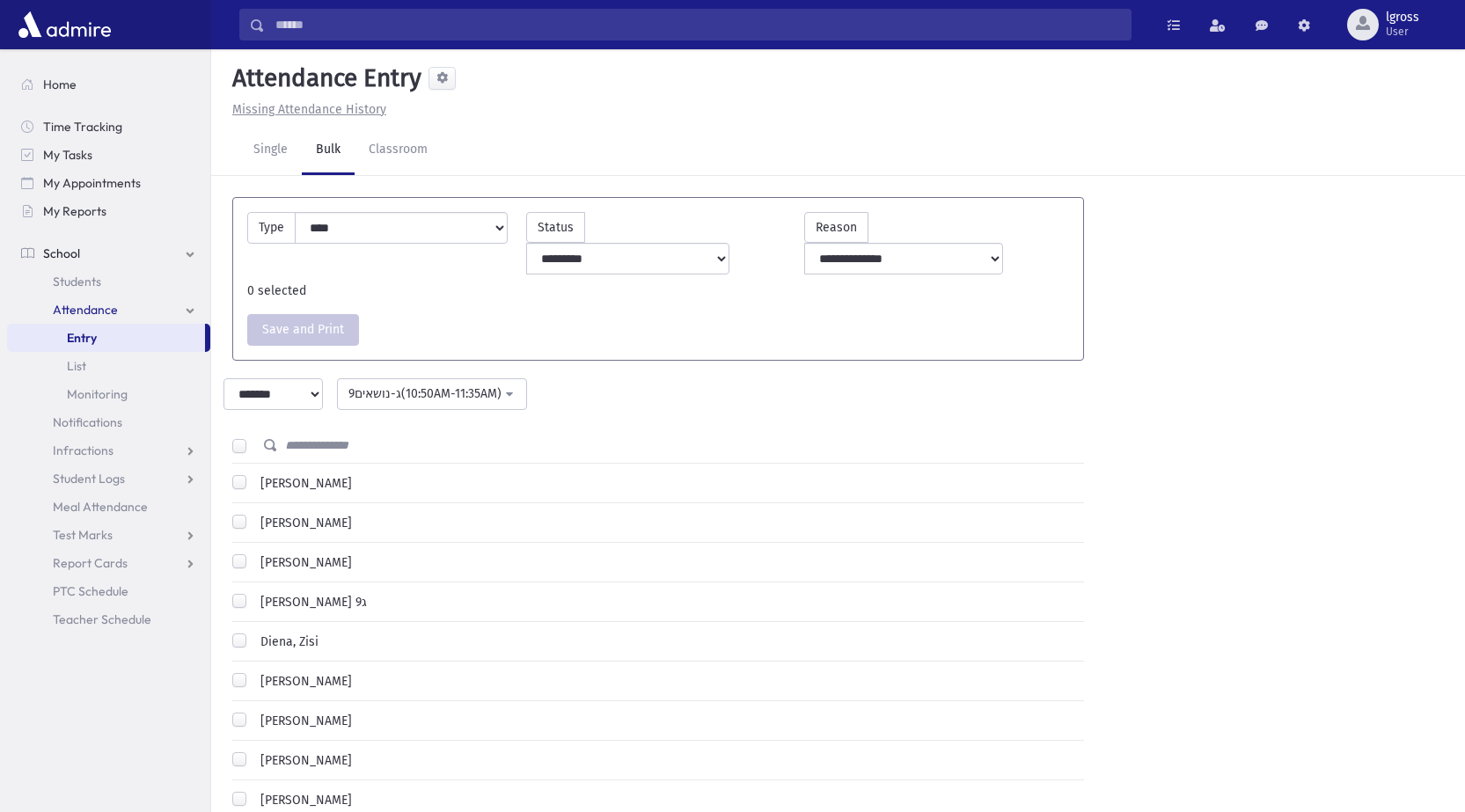
click at [253, 474] on label "[PERSON_NAME]" at bounding box center [302, 483] width 98 height 19
click at [253, 514] on label "[PERSON_NAME]" at bounding box center [302, 523] width 98 height 19
click at [253, 474] on label "[PERSON_NAME]" at bounding box center [302, 483] width 98 height 19
click at [253, 514] on label "[PERSON_NAME]" at bounding box center [302, 523] width 98 height 19
